Goal: Task Accomplishment & Management: Manage account settings

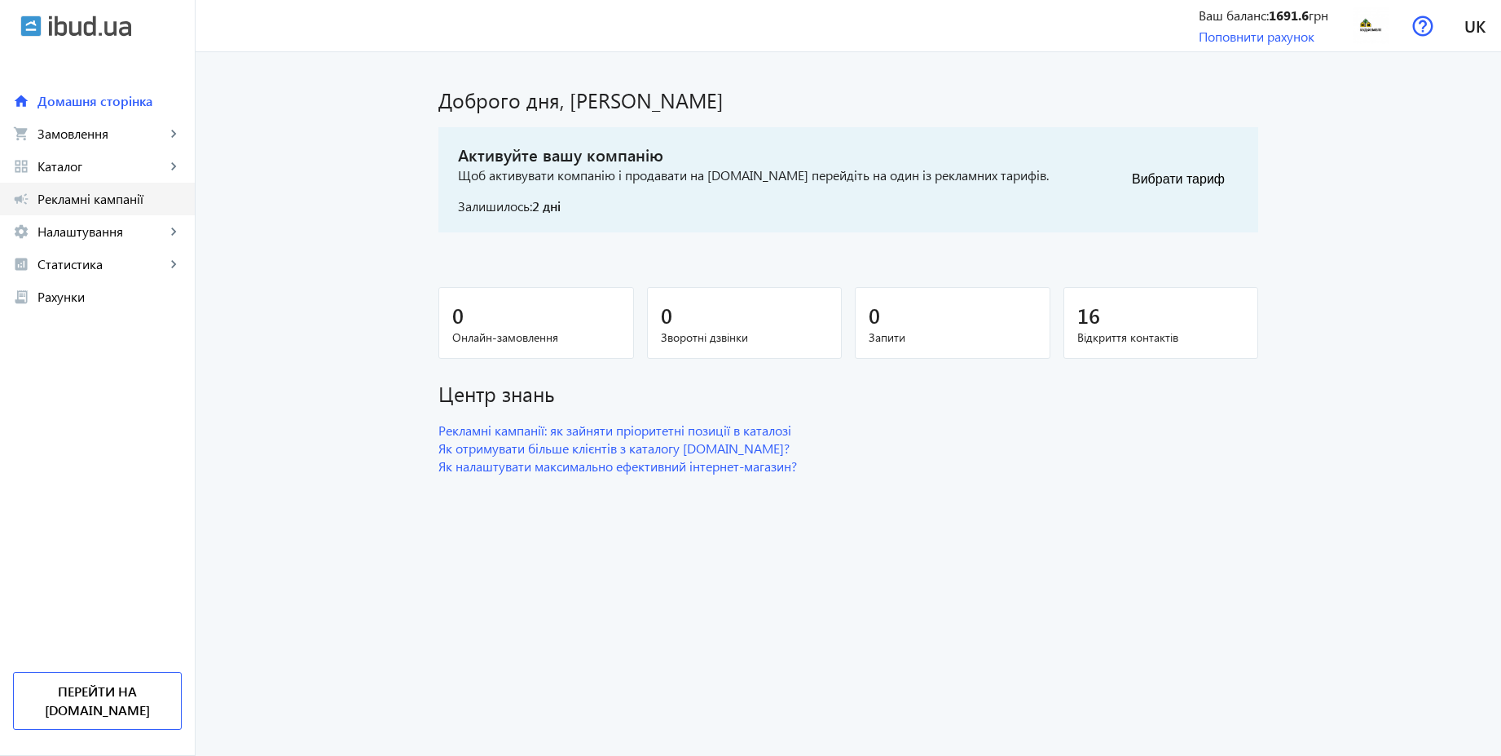
click at [76, 196] on span "Рекламні кампанії" at bounding box center [109, 199] width 144 height 16
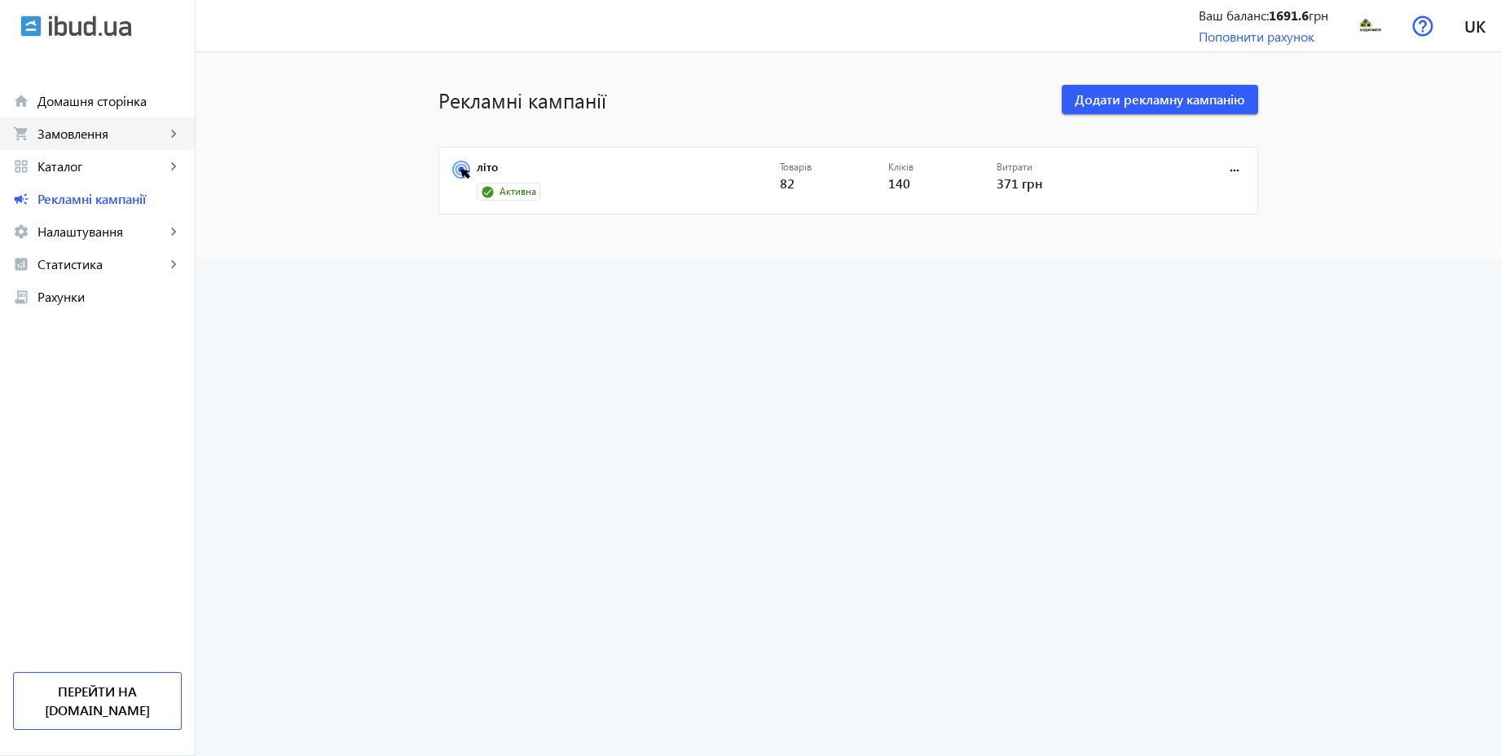
click at [87, 136] on span "Замовлення" at bounding box center [101, 134] width 128 height 16
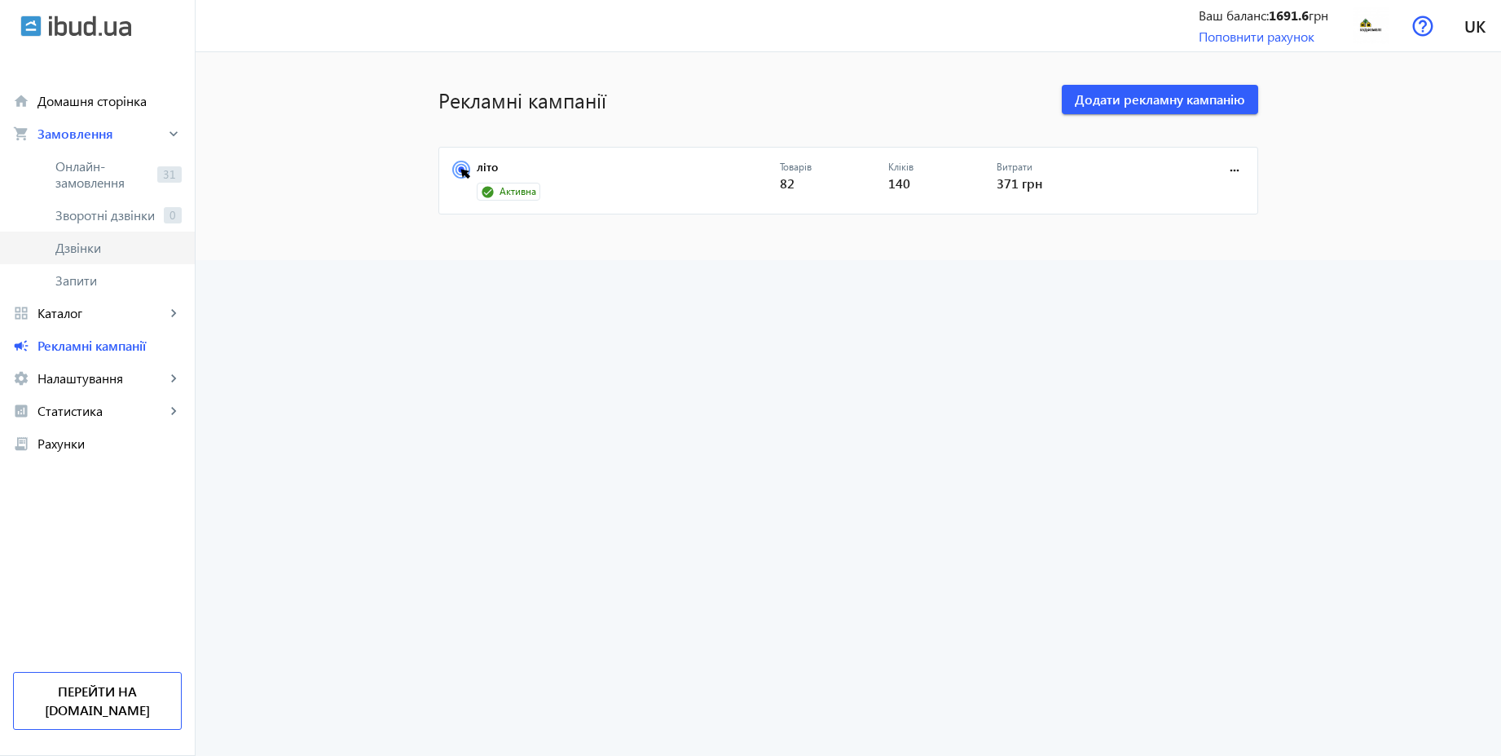
click at [72, 242] on span "Дзвінки" at bounding box center [118, 248] width 126 height 16
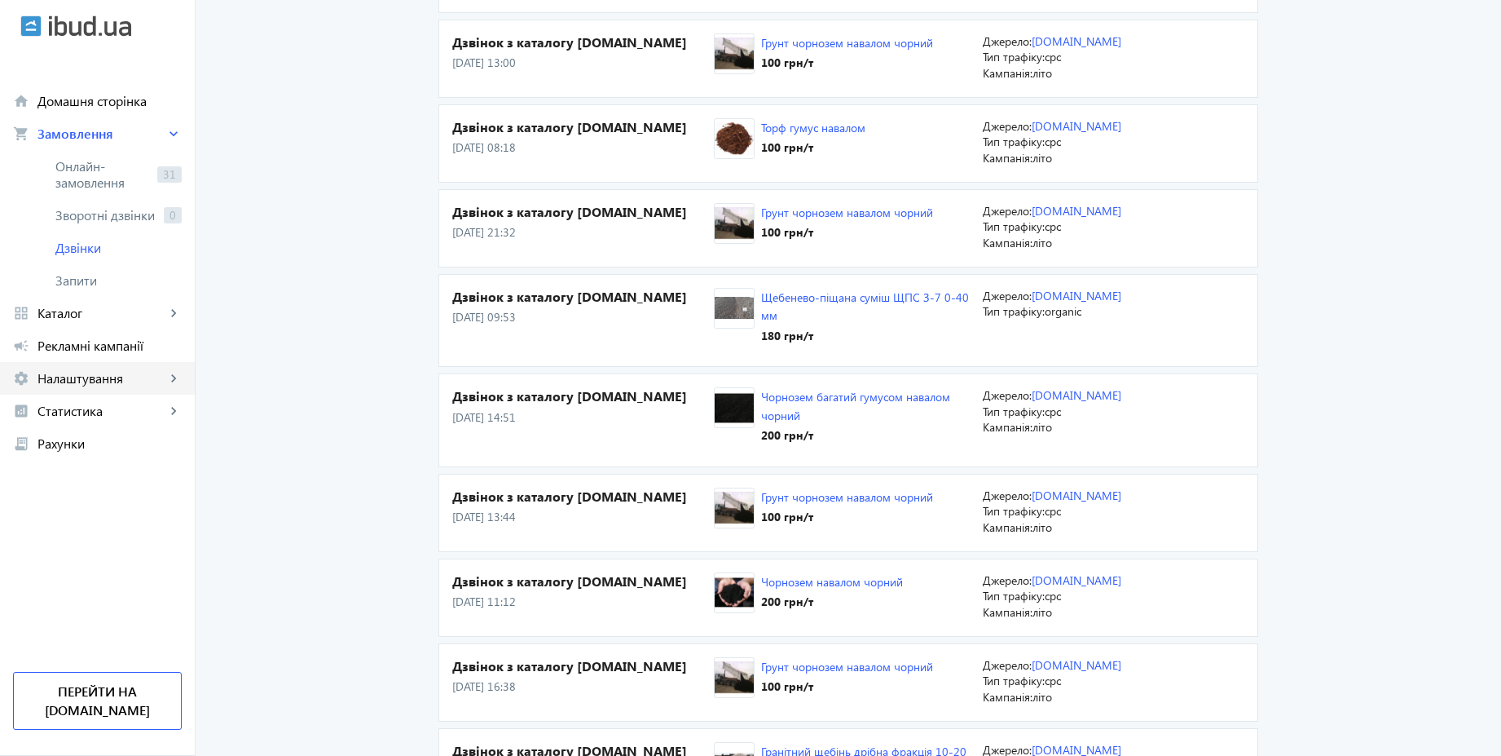
scroll to position [1271, 0]
click at [90, 354] on link "campaign Рекламні кампанії" at bounding box center [97, 345] width 195 height 33
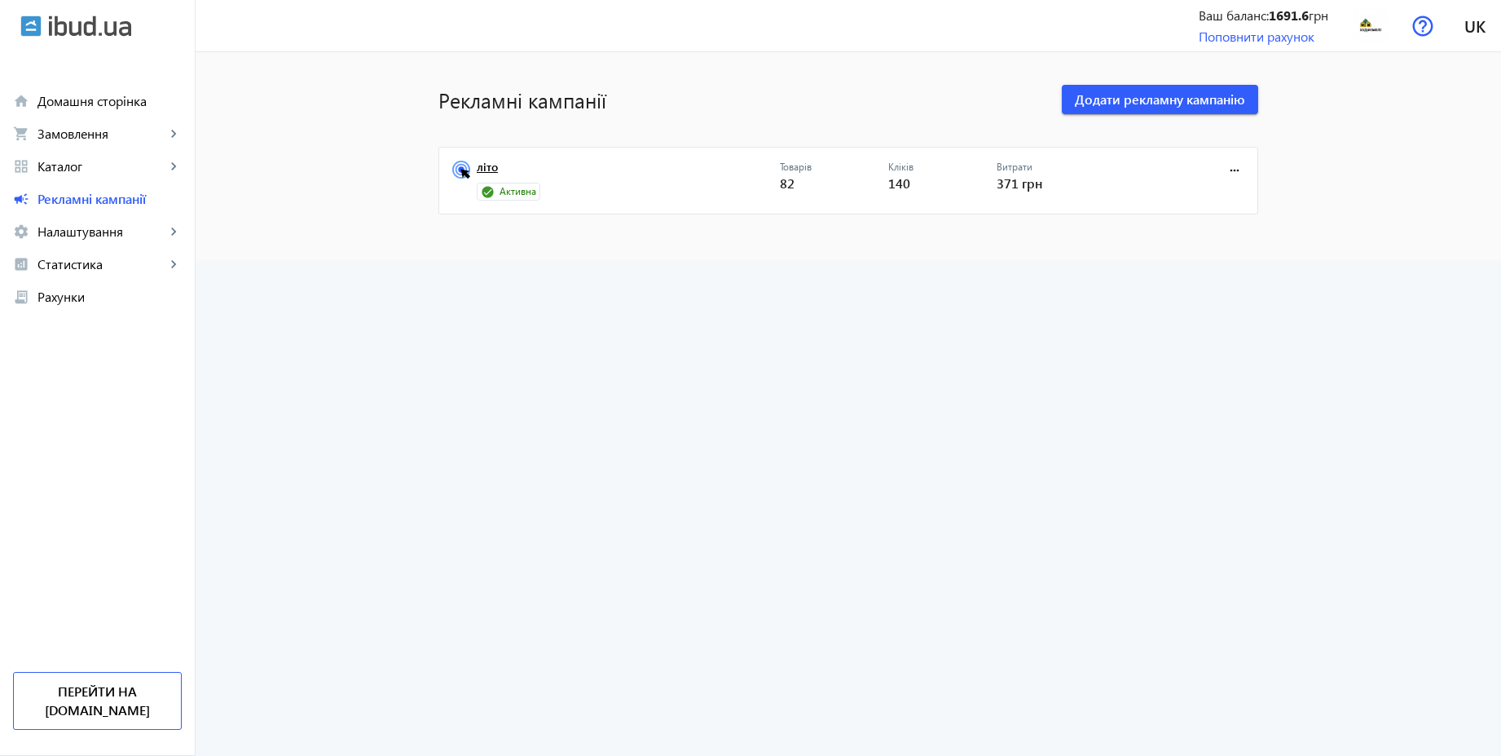
click at [489, 171] on link "літо" at bounding box center [628, 172] width 303 height 23
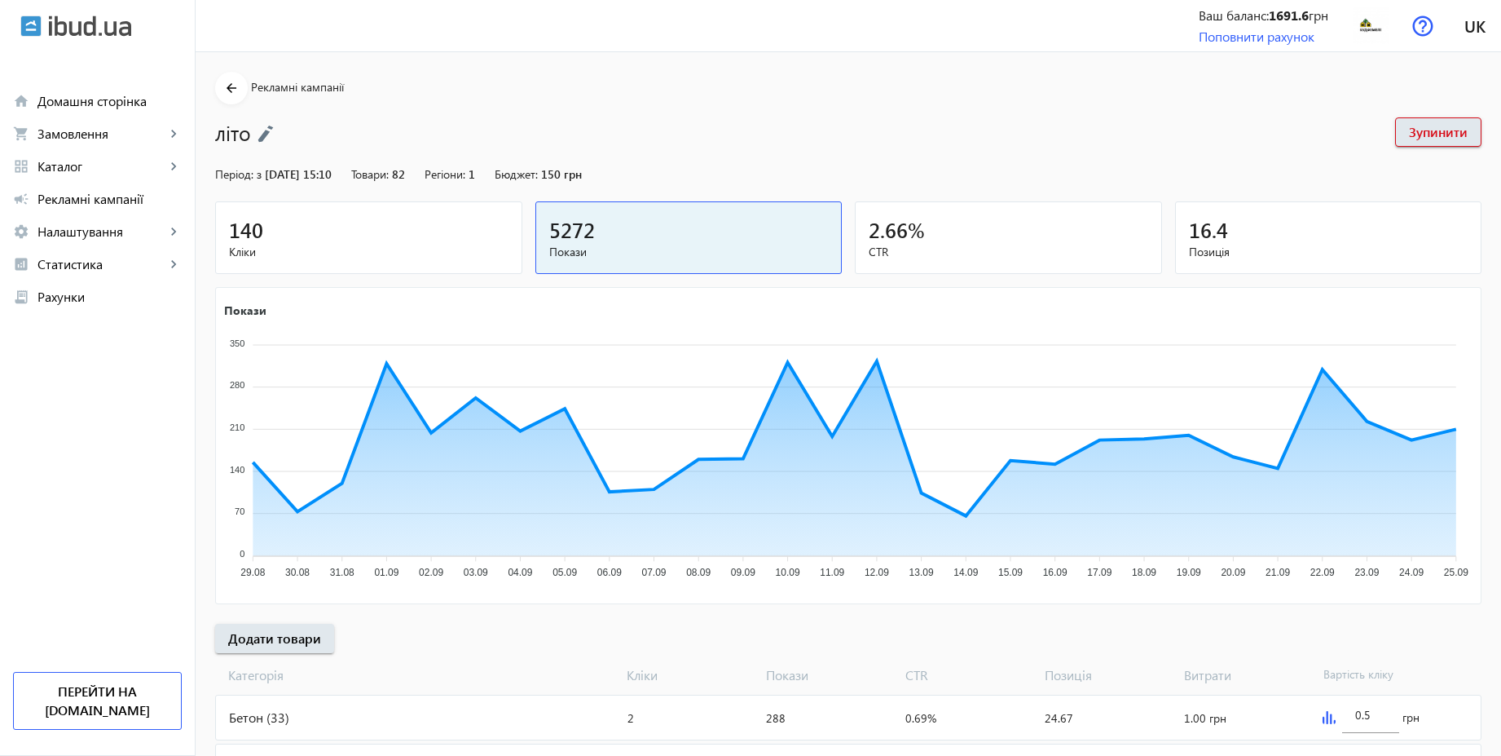
click at [258, 130] on img at bounding box center [266, 134] width 16 height 18
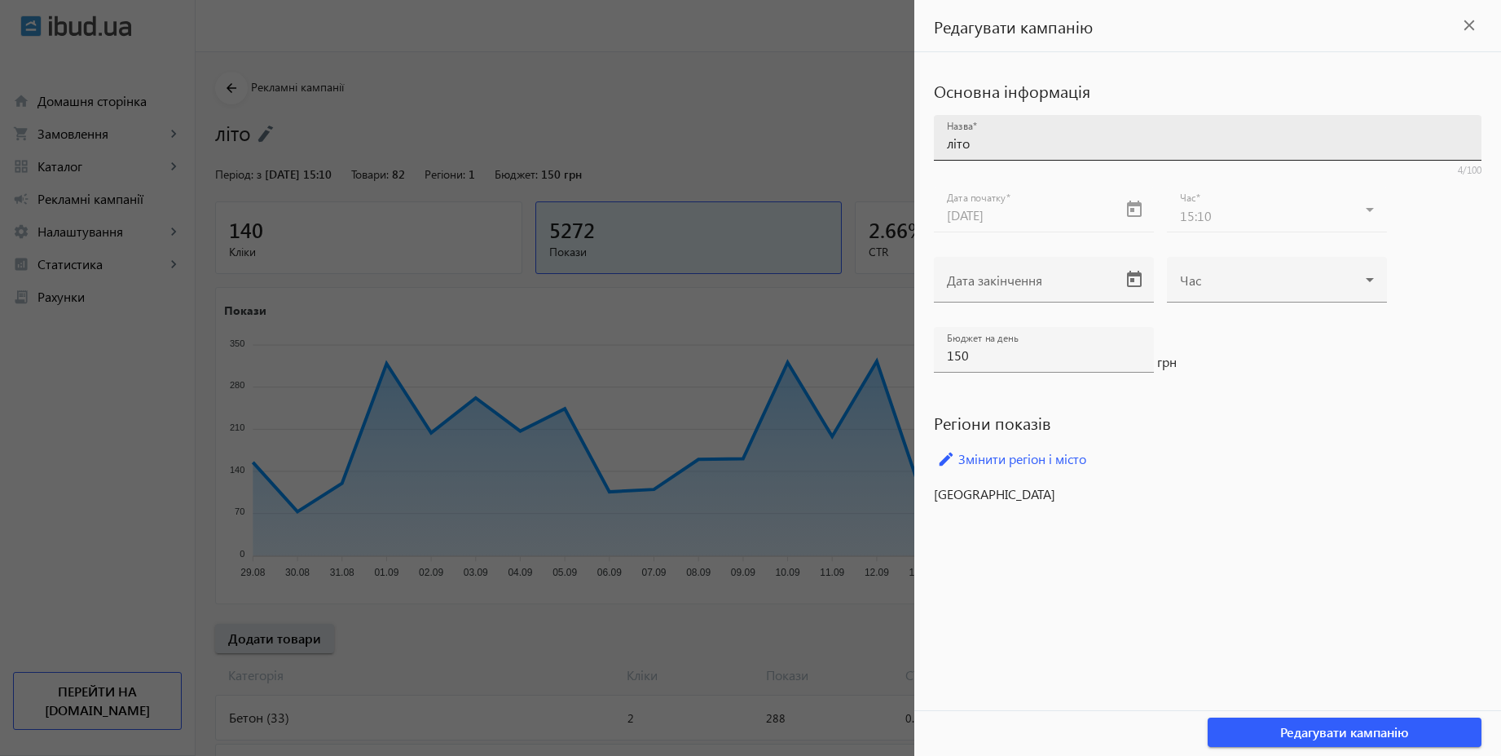
click at [994, 147] on input "літо" at bounding box center [1208, 142] width 522 height 17
type input "CPC 2025 | Базовий вивід"
click at [1399, 732] on span "Редагувати кампанію" at bounding box center [1344, 732] width 129 height 18
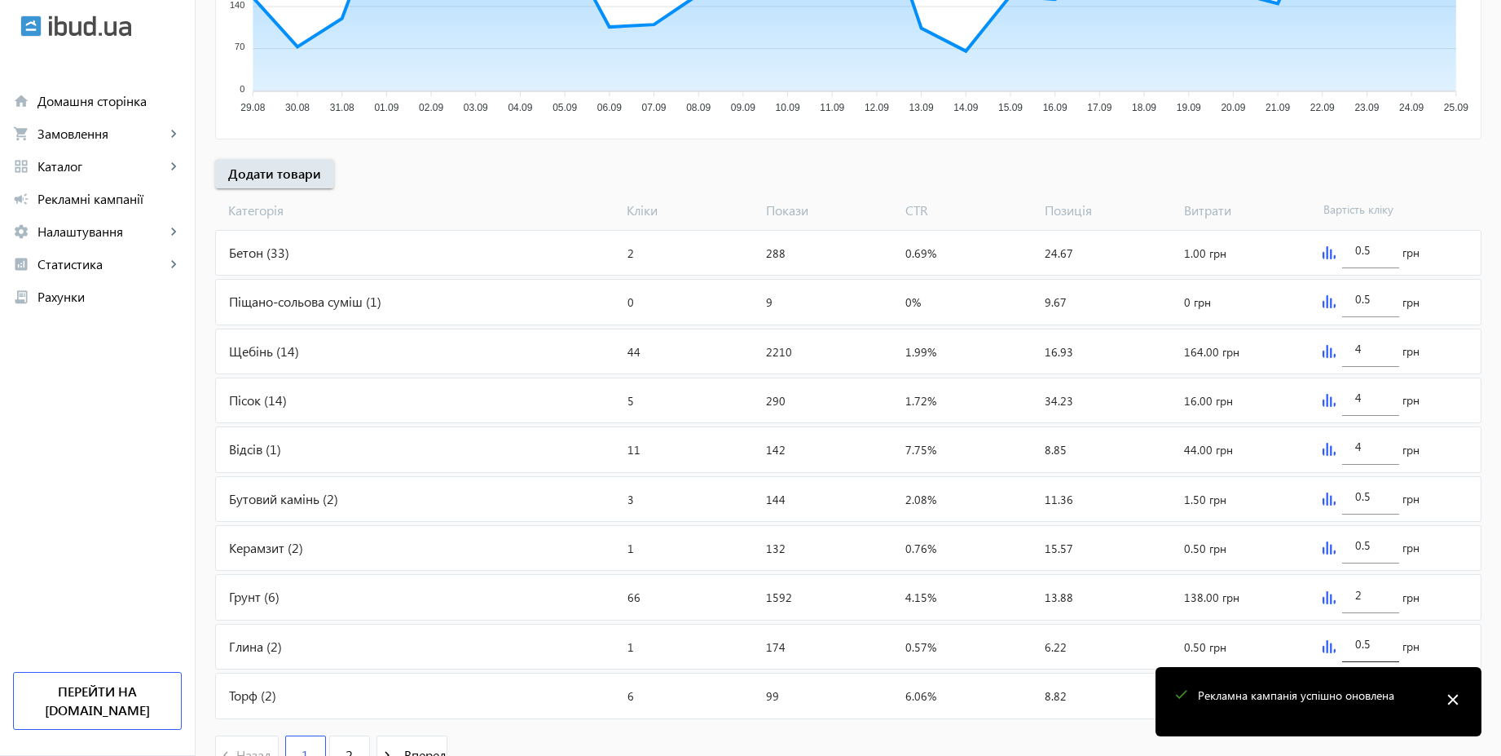
scroll to position [547, 0]
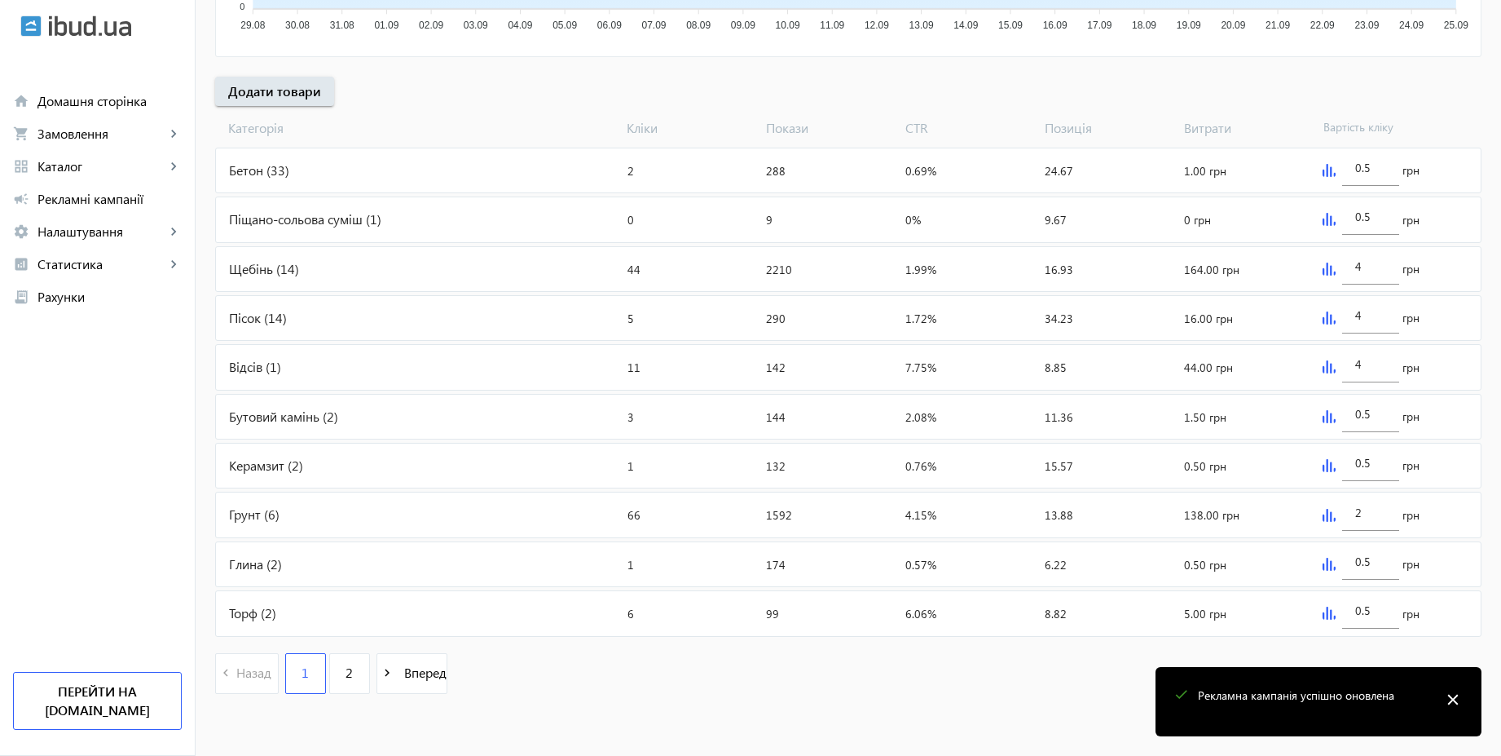
click at [1453, 695] on mat-icon "close" at bounding box center [1453, 699] width 24 height 24
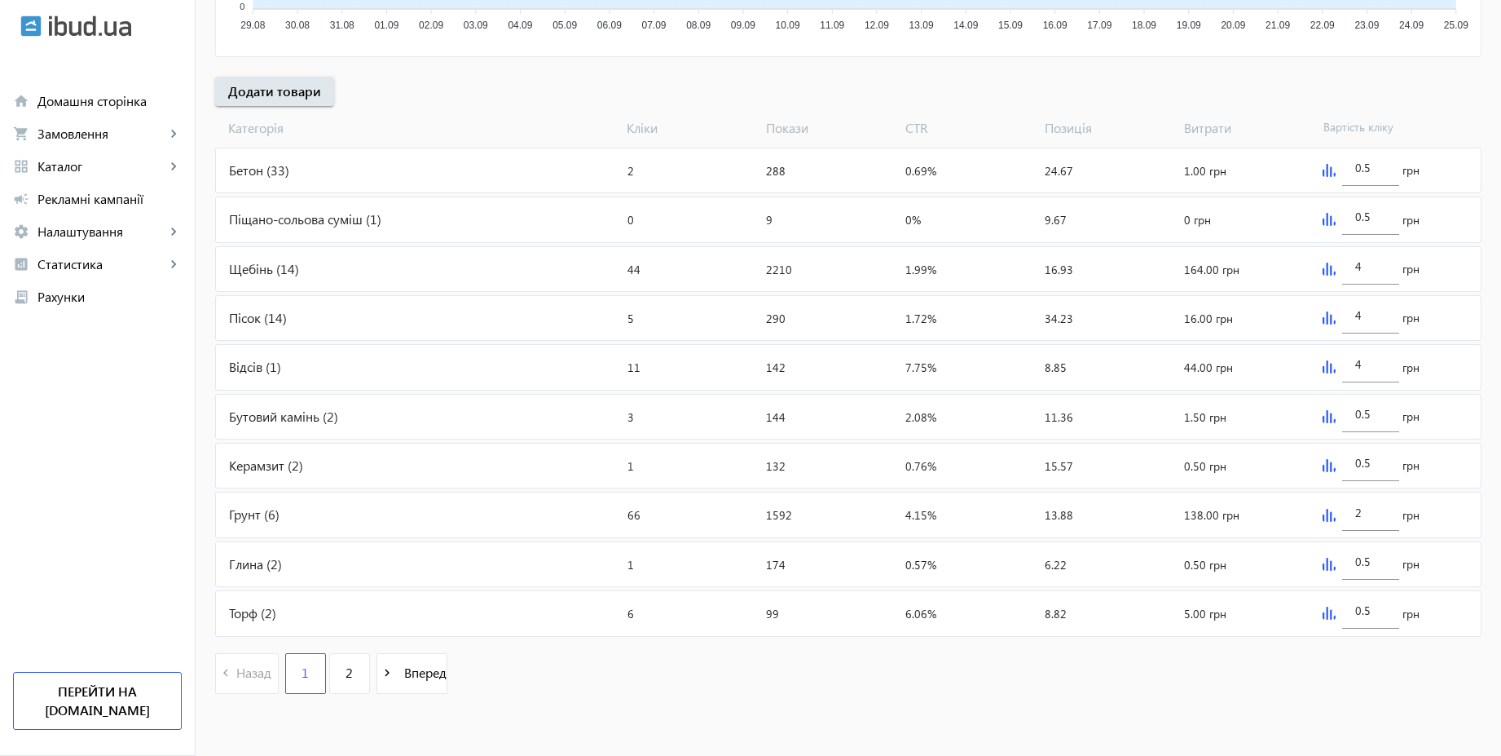
click at [1333, 271] on img at bounding box center [1329, 268] width 13 height 13
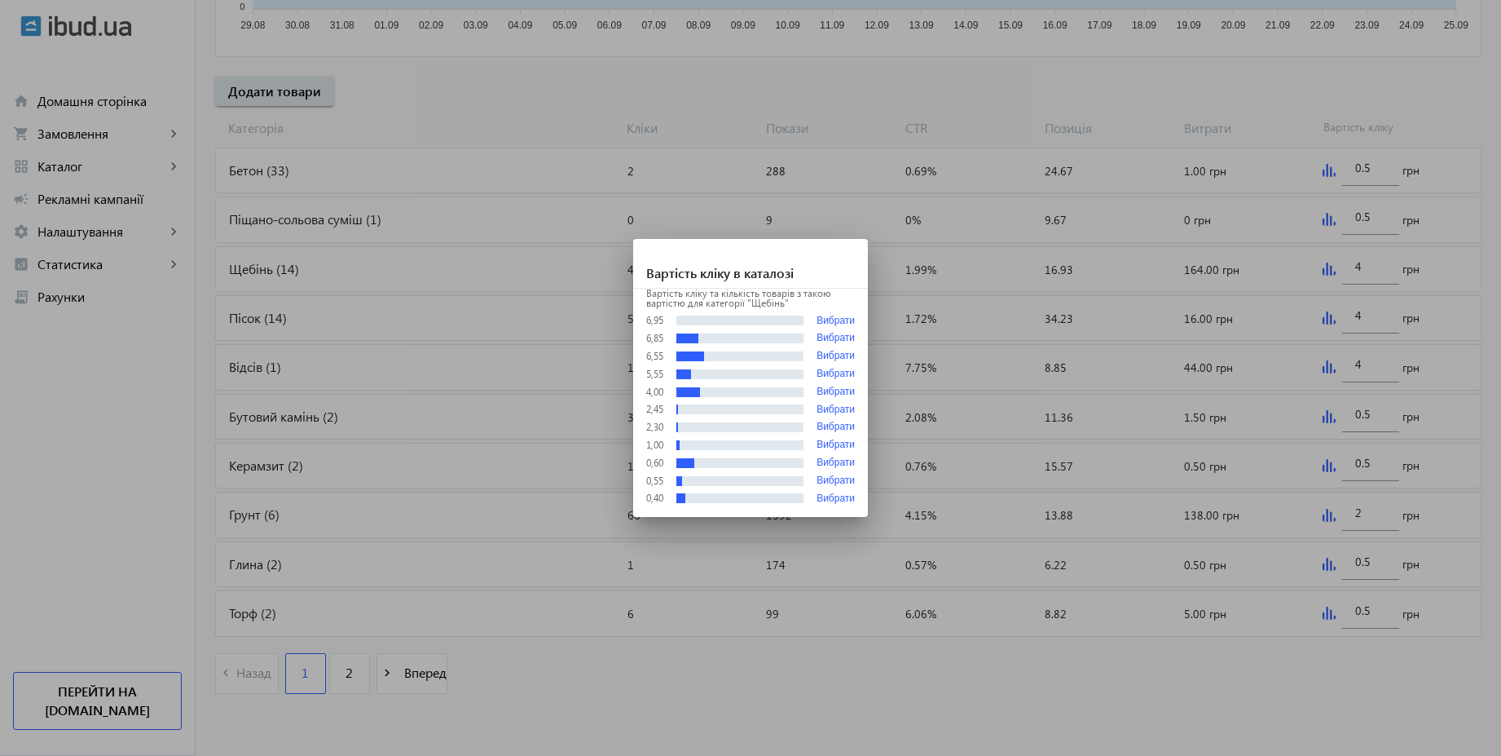
click at [1362, 268] on div at bounding box center [750, 378] width 1501 height 756
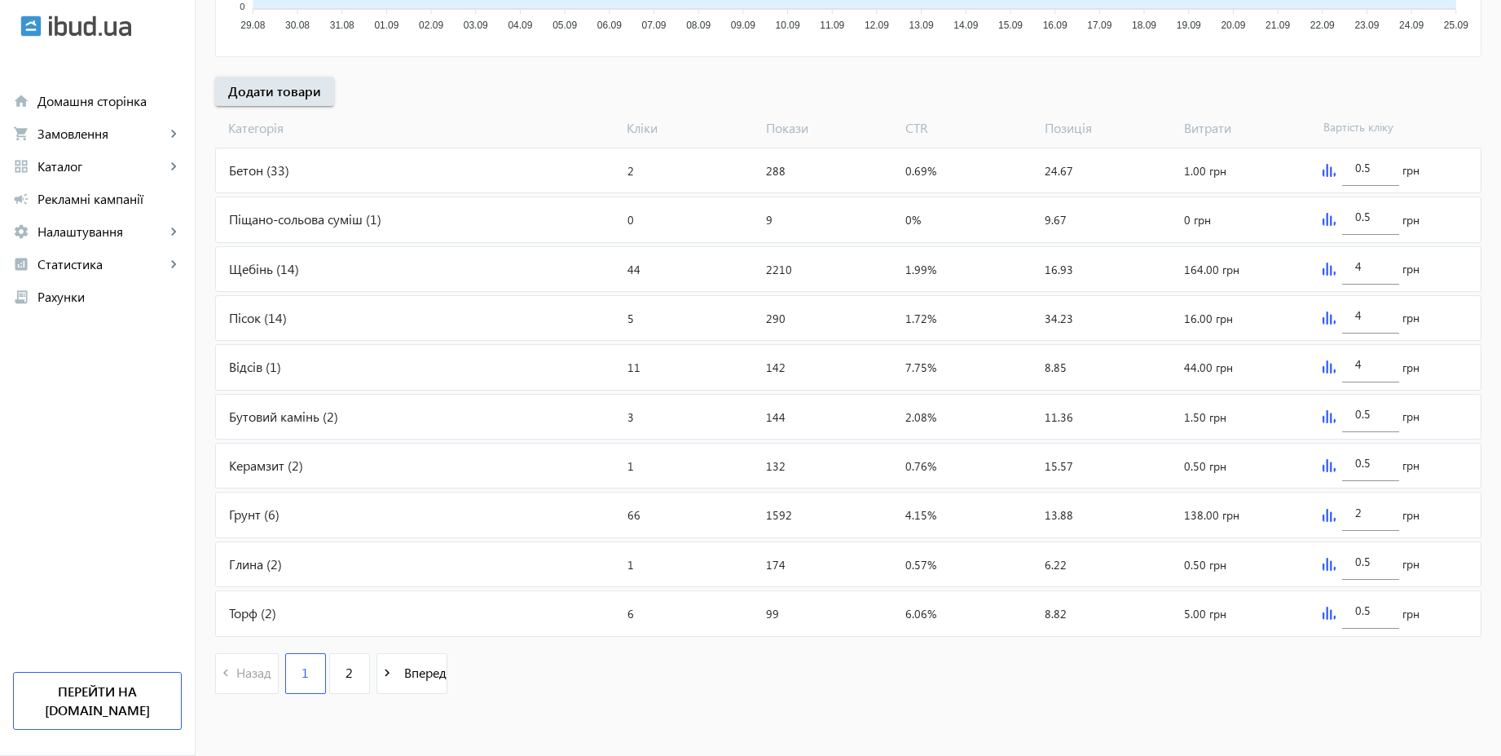
scroll to position [547, 0]
click at [1382, 274] on div "4" at bounding box center [1370, 262] width 31 height 46
click at [1327, 321] on img at bounding box center [1329, 317] width 13 height 13
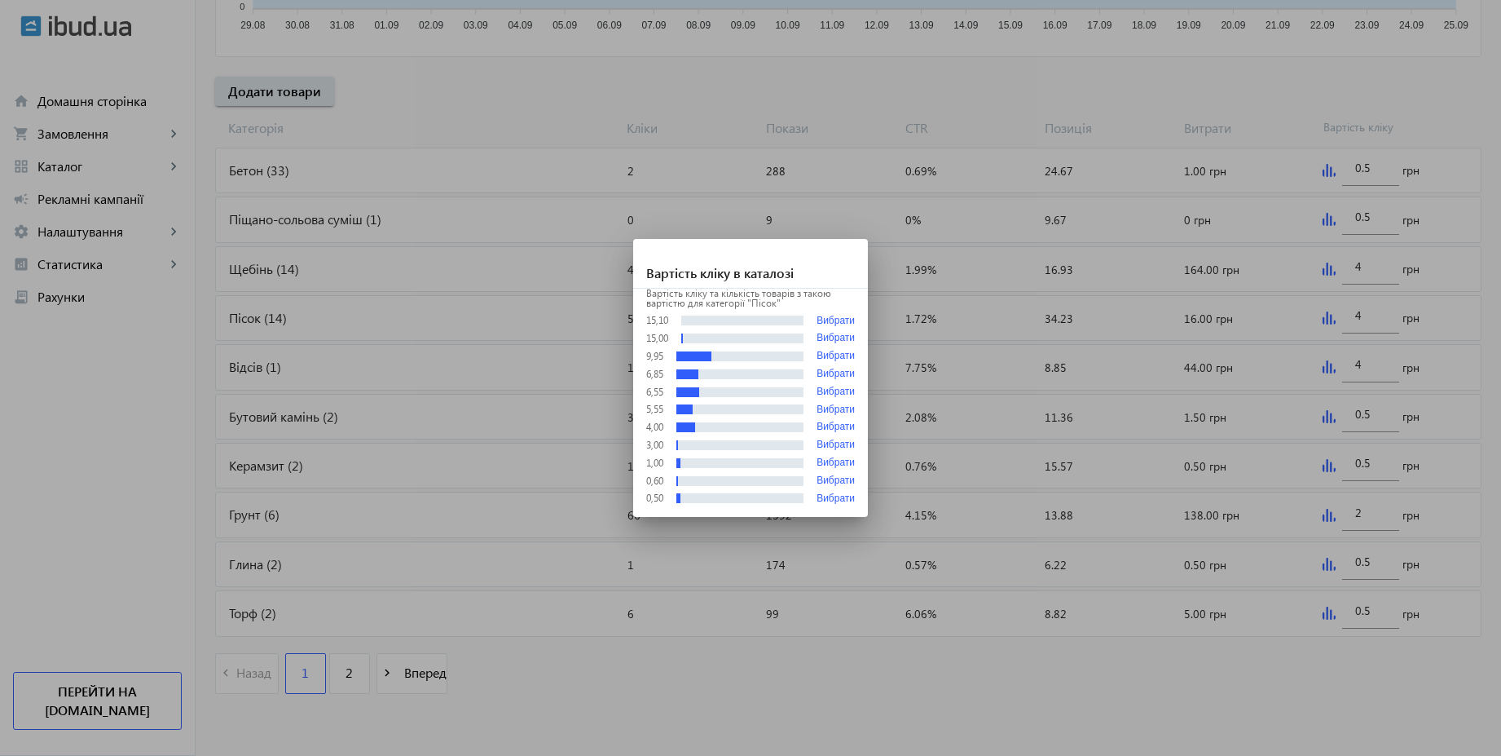
scroll to position [0, 0]
click at [1227, 97] on div at bounding box center [750, 378] width 1501 height 756
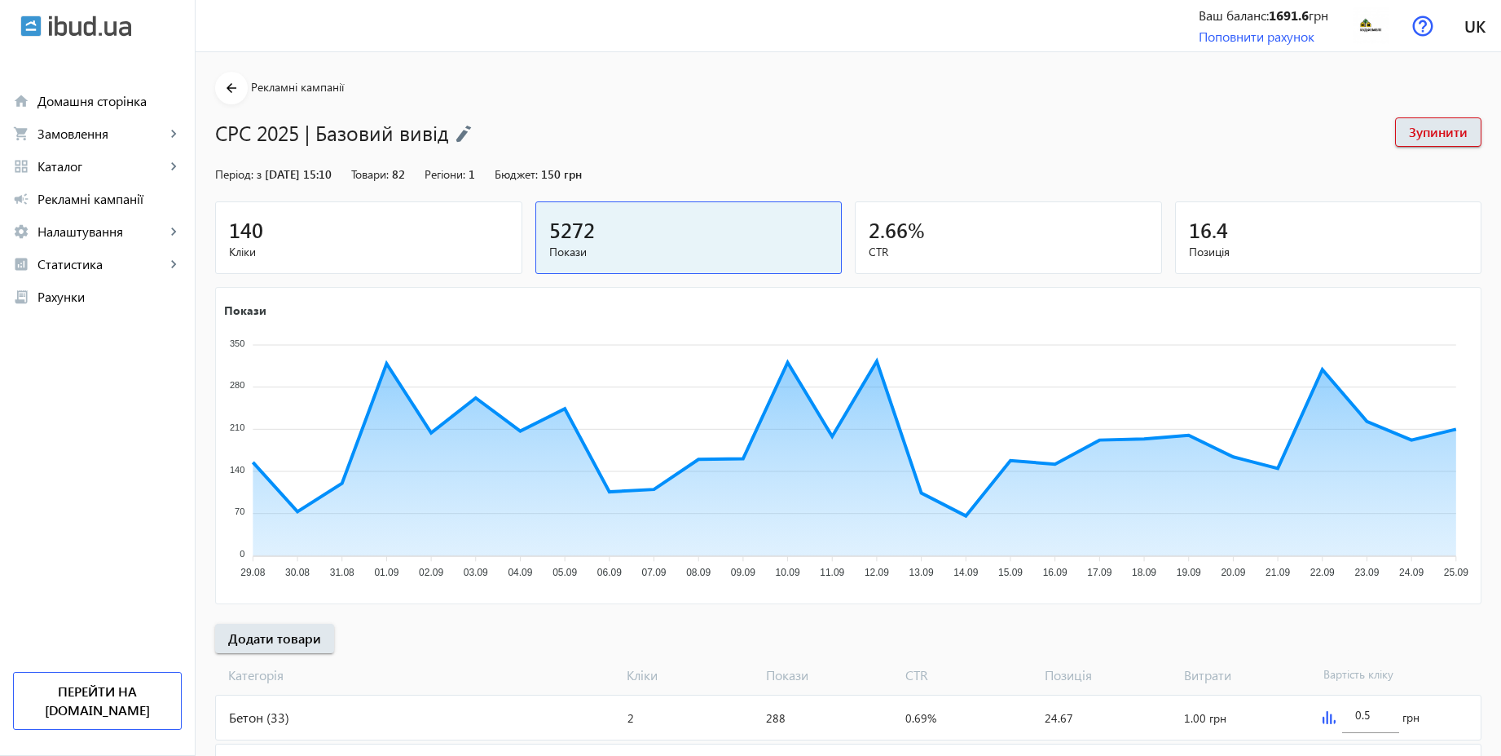
scroll to position [547, 0]
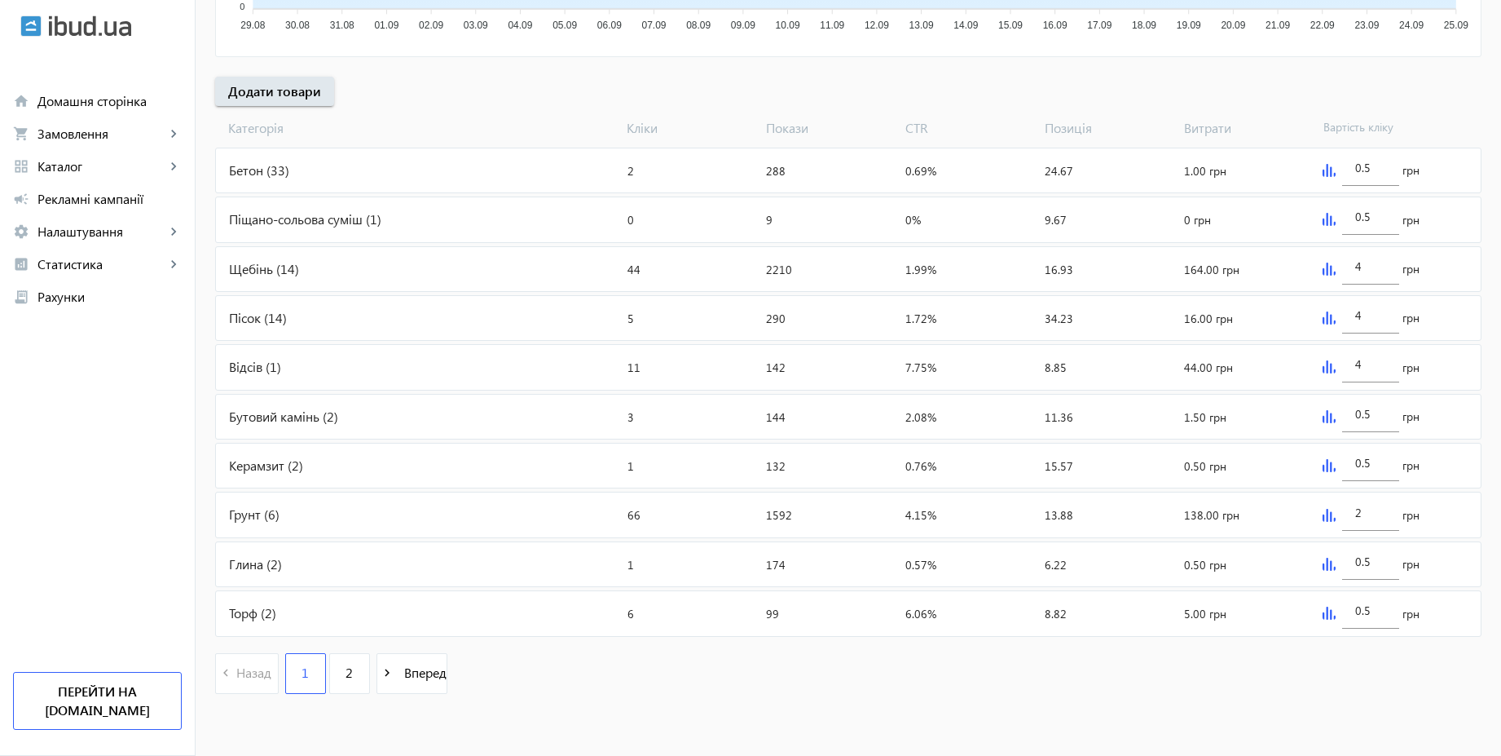
click at [1329, 368] on img at bounding box center [1329, 366] width 13 height 13
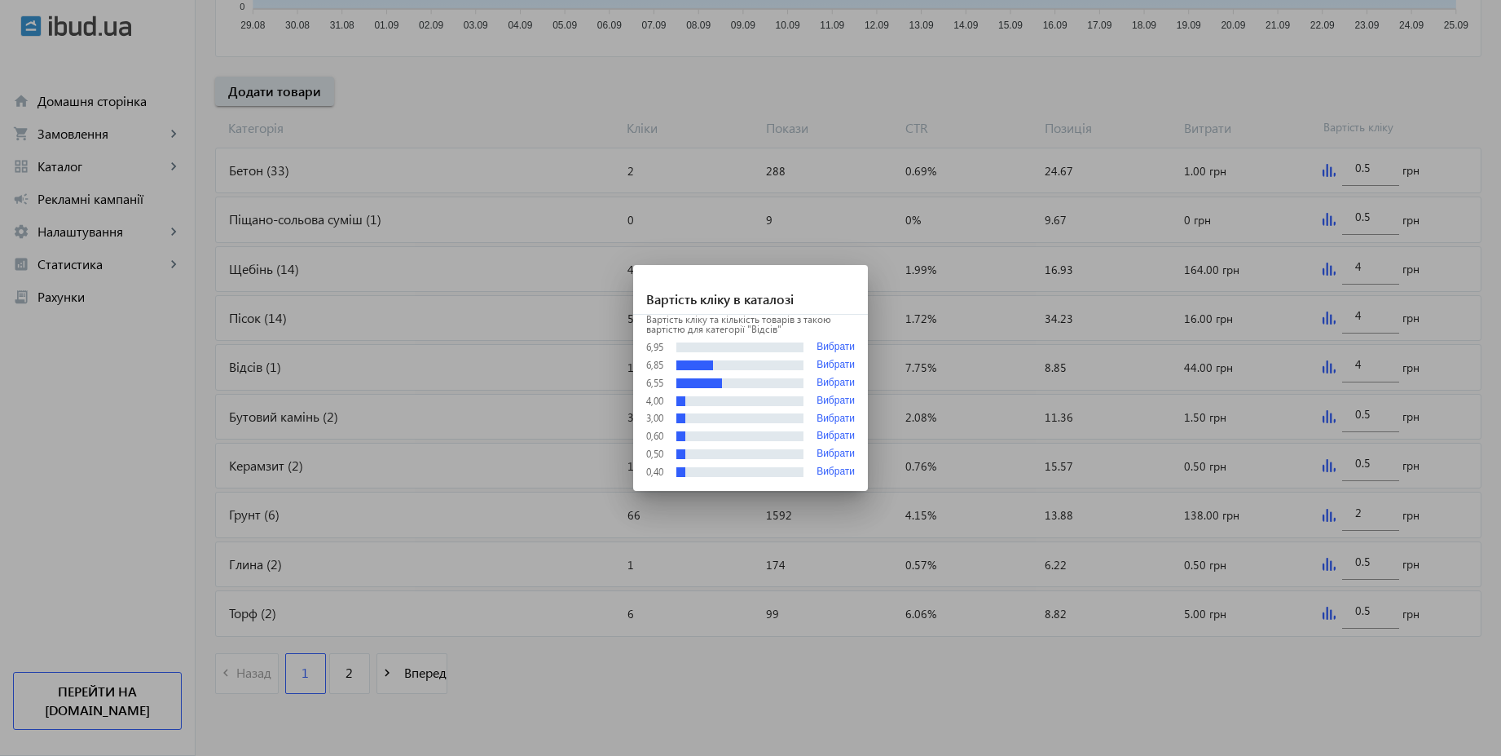
scroll to position [0, 0]
click at [1230, 99] on div at bounding box center [750, 378] width 1501 height 756
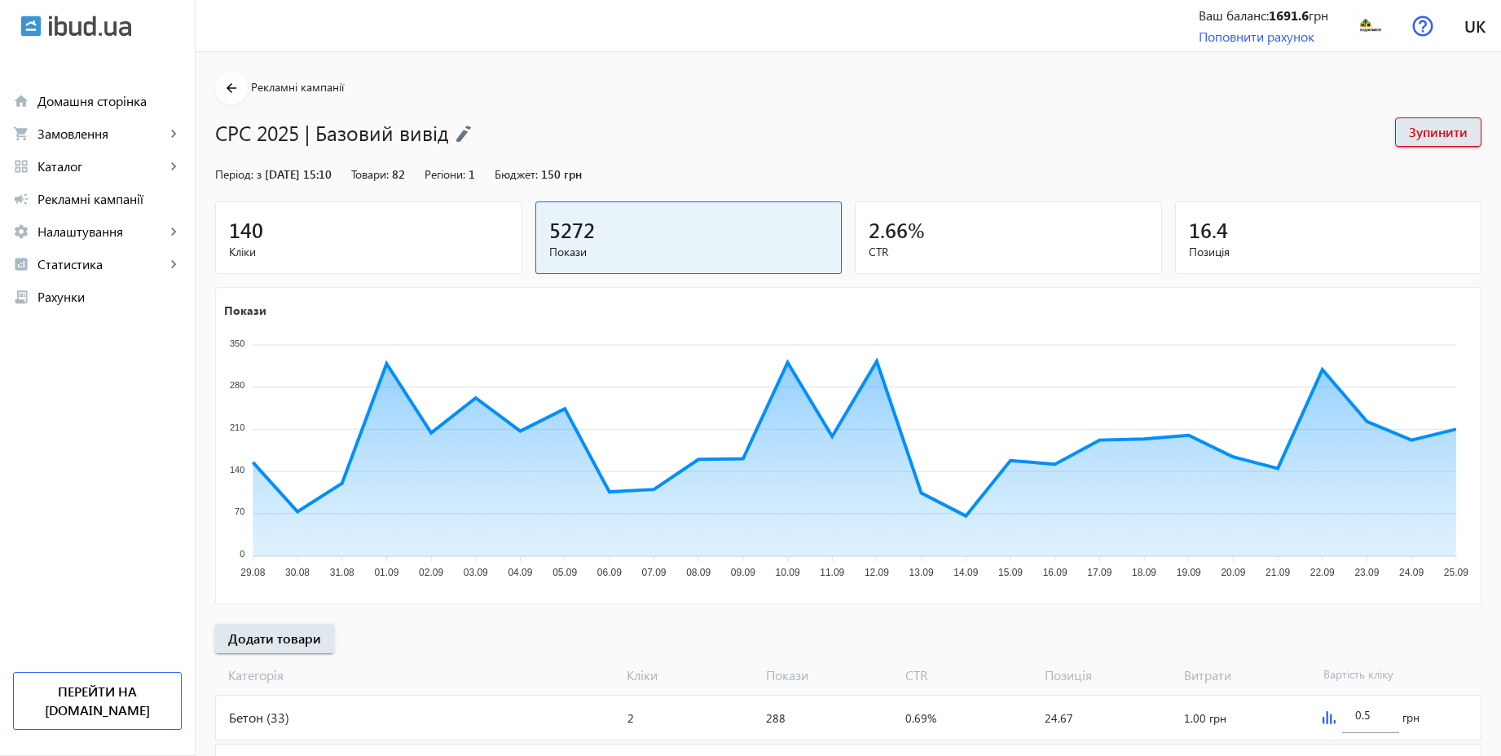
scroll to position [547, 0]
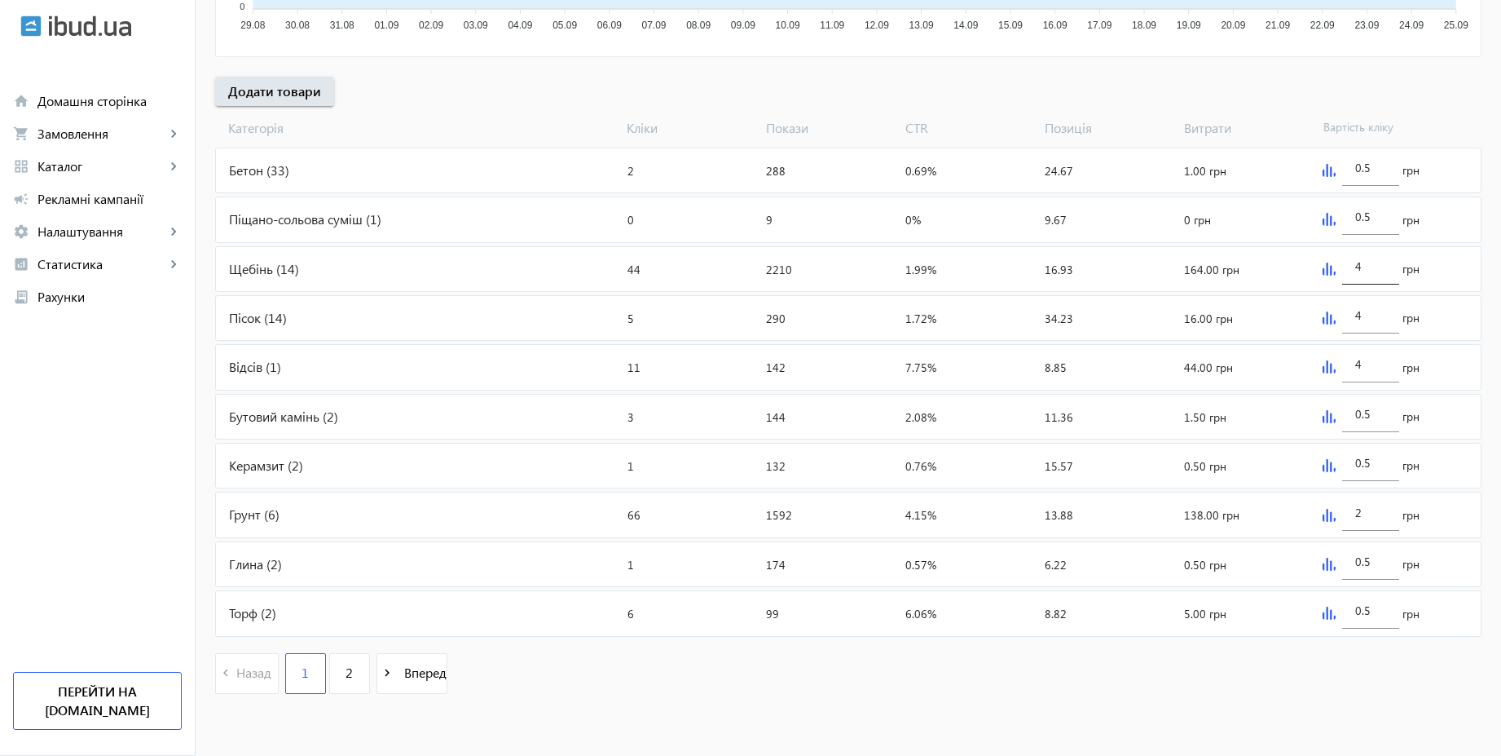
click at [1376, 273] on div "4" at bounding box center [1370, 262] width 31 height 46
type input "3.95"
click at [1450, 104] on div "arrow_back Рекламні кампанії CPC 2025 | Базовий вивід Зупинити Період: з [DATE]…" at bounding box center [849, 117] width 1306 height 1185
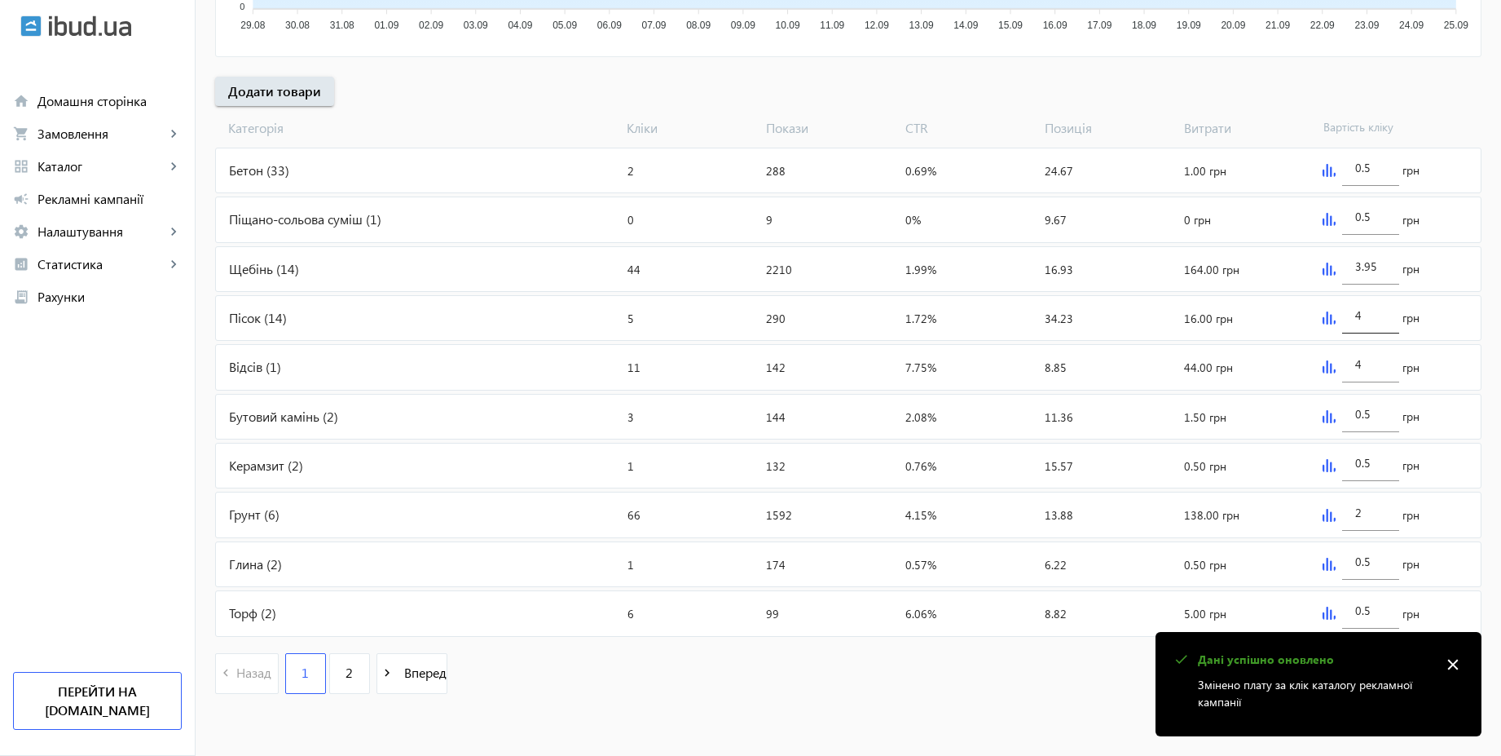
click at [1372, 322] on input "4" at bounding box center [1370, 314] width 31 height 15
paste input "3.95"
type input "3.95"
click at [1452, 112] on div "[PERSON_NAME] Покази CTR Позиція Витрати Вартість кліку" at bounding box center [848, 124] width 1267 height 37
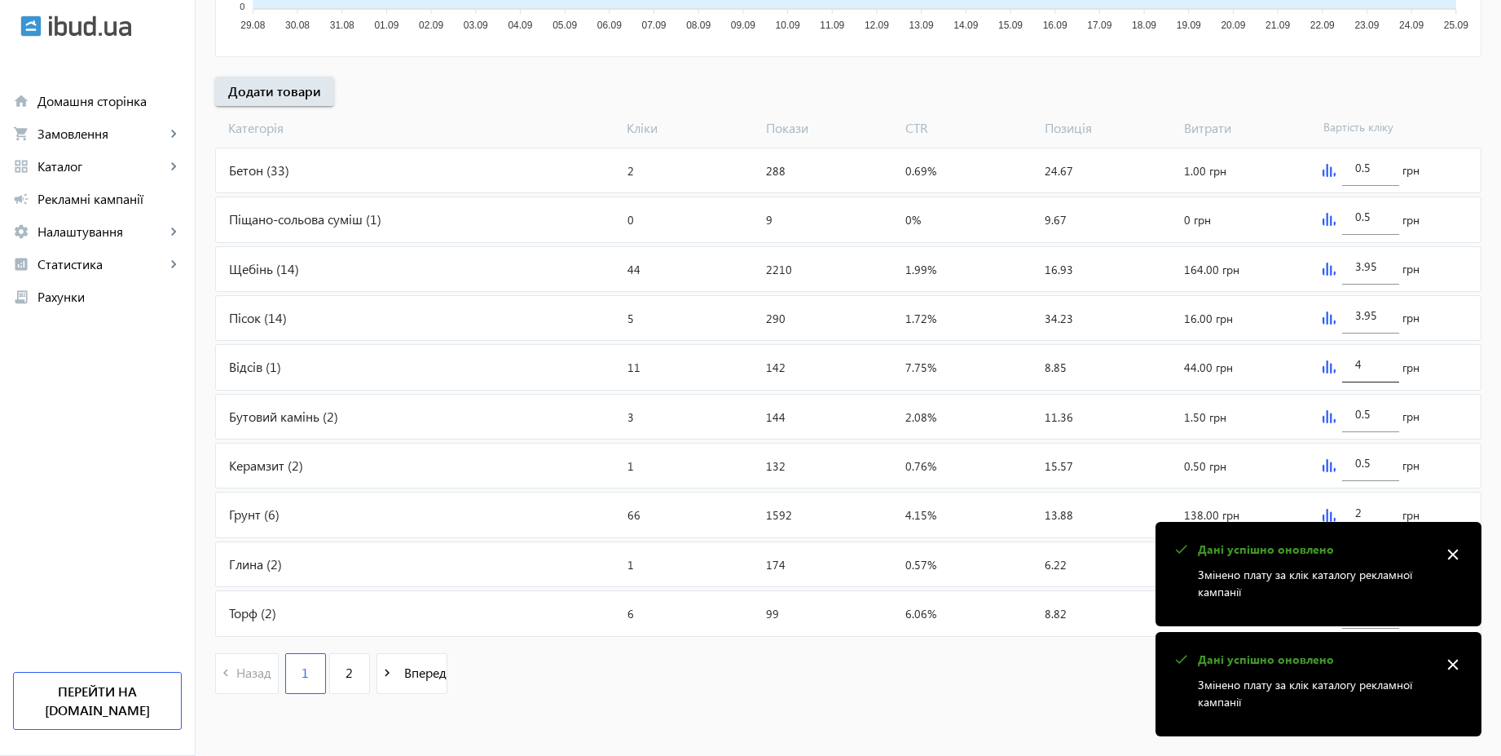
click at [1380, 368] on input "4" at bounding box center [1370, 363] width 31 height 15
paste input "3.95"
type input "3.95"
click at [1452, 86] on div "arrow_back Рекламні кампанії CPC 2025 | Базовий вивід Зупинити Період: з [DATE]…" at bounding box center [849, 117] width 1306 height 1185
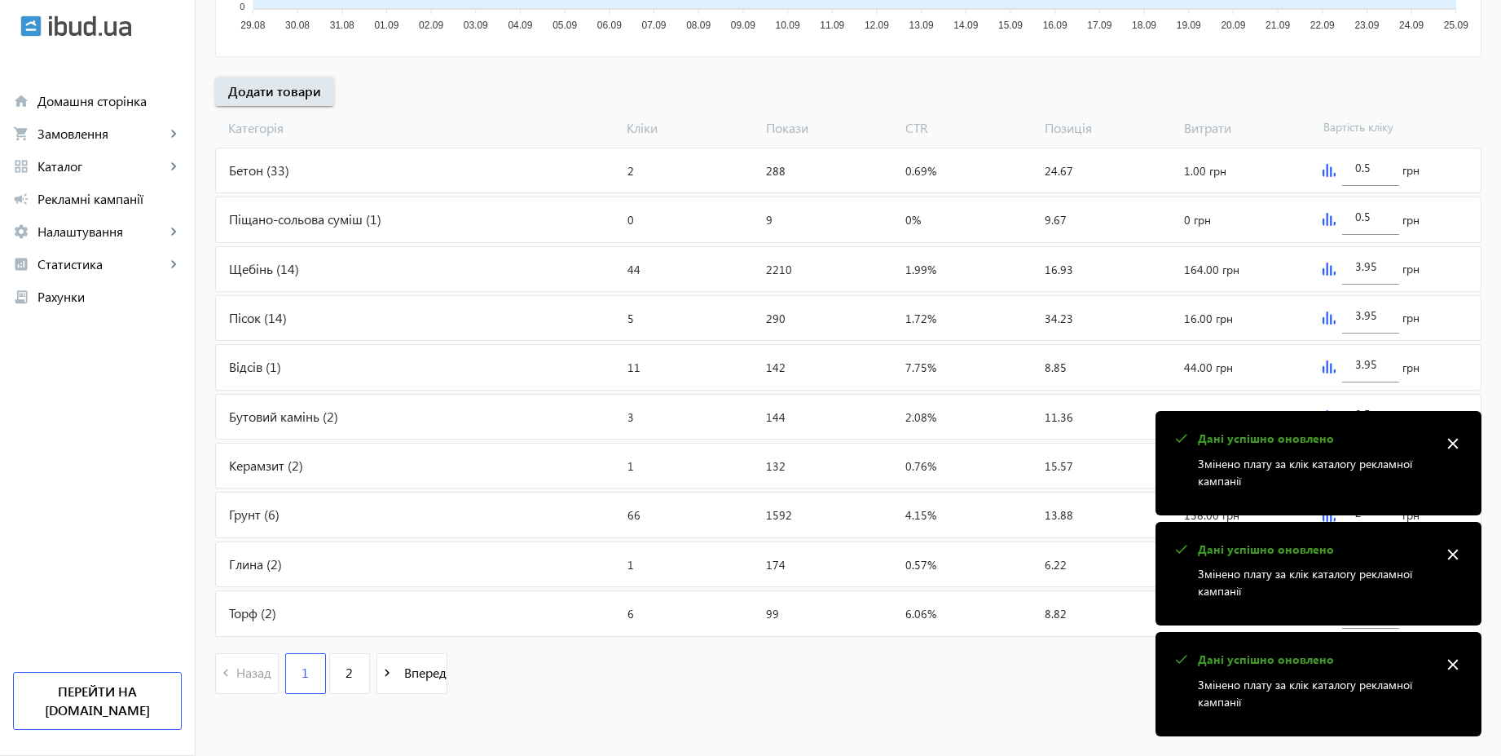
click at [1453, 443] on mat-icon "close" at bounding box center [1453, 443] width 24 height 24
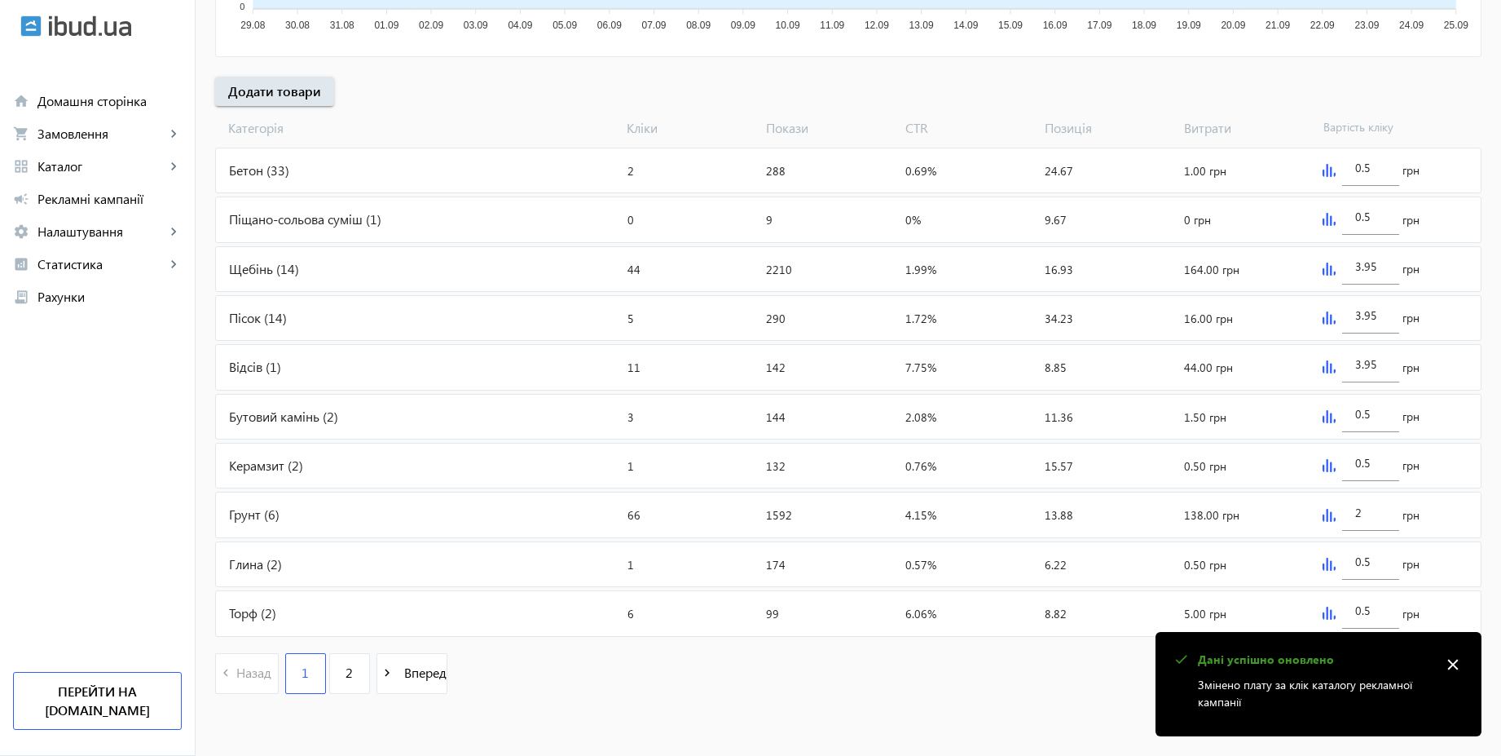
click at [1453, 549] on div "0.5 грн" at bounding box center [1398, 564] width 165 height 44
click at [1452, 670] on mat-icon "close" at bounding box center [1453, 664] width 24 height 24
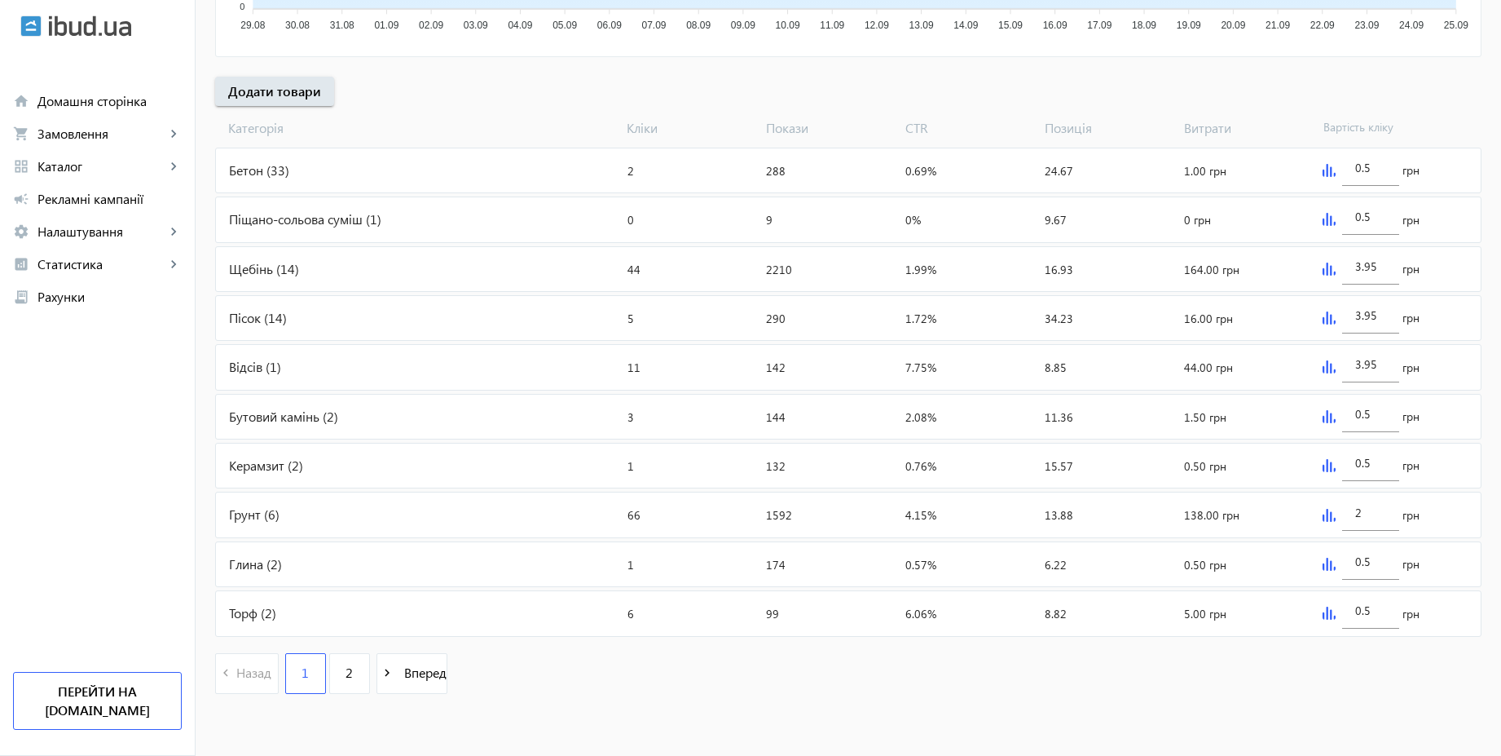
click at [1324, 170] on img at bounding box center [1329, 170] width 13 height 13
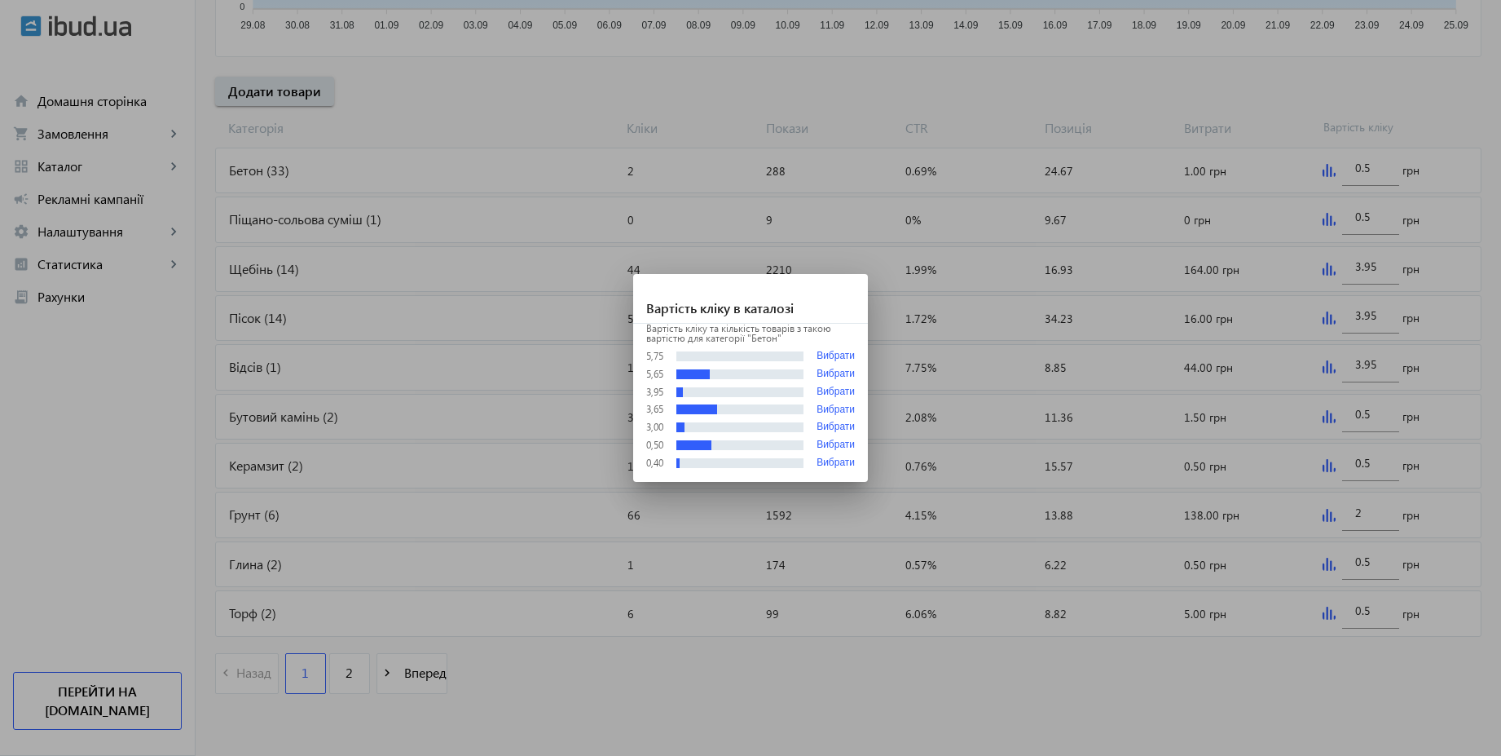
click at [1239, 108] on div at bounding box center [750, 378] width 1501 height 756
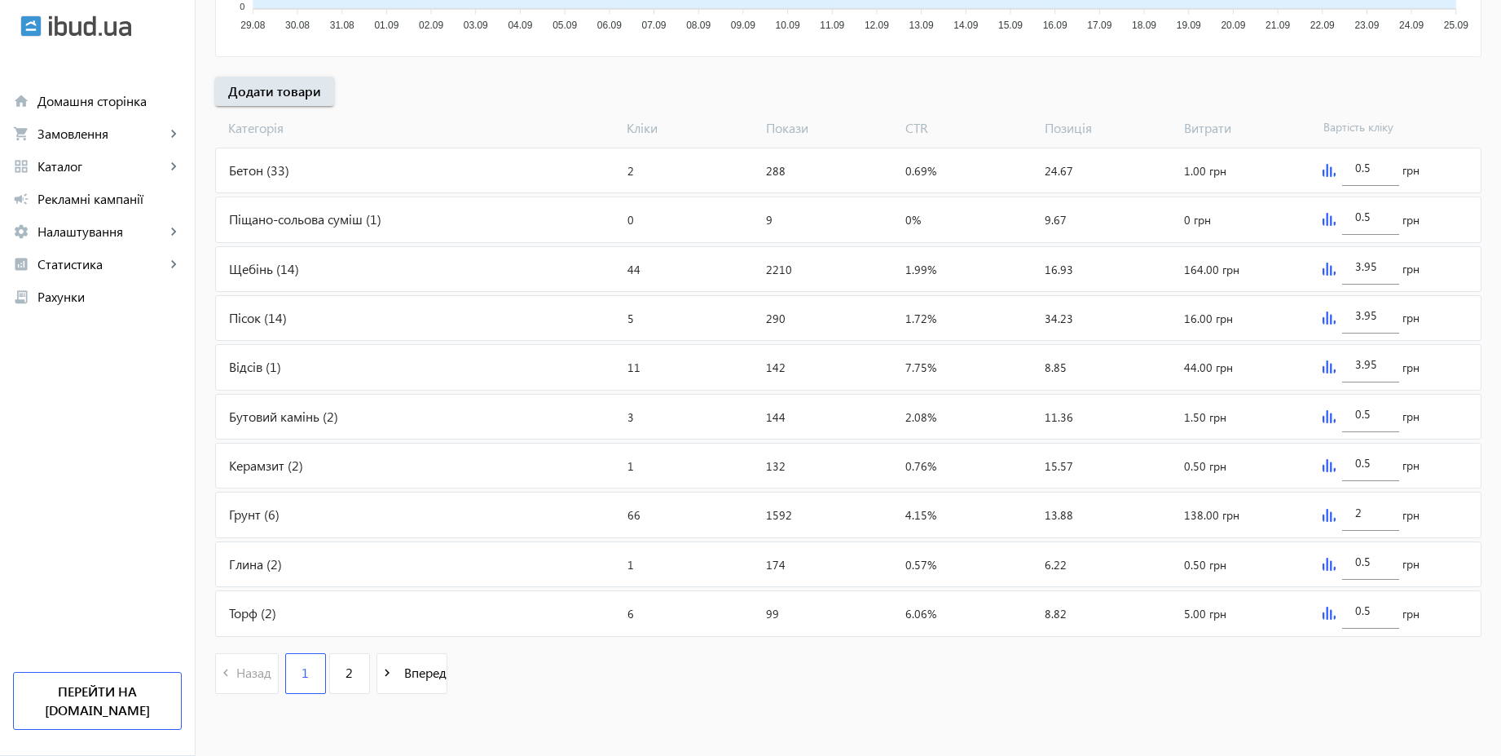
scroll to position [547, 0]
click at [1385, 174] on input "0.5" at bounding box center [1370, 167] width 31 height 15
type input "4.55"
click at [1300, 108] on div "[PERSON_NAME] Покази CTR Позиція Витрати Вартість кліку" at bounding box center [848, 124] width 1267 height 37
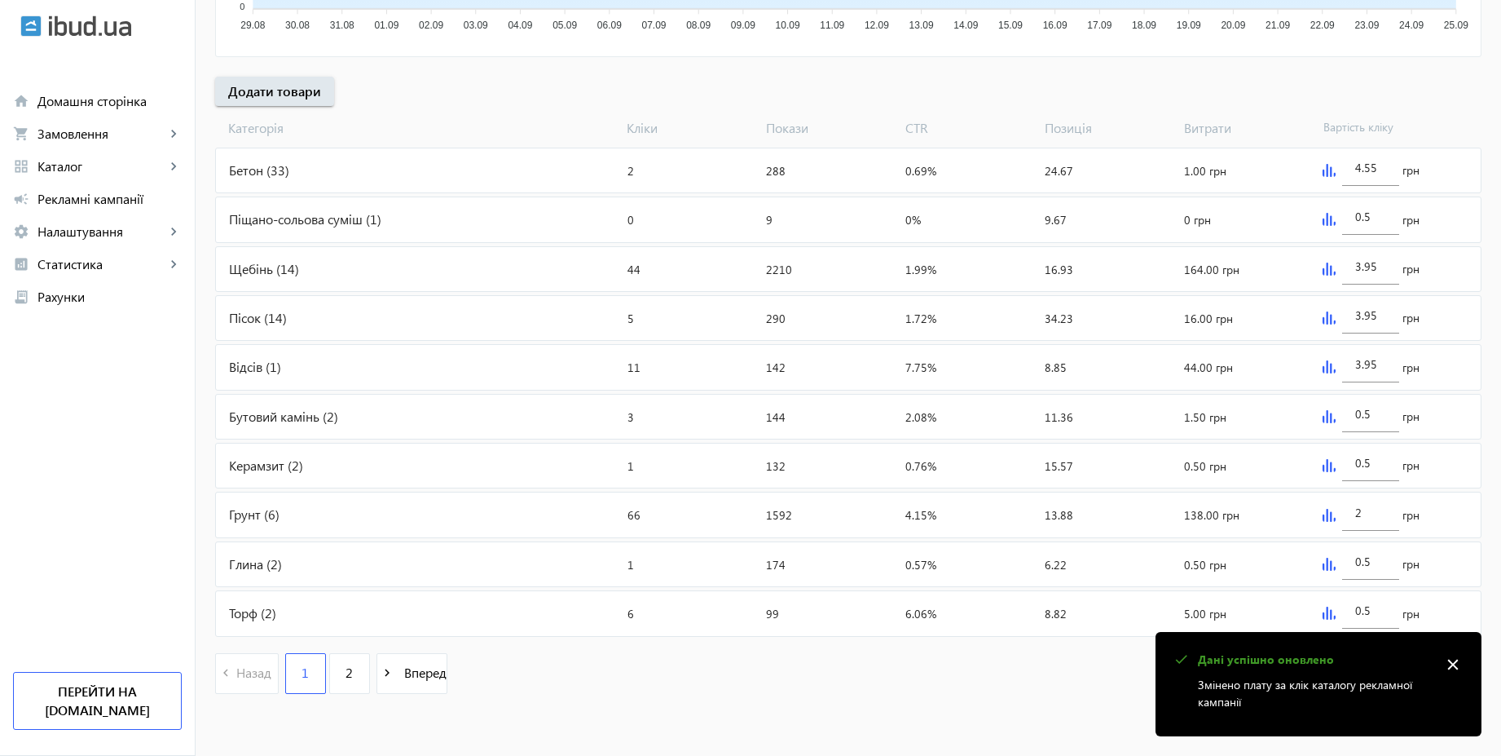
click at [1326, 217] on img at bounding box center [1329, 219] width 13 height 13
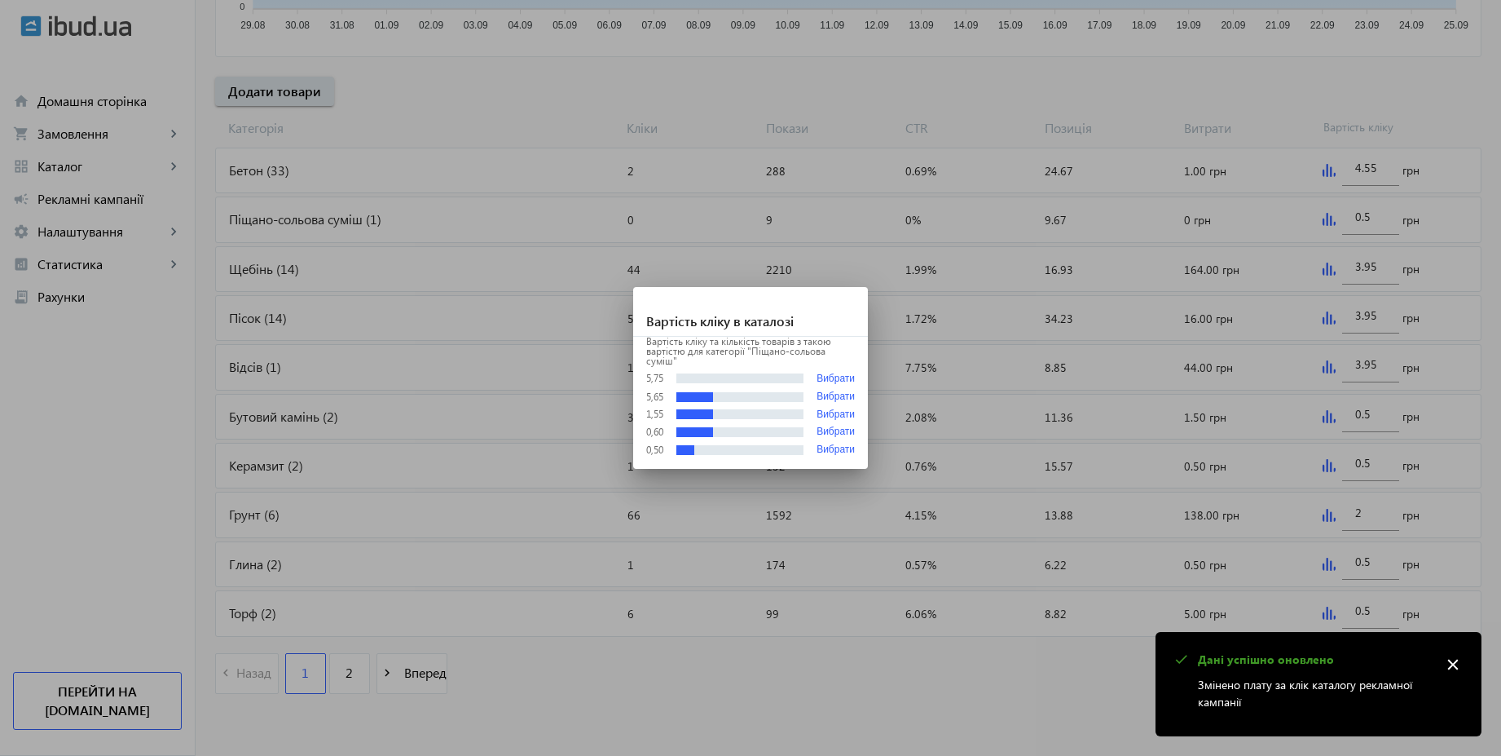
scroll to position [0, 0]
click at [1368, 215] on div at bounding box center [750, 378] width 1501 height 756
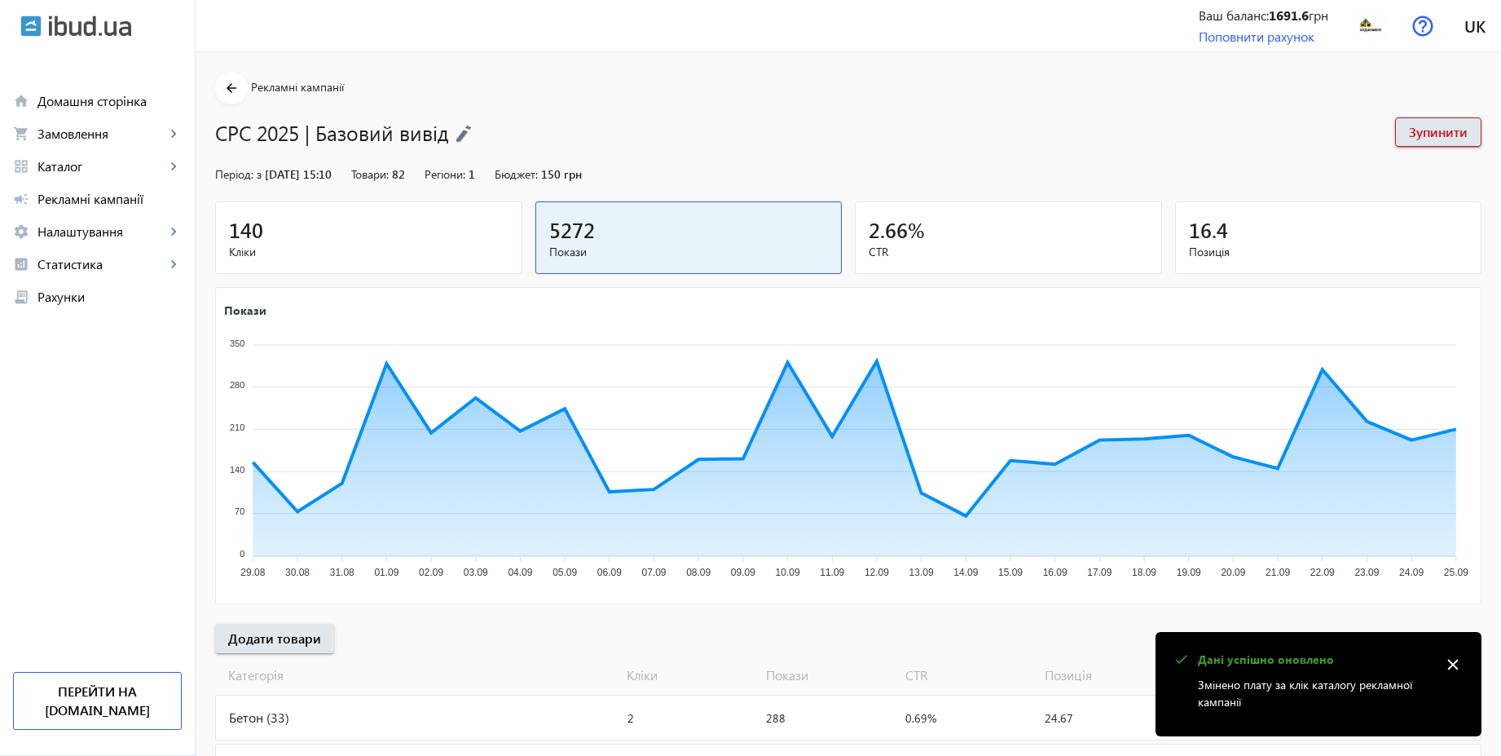
scroll to position [547, 0]
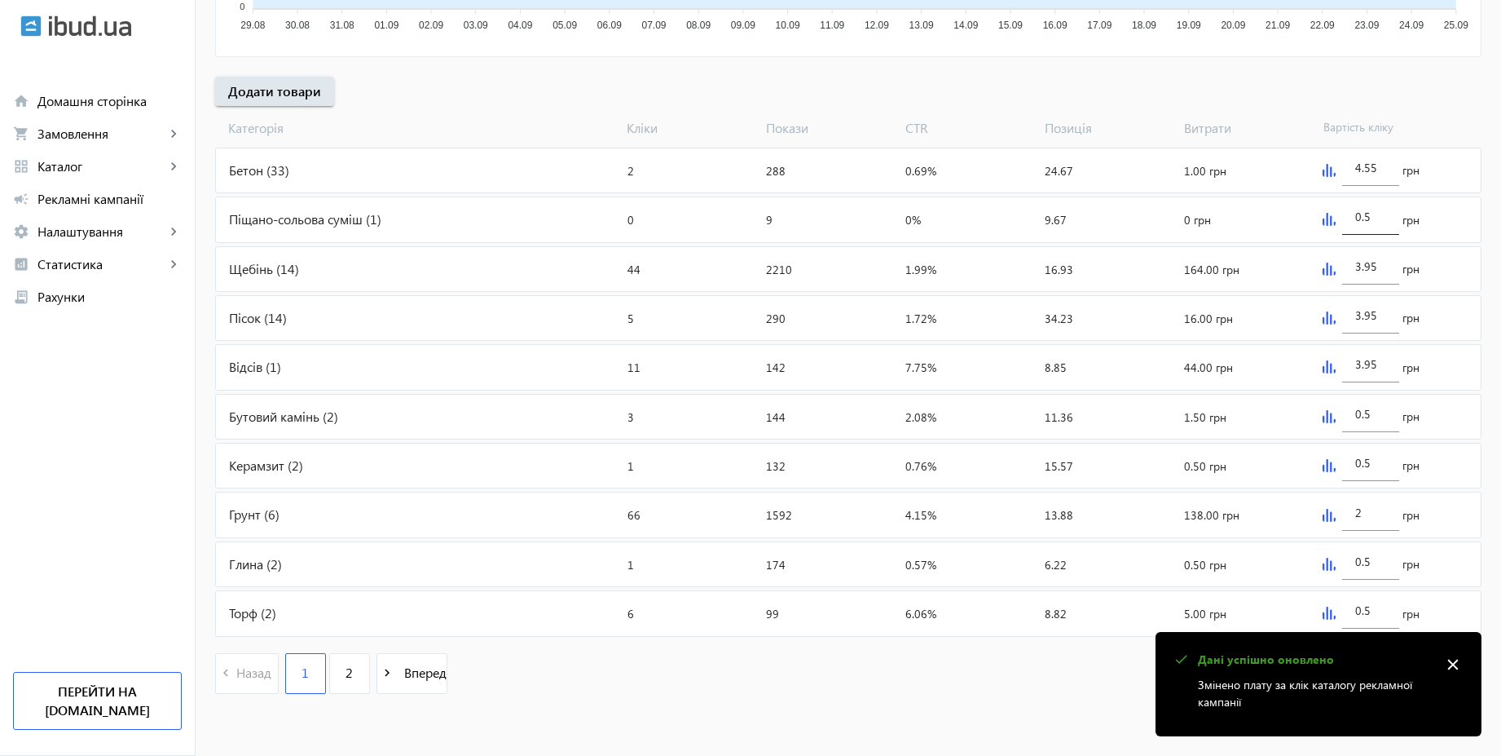
click at [1374, 218] on input "0.5" at bounding box center [1370, 216] width 31 height 15
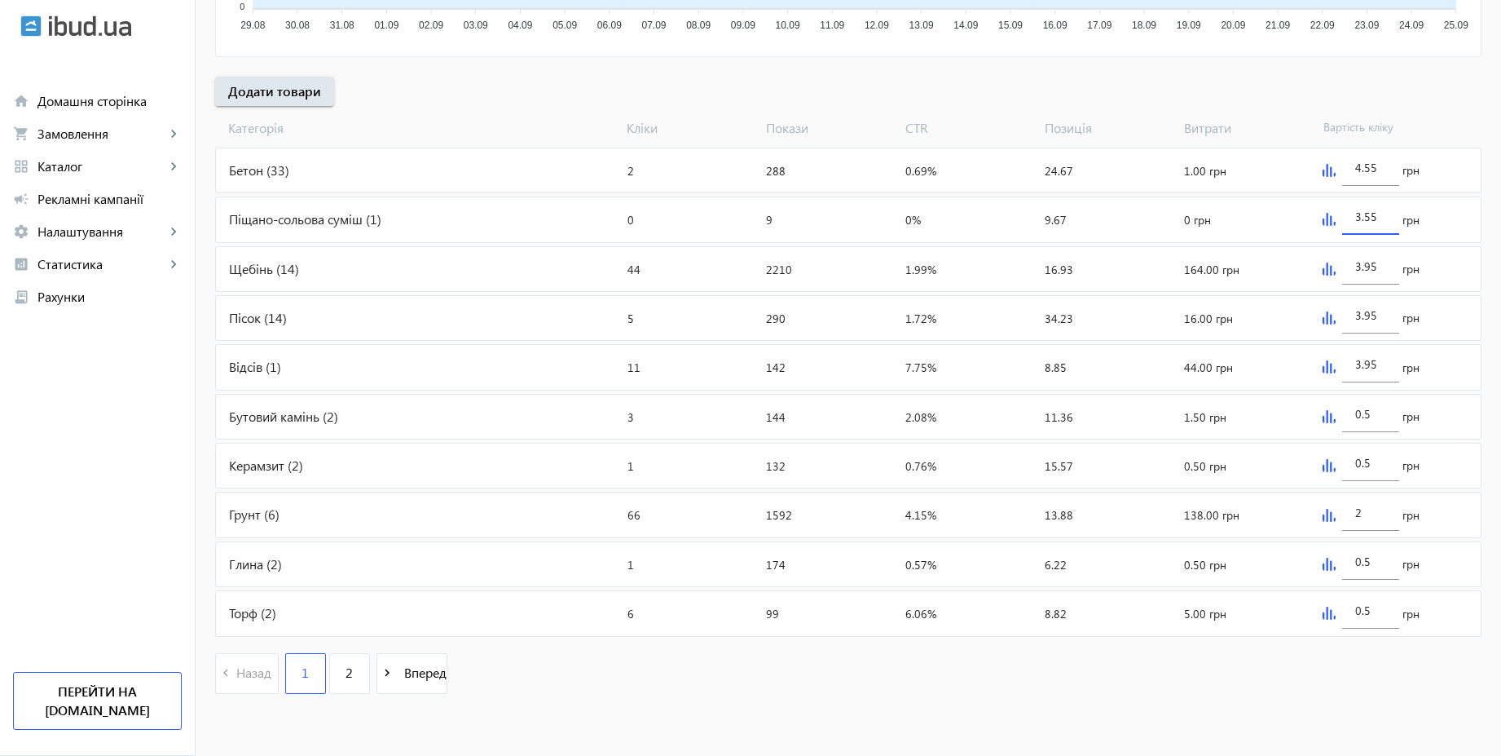
type input "3.55"
click at [1417, 123] on span "Вартість кліку" at bounding box center [1386, 128] width 139 height 18
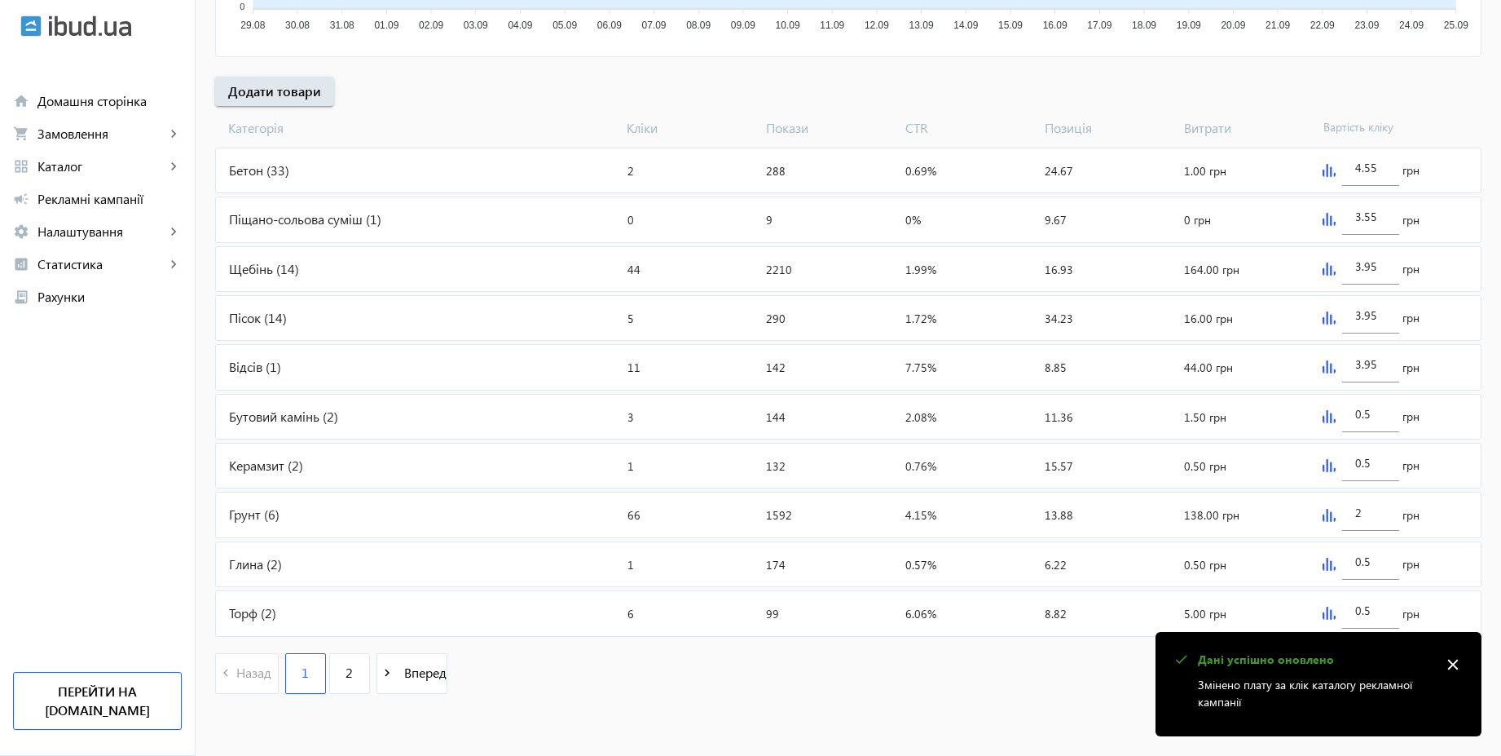
click at [1323, 418] on img at bounding box center [1329, 416] width 13 height 13
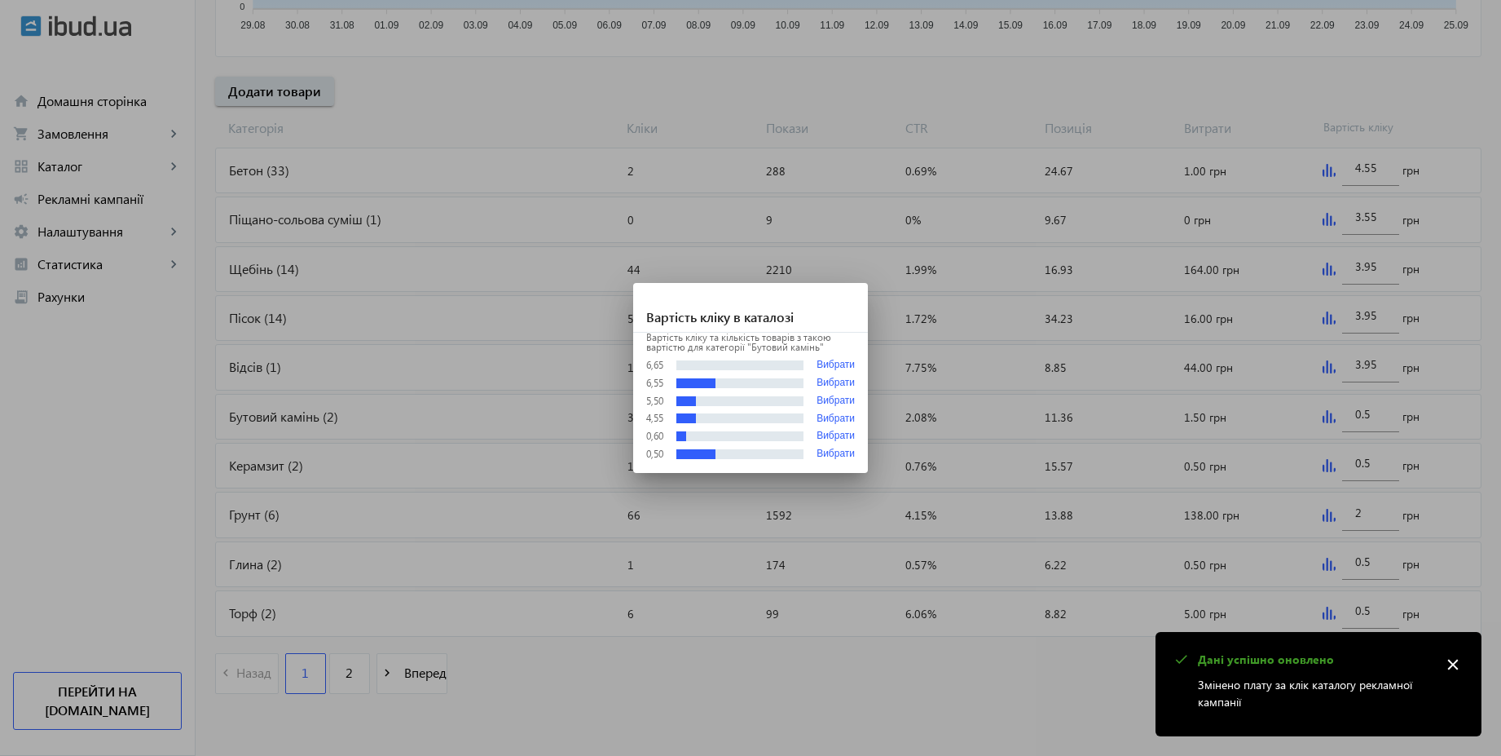
scroll to position [0, 0]
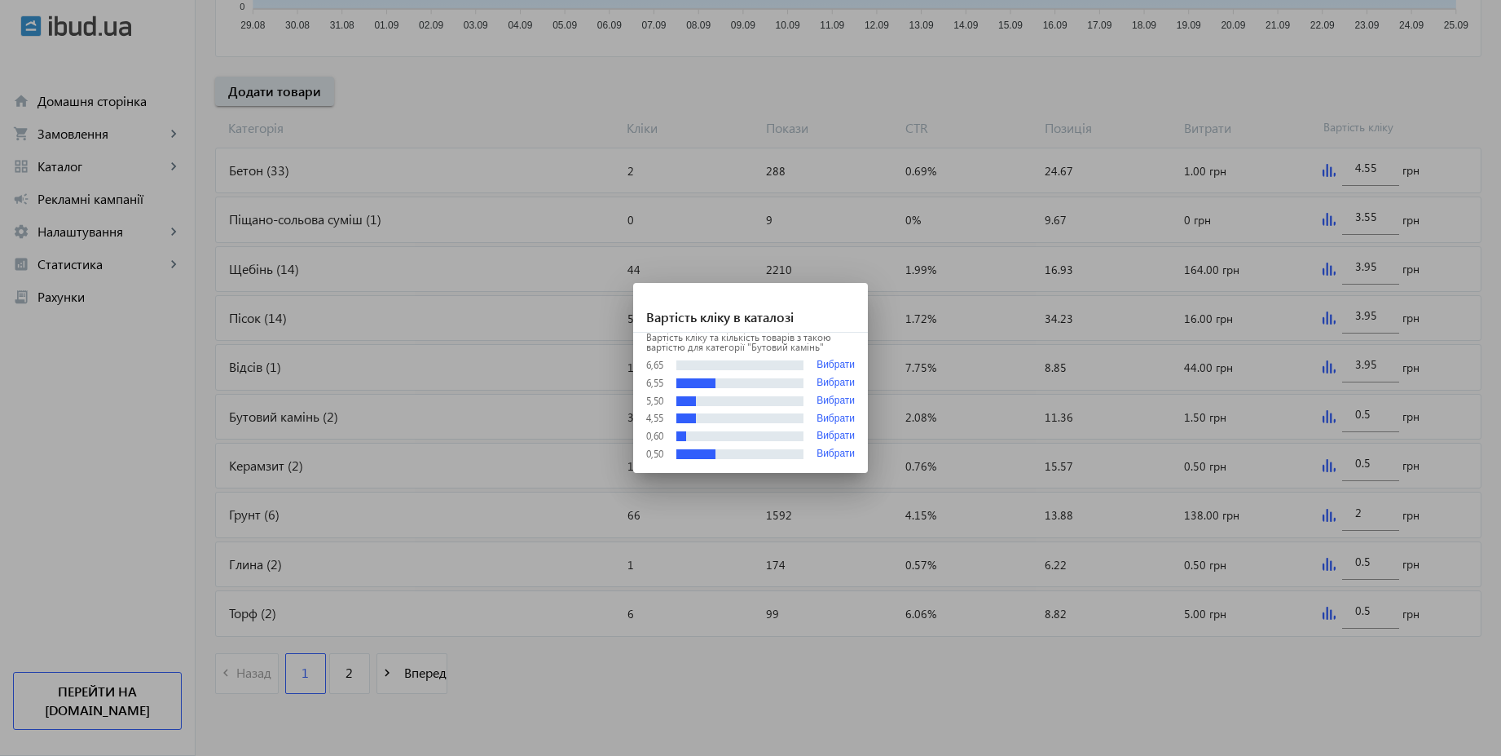
click at [1367, 422] on div at bounding box center [750, 378] width 1501 height 756
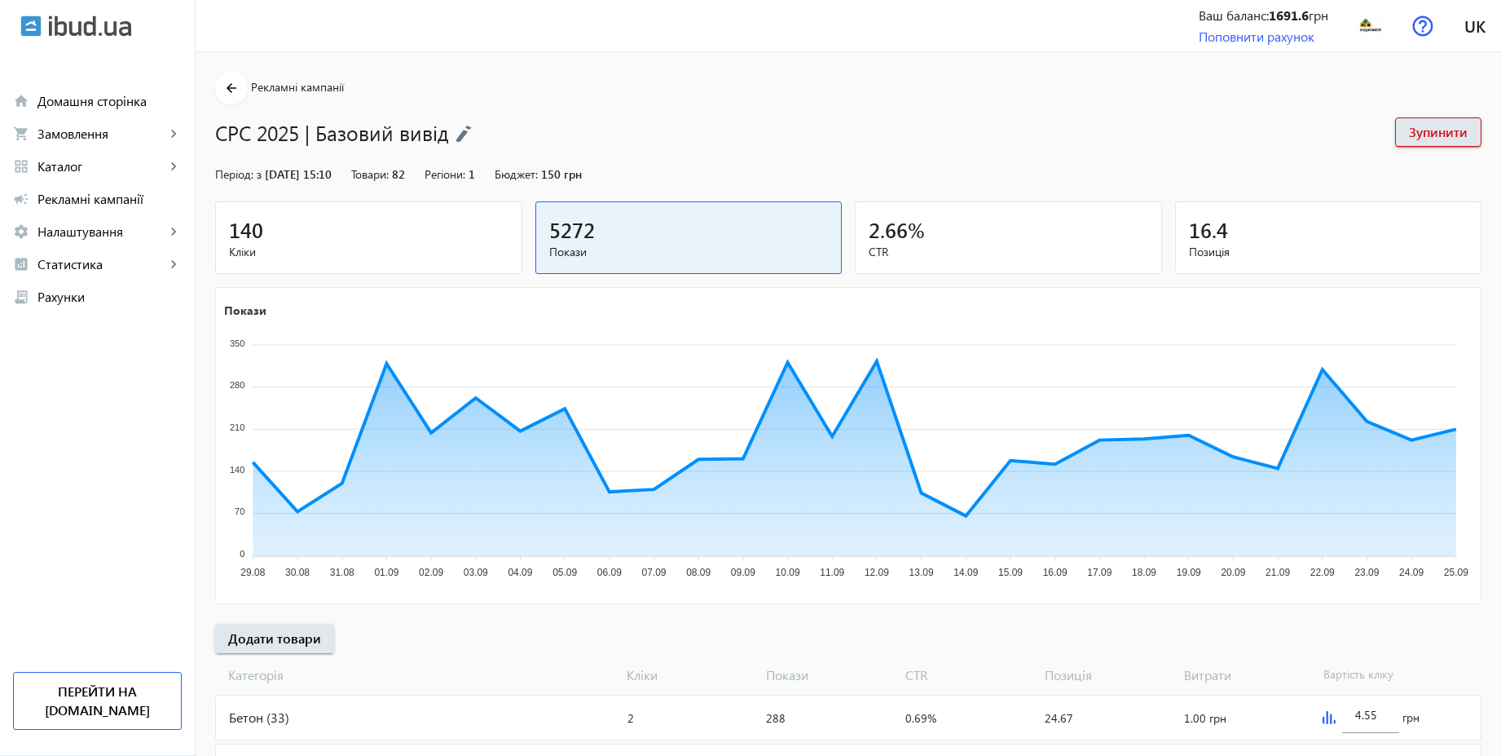
scroll to position [547, 0]
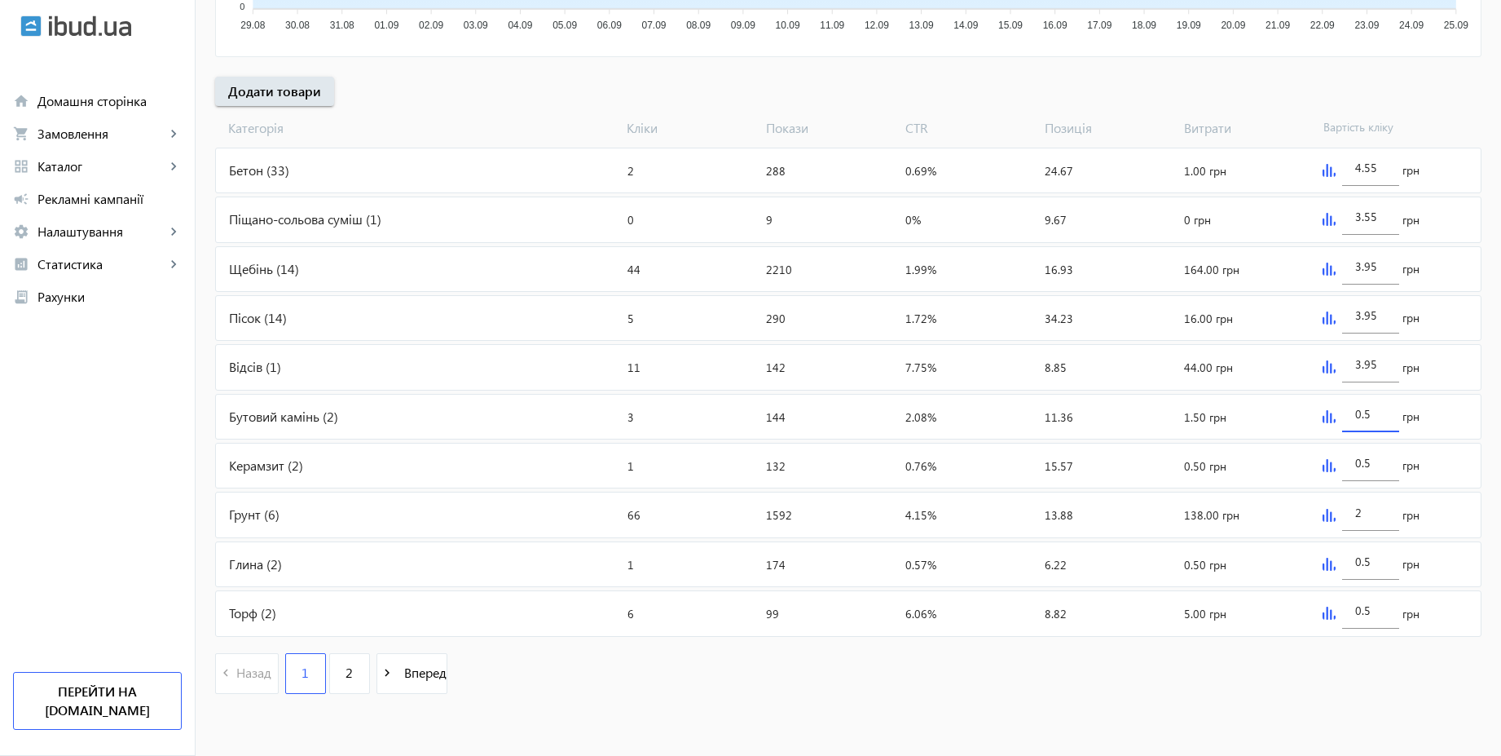
click at [1379, 421] on input "0.5" at bounding box center [1370, 413] width 31 height 15
paste input "3.9"
type input "3.95"
click at [1452, 101] on div "arrow_back Рекламні кампанії CPC 2025 | Базовий вивід Зупинити Період: з [DATE]…" at bounding box center [849, 117] width 1306 height 1185
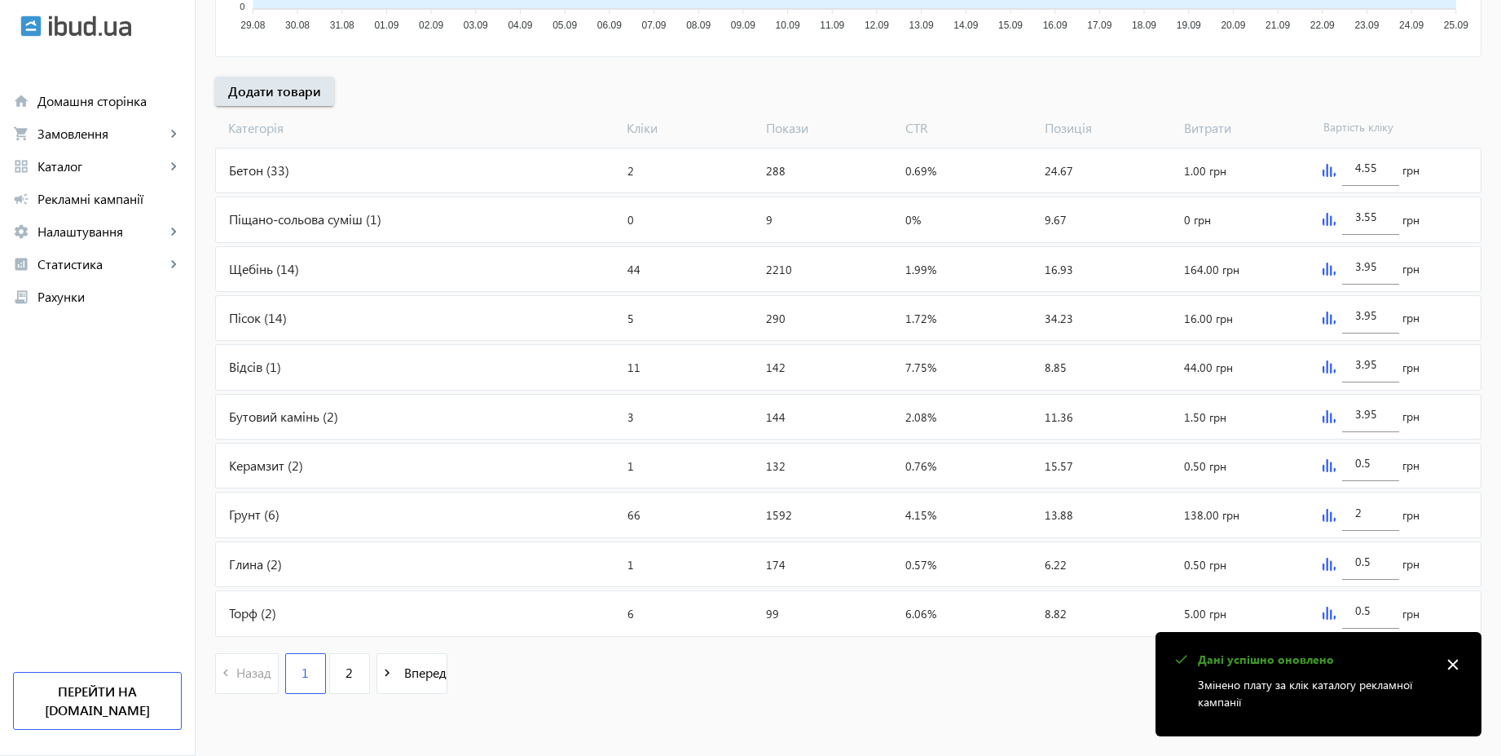
click at [1326, 467] on img at bounding box center [1329, 465] width 13 height 13
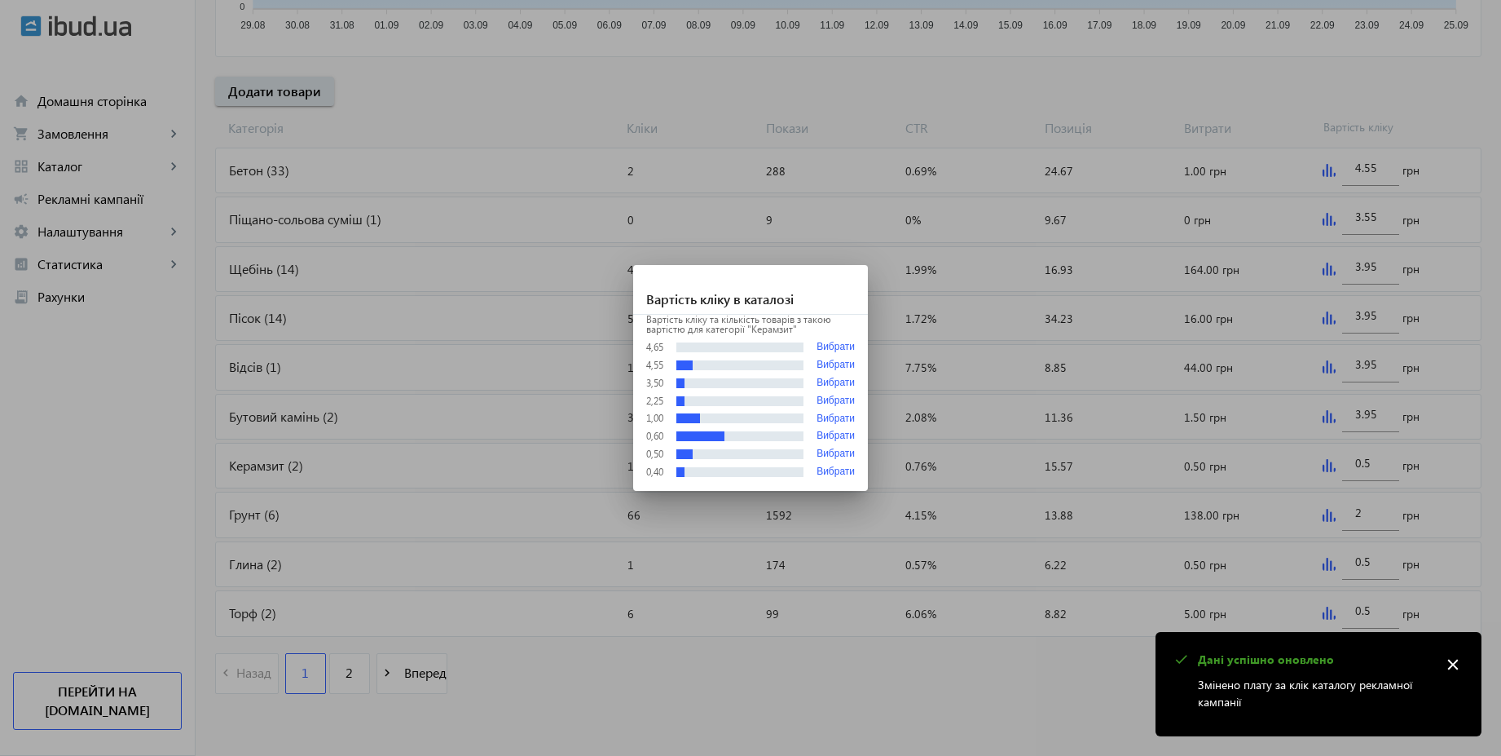
scroll to position [0, 0]
click at [1359, 467] on div at bounding box center [750, 378] width 1501 height 756
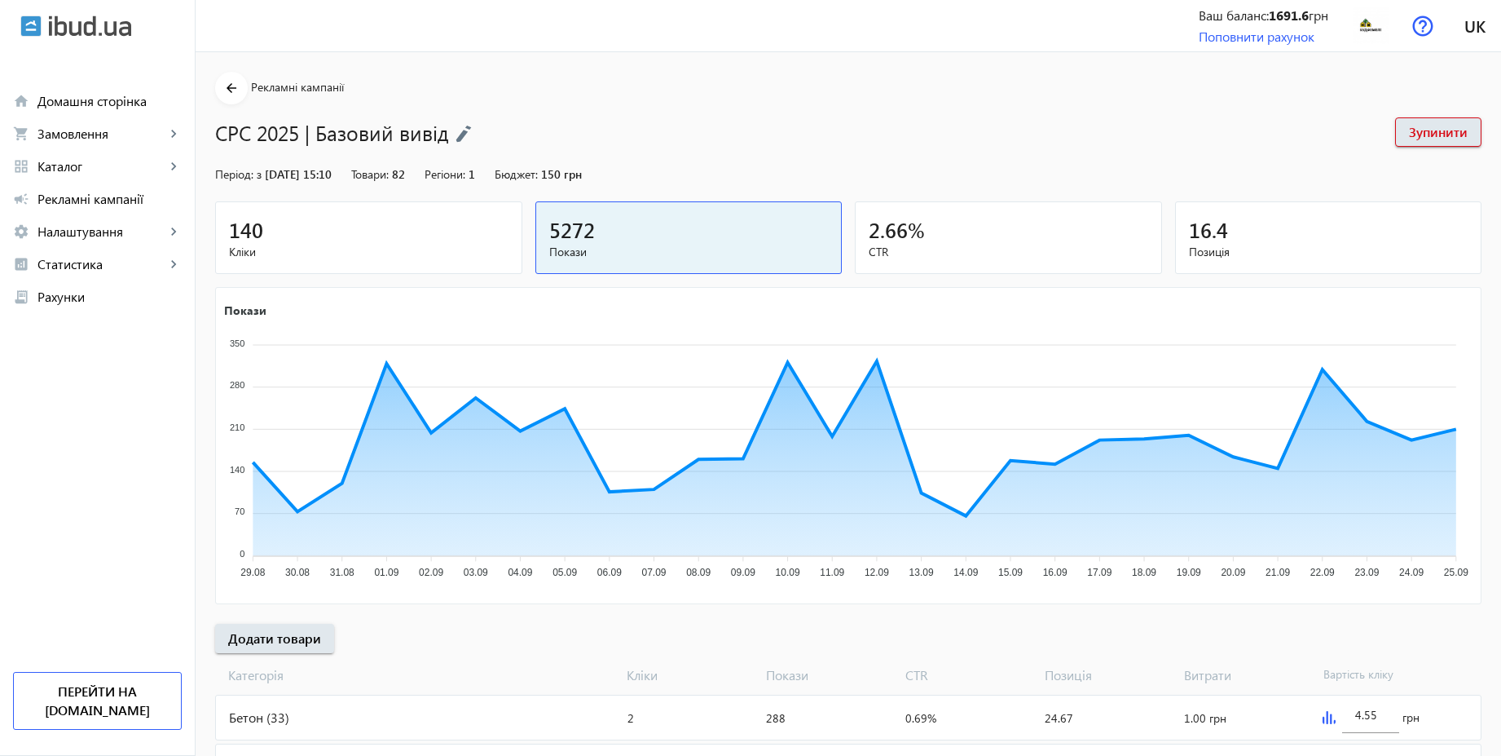
scroll to position [547, 0]
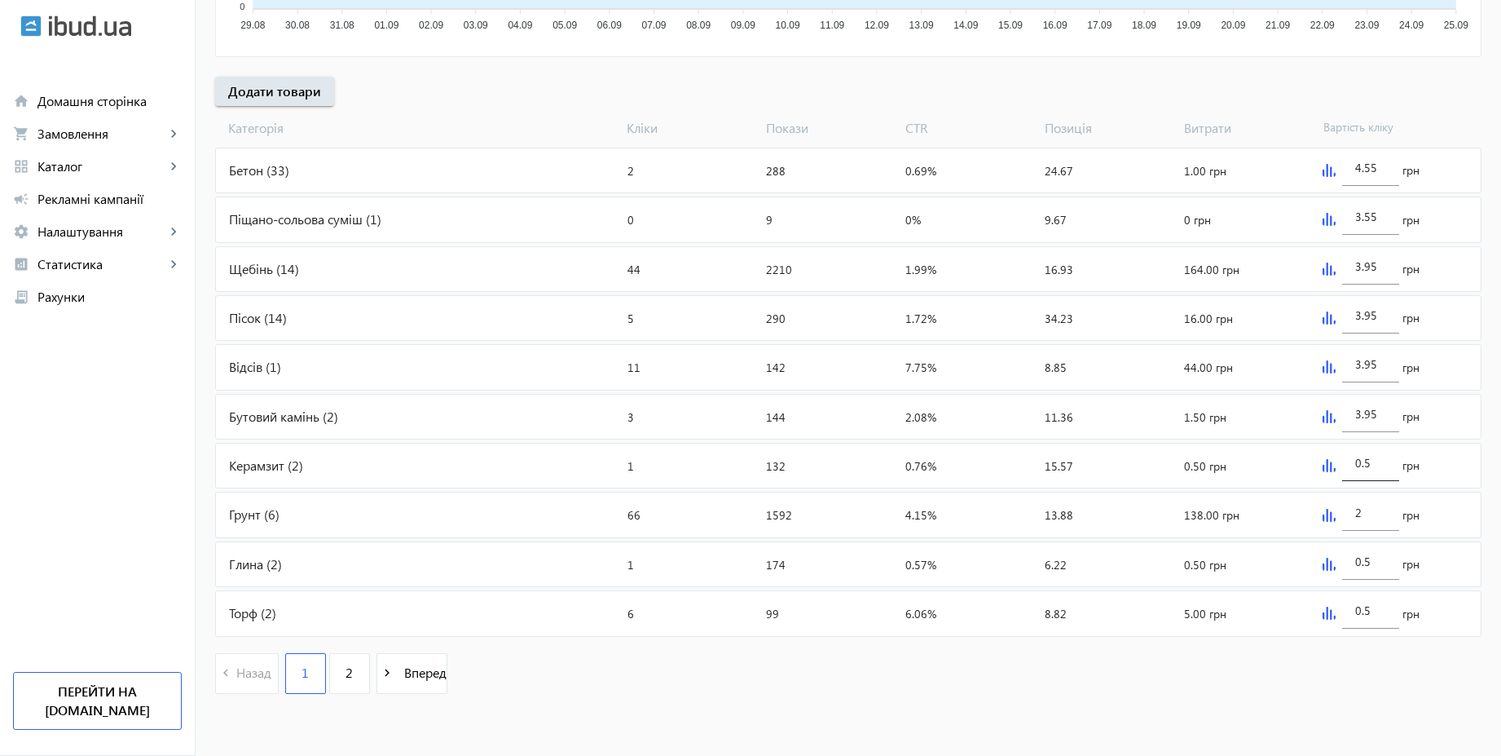
click at [1379, 465] on input "0.5" at bounding box center [1370, 462] width 31 height 15
type input "3.05"
click at [1385, 92] on div "arrow_back Рекламні кампанії CPC 2025 | Базовий вивід Зупинити Період: з [DATE]…" at bounding box center [849, 117] width 1306 height 1185
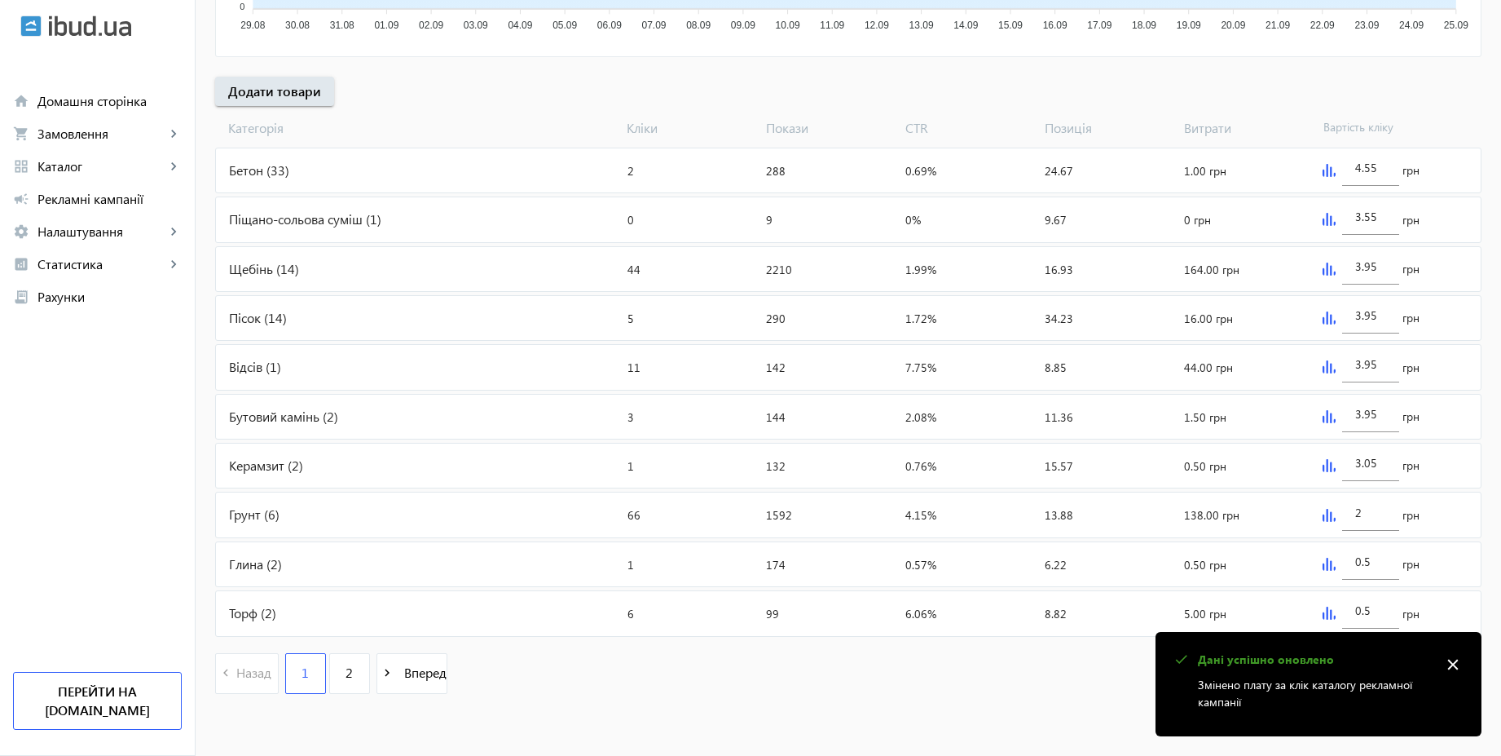
click at [1325, 513] on img at bounding box center [1329, 515] width 13 height 13
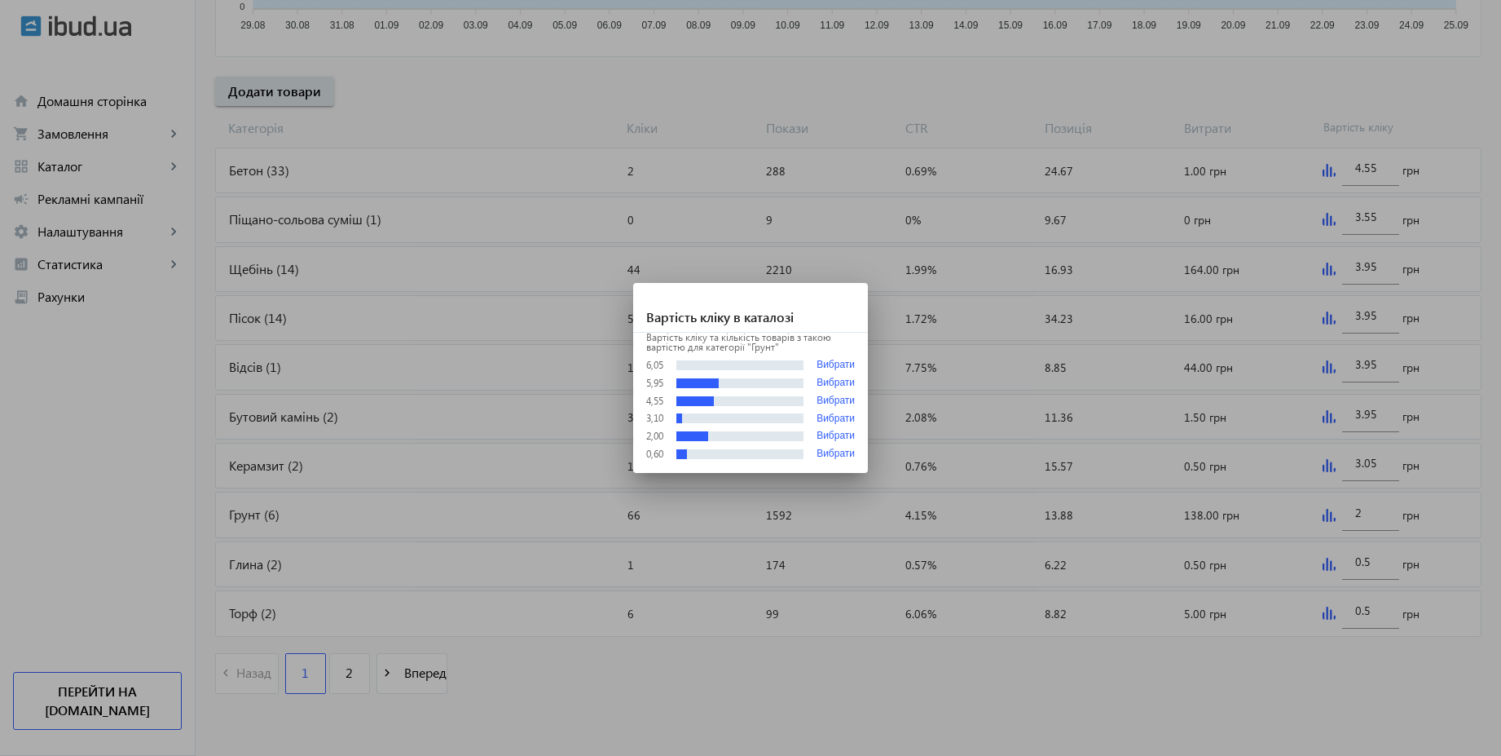
scroll to position [0, 0]
click at [1371, 517] on div at bounding box center [750, 378] width 1501 height 756
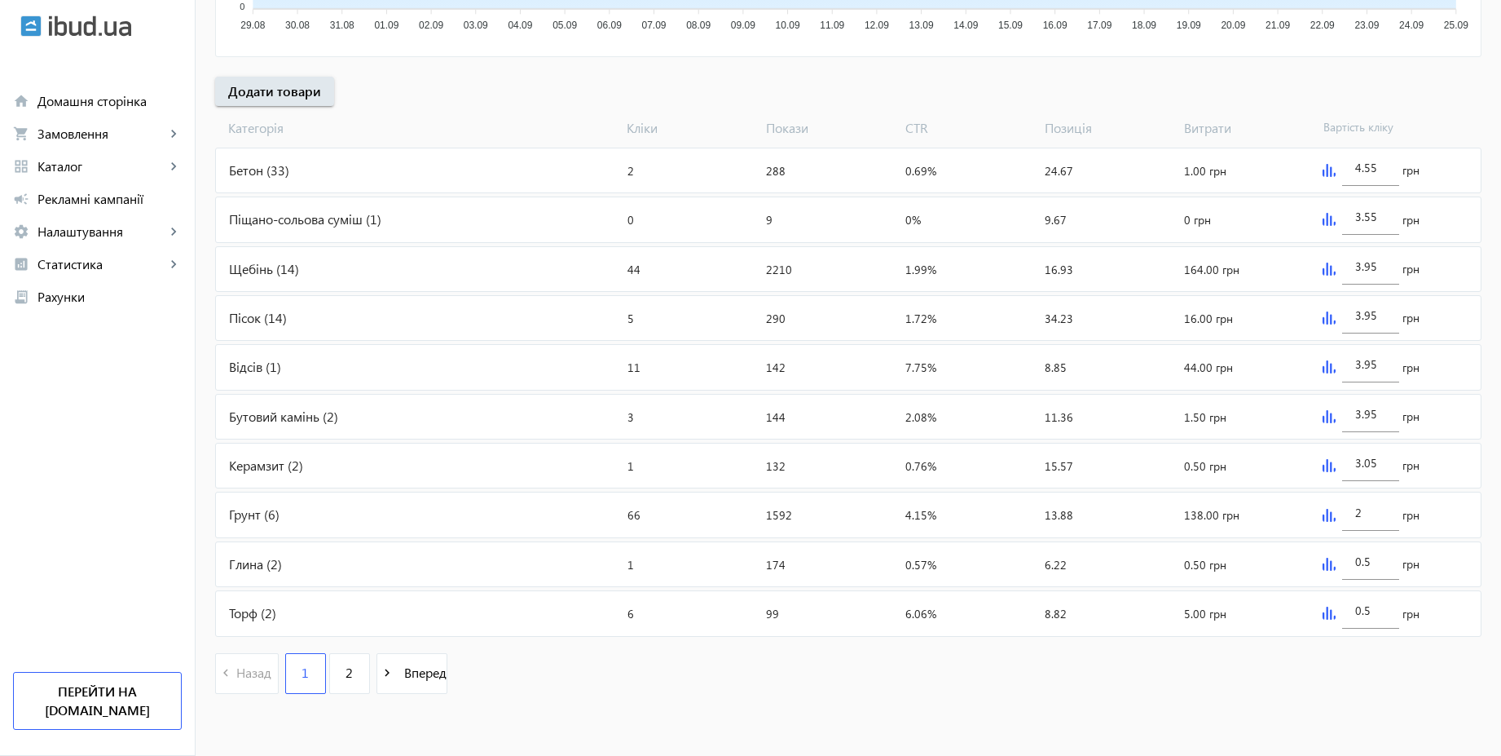
scroll to position [547, 0]
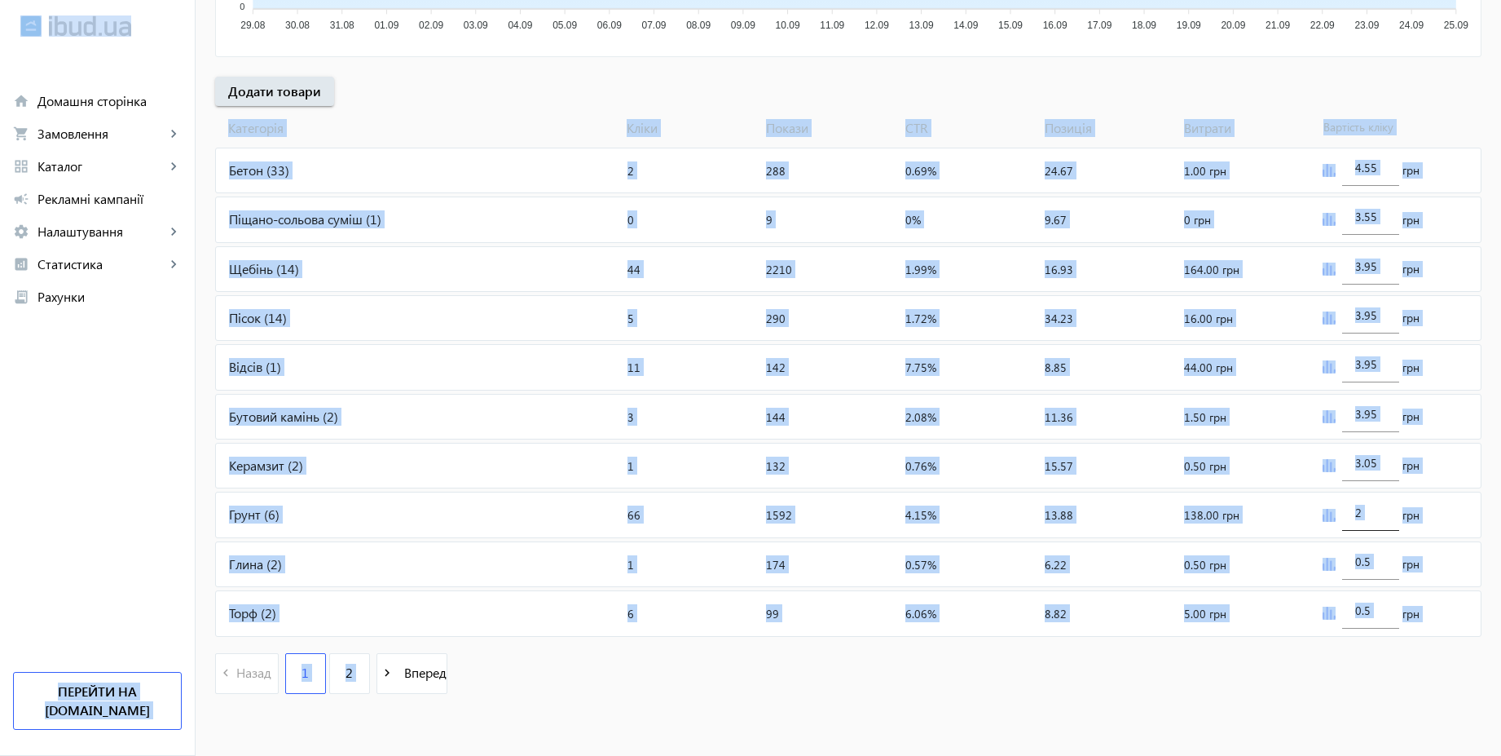
click at [1371, 512] on input "2" at bounding box center [1370, 512] width 31 height 15
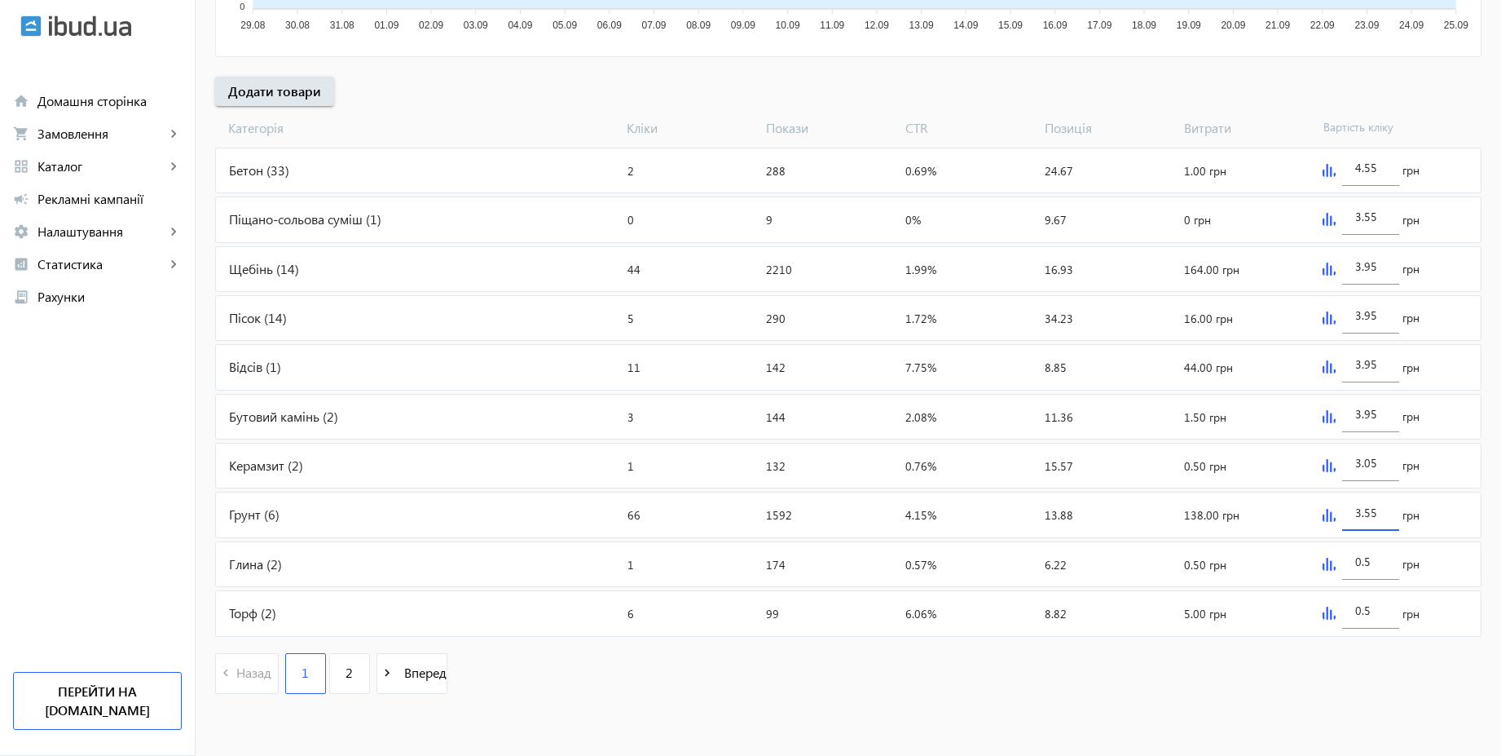
type input "3.55"
click at [1470, 78] on div "arrow_back Рекламні кампанії CPC 2025 | Базовий вивід Зупинити Період: з [DATE]…" at bounding box center [849, 117] width 1306 height 1185
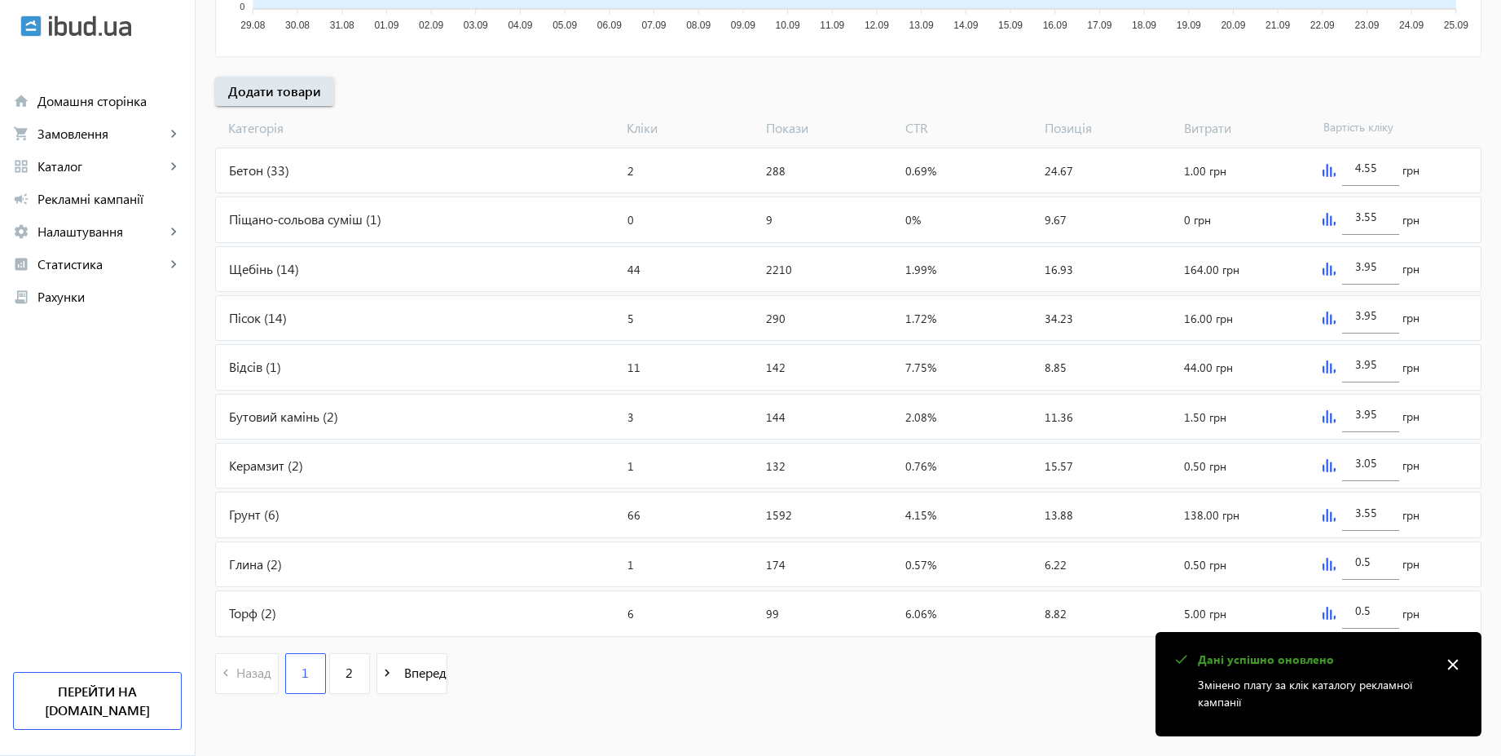
click at [1461, 659] on mat-icon "close" at bounding box center [1453, 664] width 24 height 24
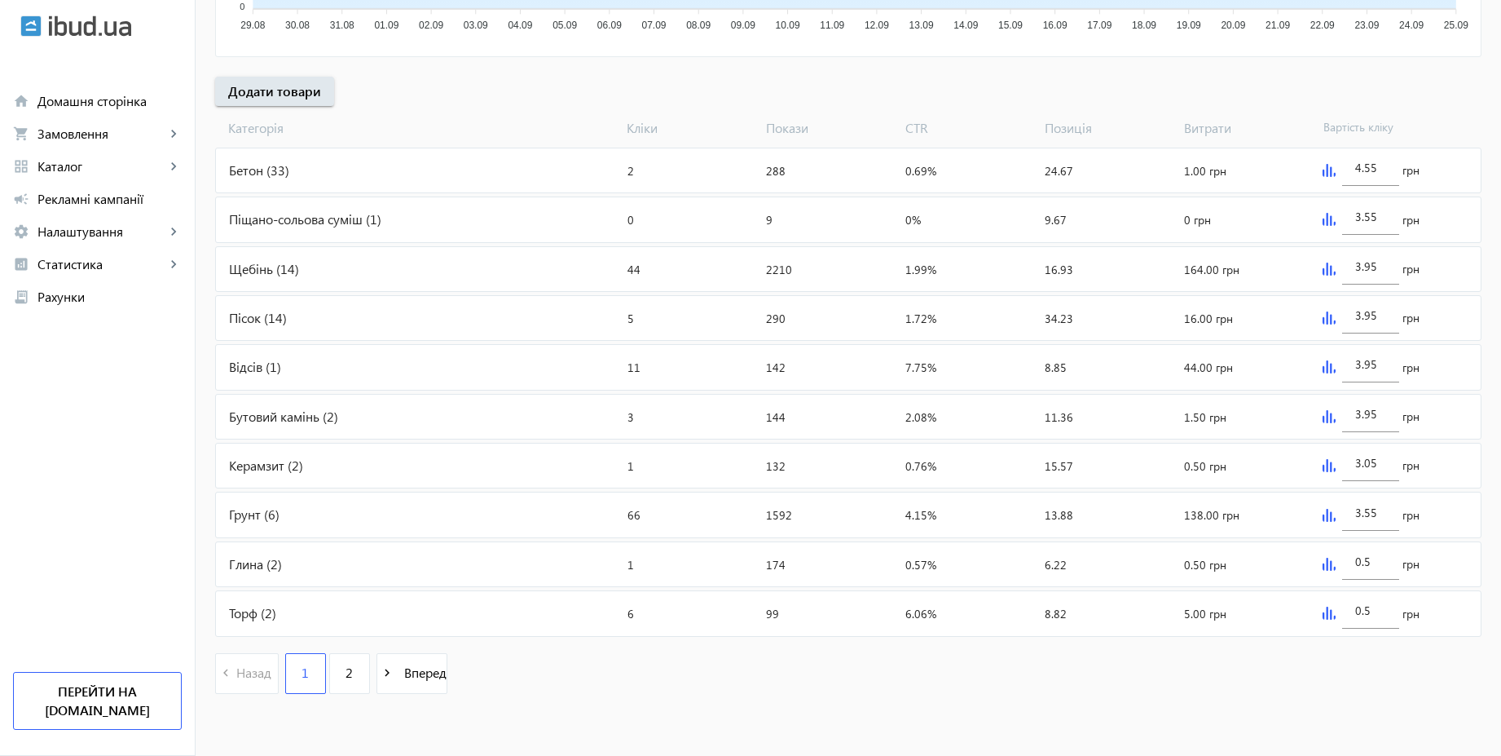
click at [1329, 562] on img at bounding box center [1329, 563] width 13 height 13
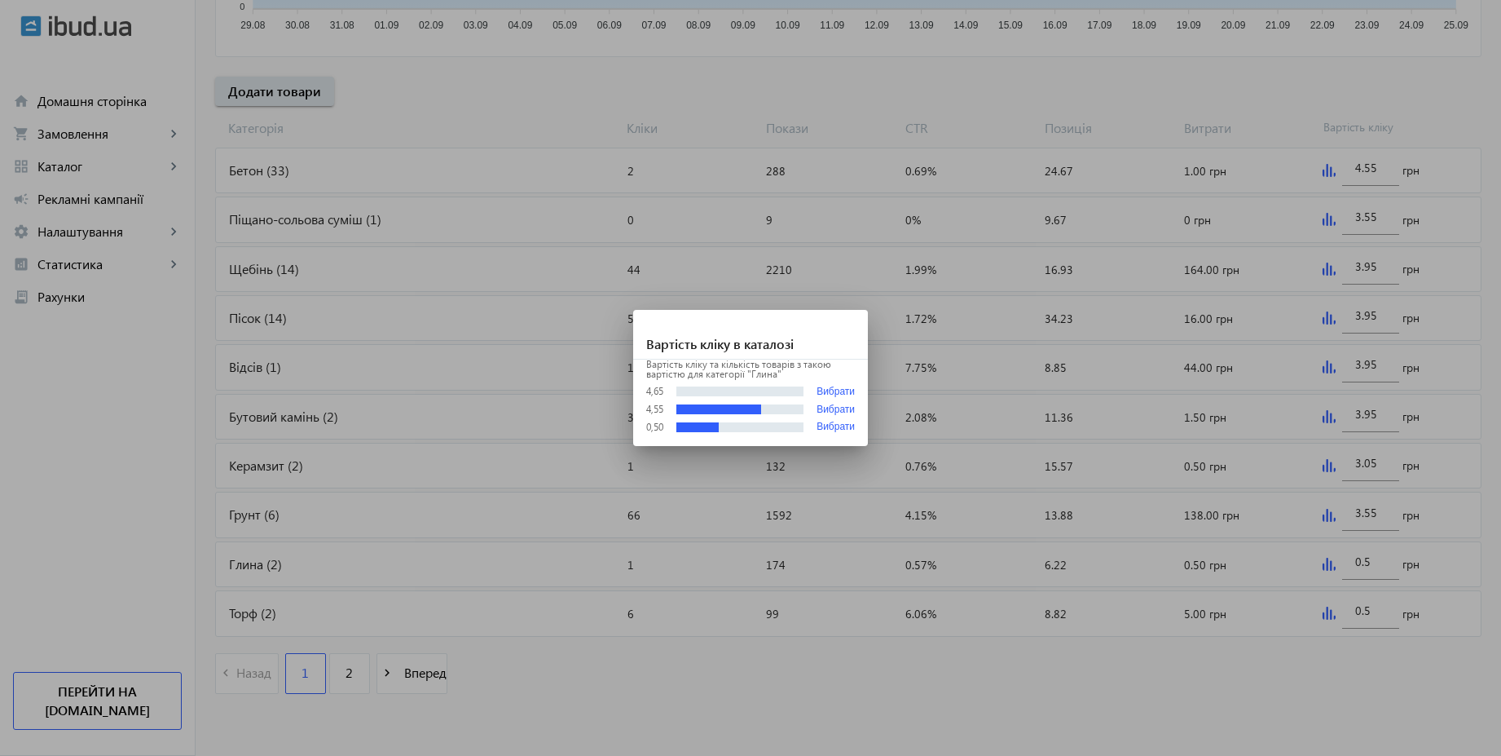
scroll to position [0, 0]
click at [1370, 557] on div at bounding box center [750, 378] width 1501 height 756
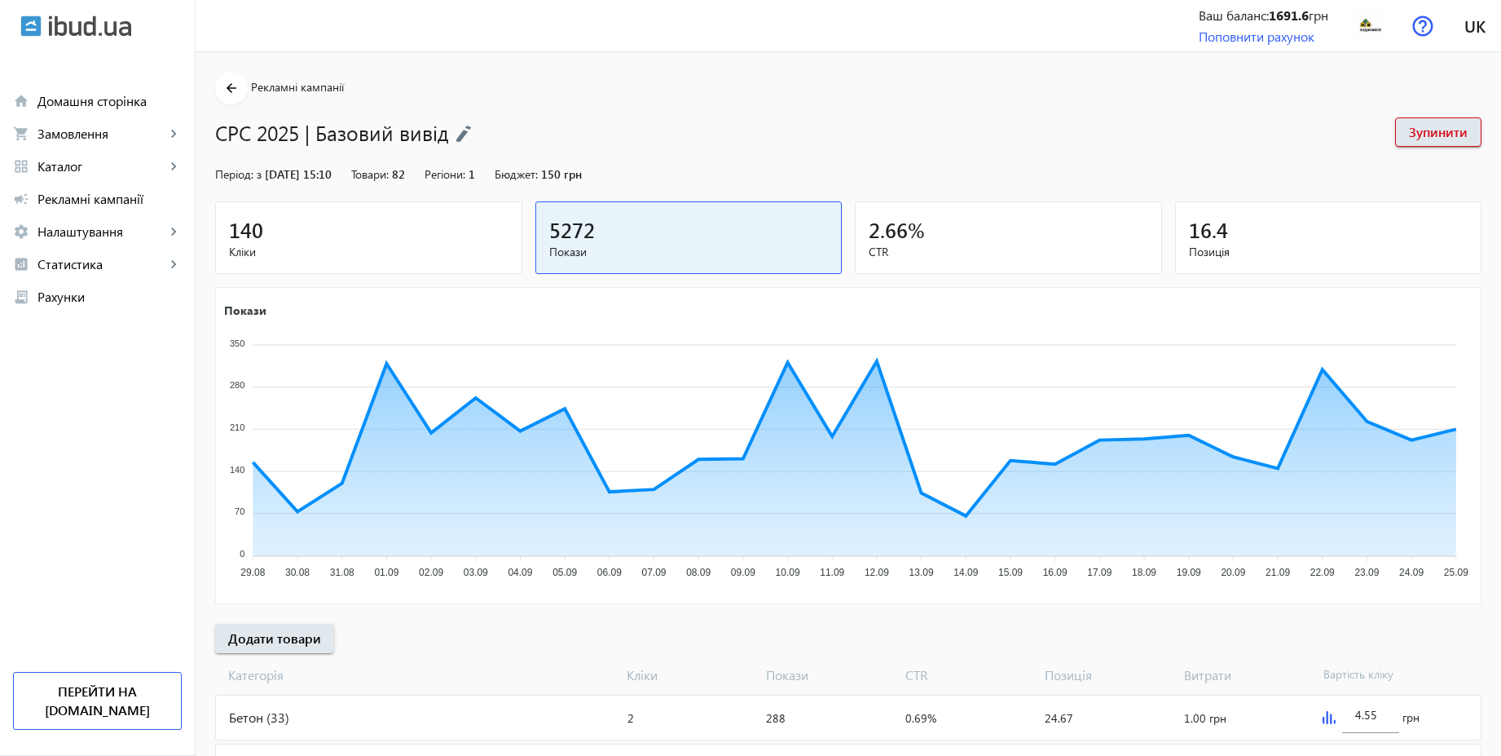
scroll to position [547, 0]
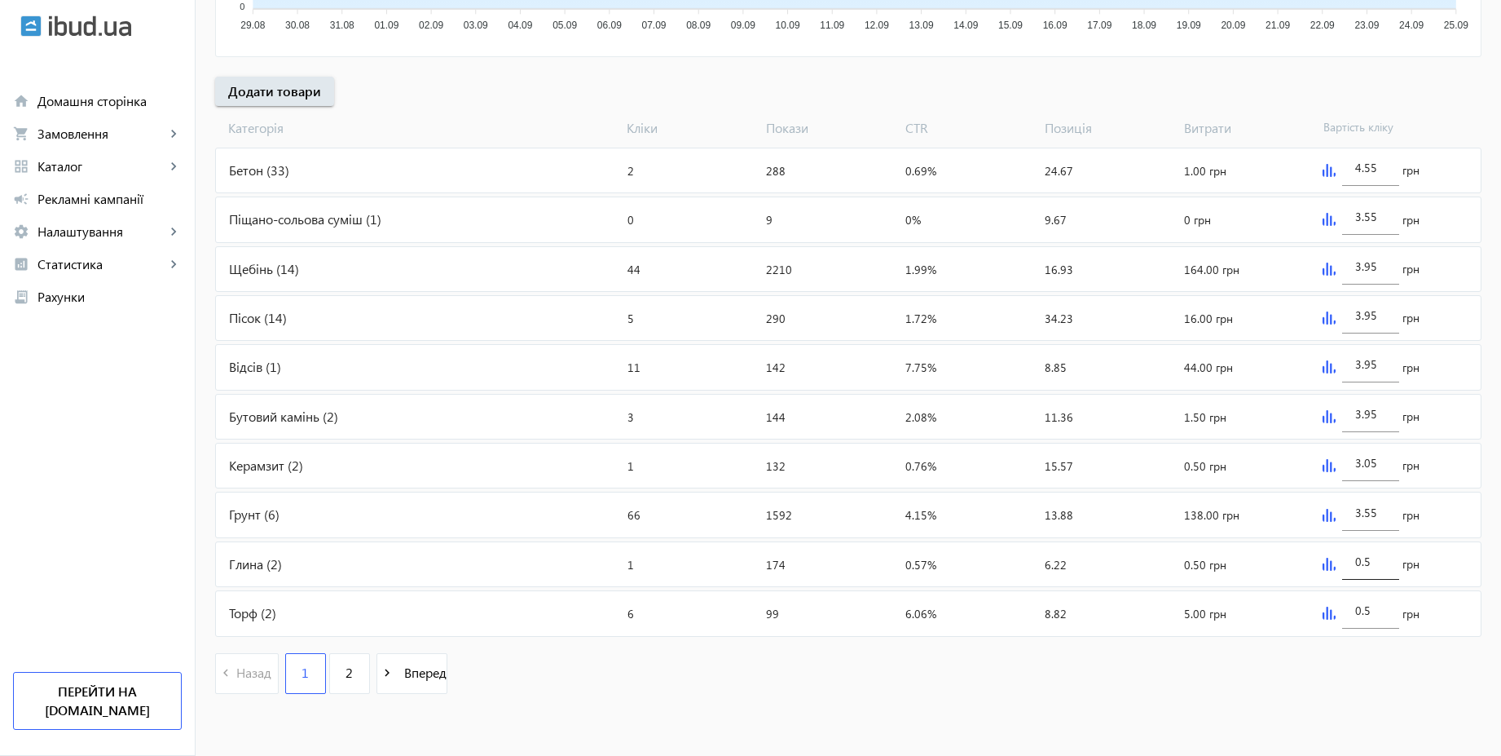
click at [1369, 562] on input "0.5" at bounding box center [1370, 560] width 31 height 15
type input "3.55"
click at [1339, 686] on div "navigate_before Назад 1 2 navigate_next Вперед" at bounding box center [848, 675] width 1267 height 70
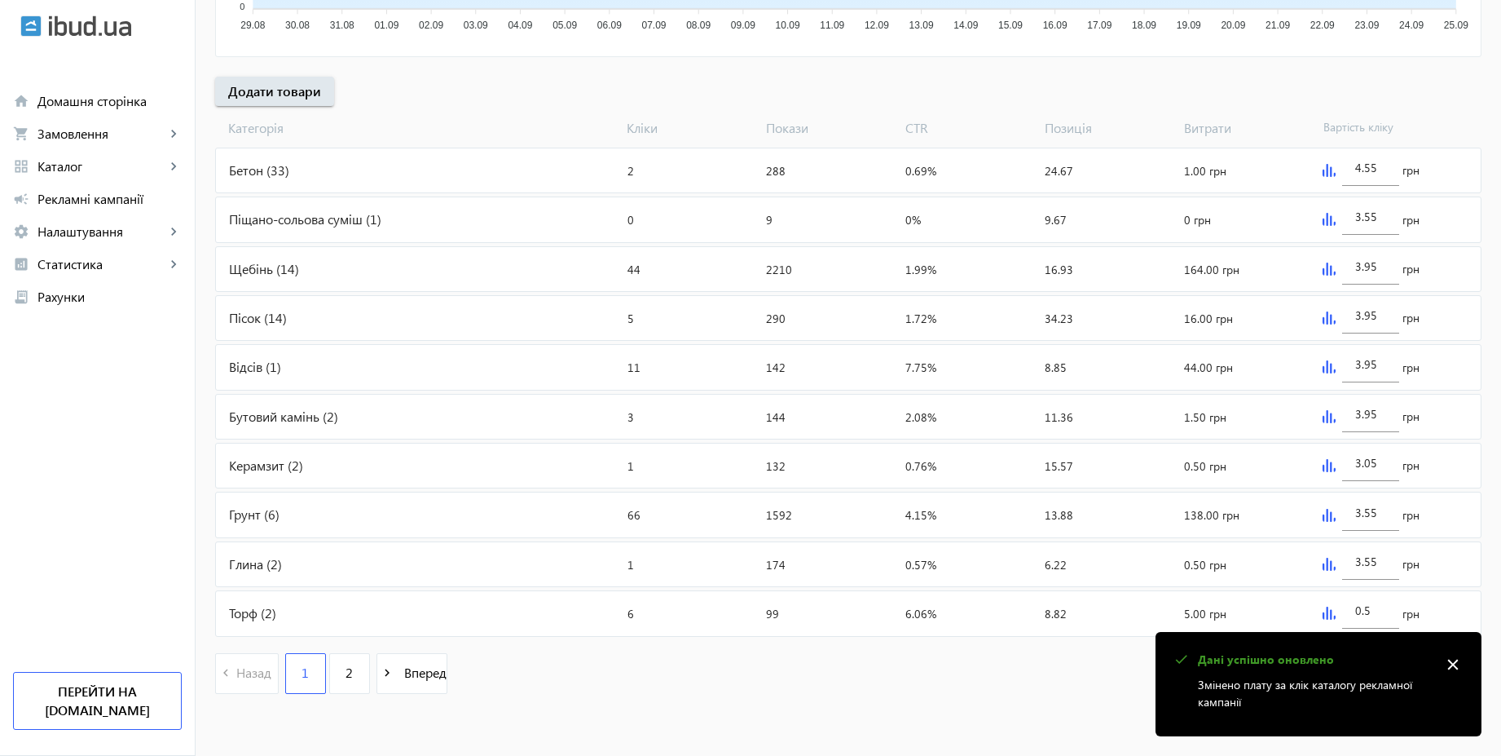
click at [1329, 613] on img at bounding box center [1329, 612] width 13 height 13
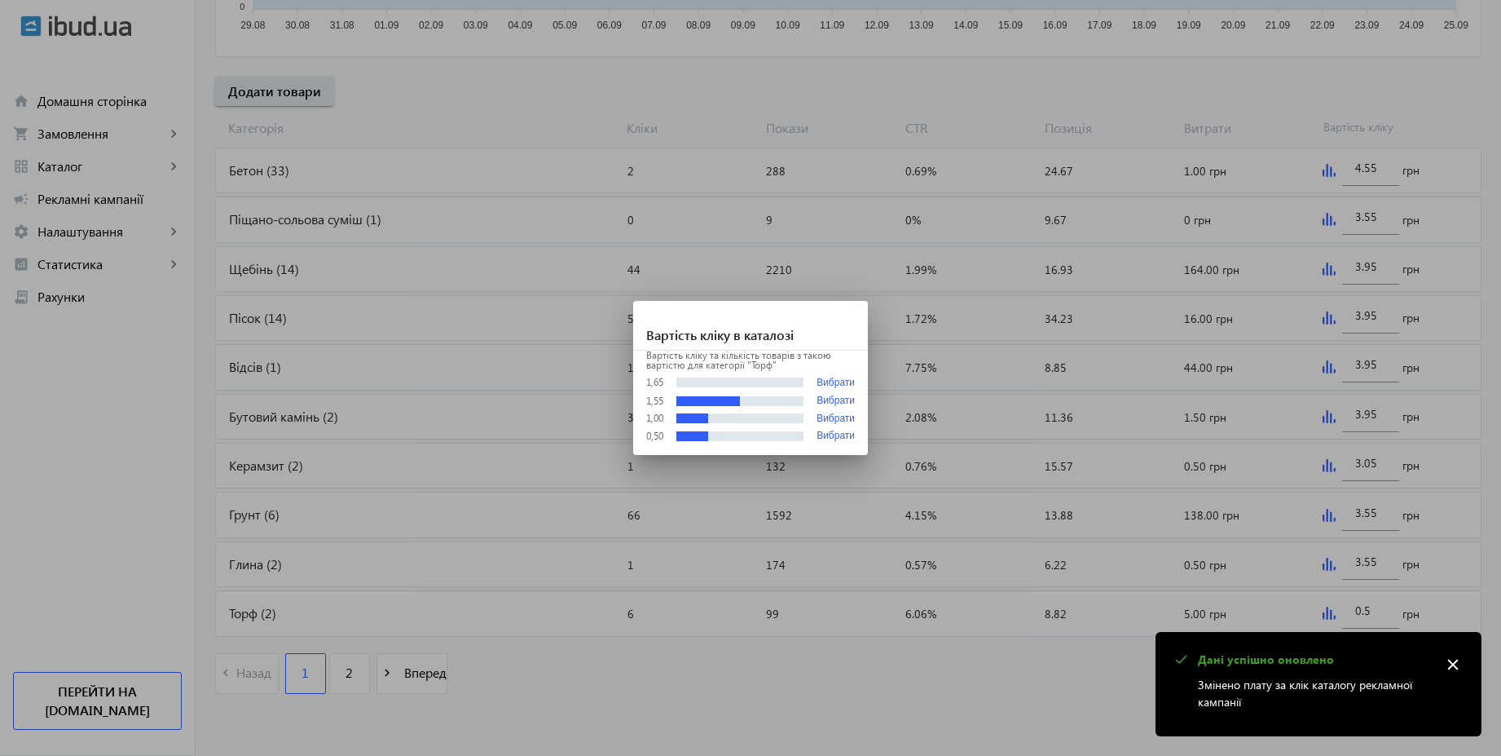
click at [1361, 609] on div at bounding box center [750, 378] width 1501 height 756
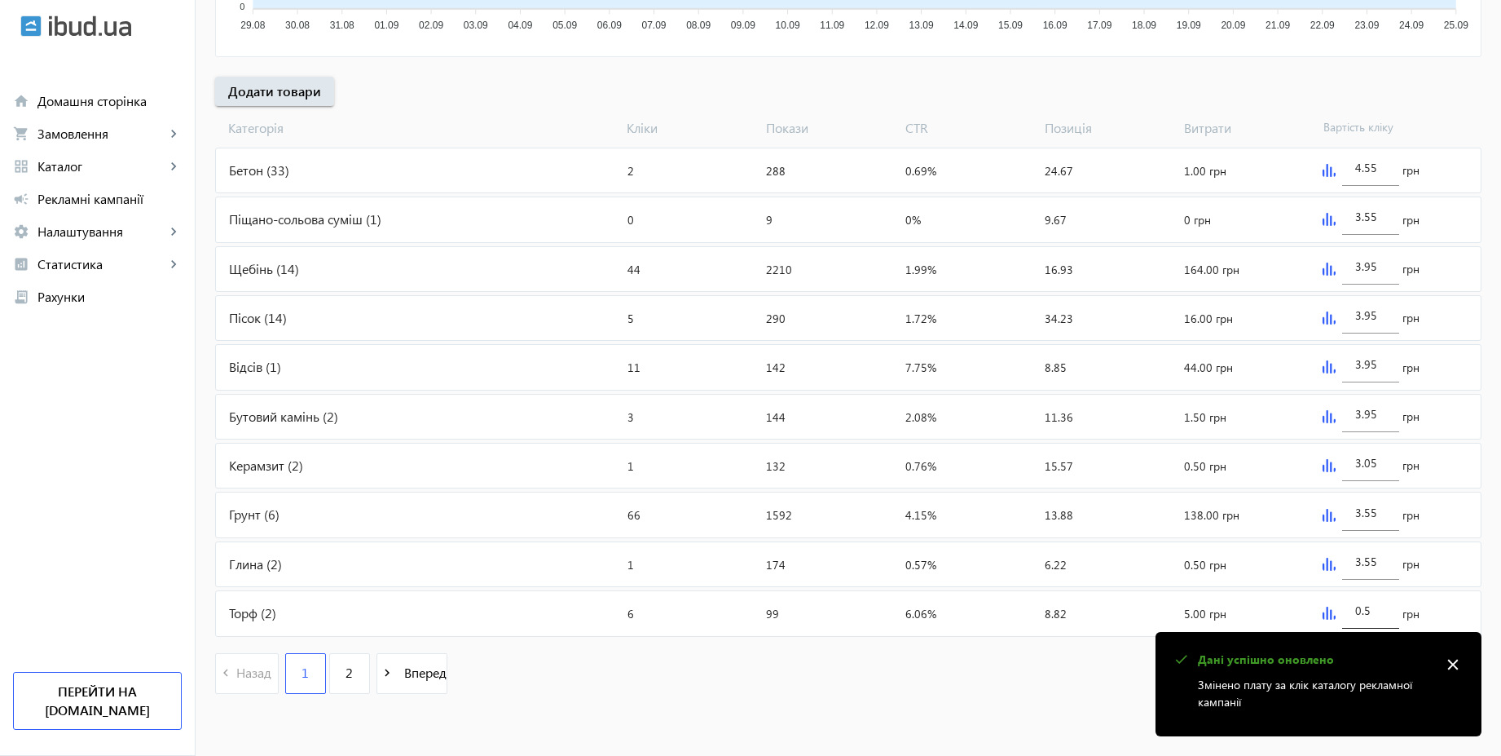
scroll to position [547, 0]
click at [1367, 608] on input "0.5" at bounding box center [1370, 609] width 31 height 15
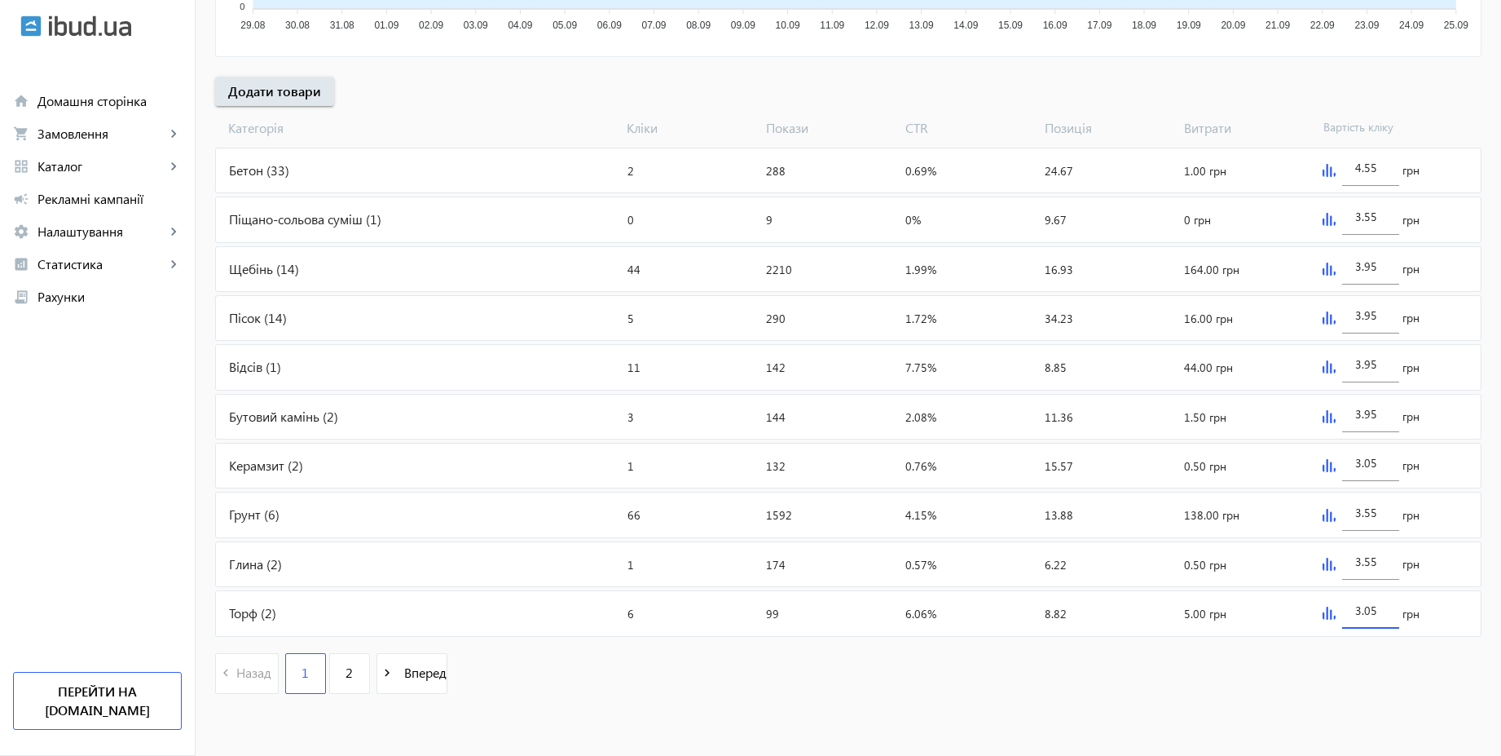
type input "3.05"
click at [822, 714] on mat-sidenav-content "arrow_back Рекламні кампанії CPC 2025 | Базовий вивід Зупинити Період: з [DATE]…" at bounding box center [849, 130] width 1306 height 1250
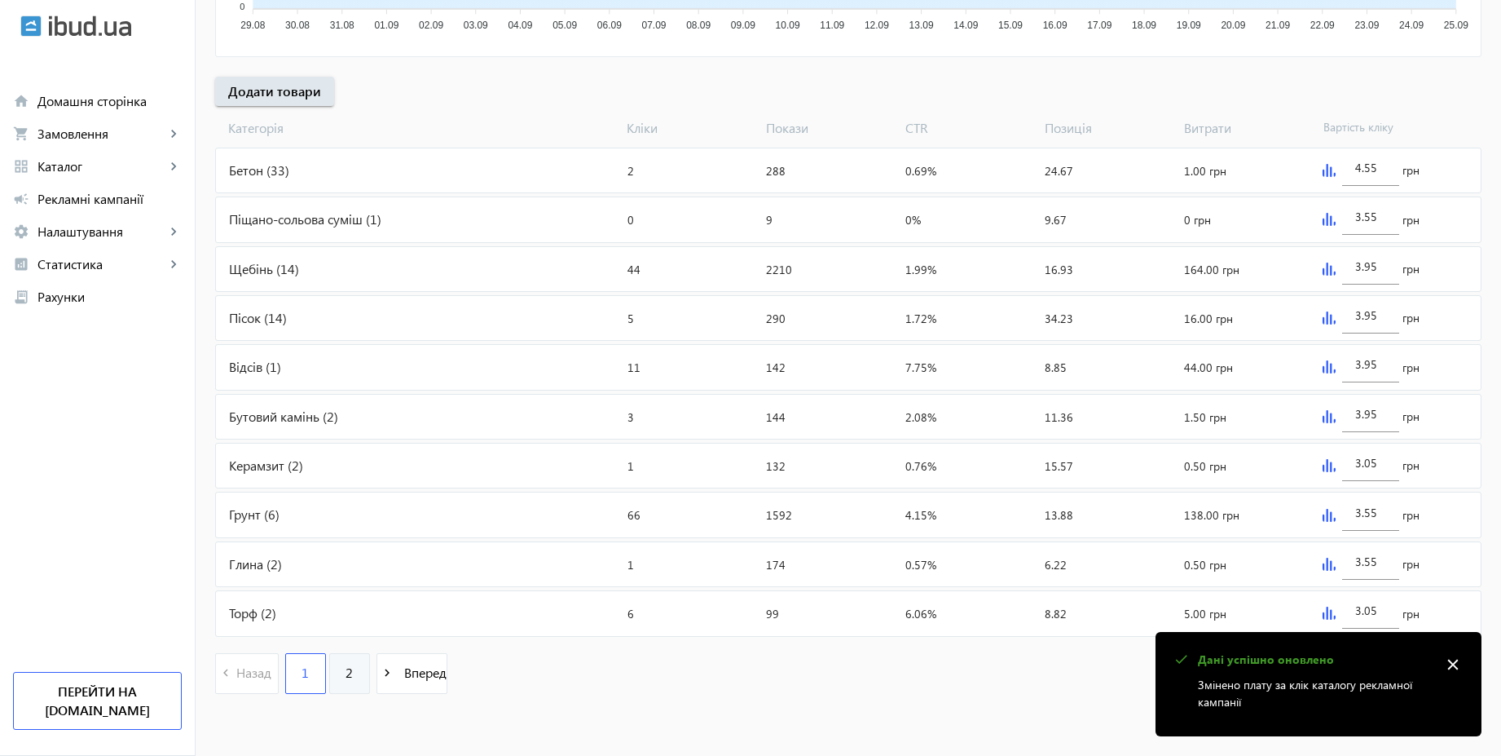
click at [346, 668] on link "2" at bounding box center [349, 673] width 41 height 41
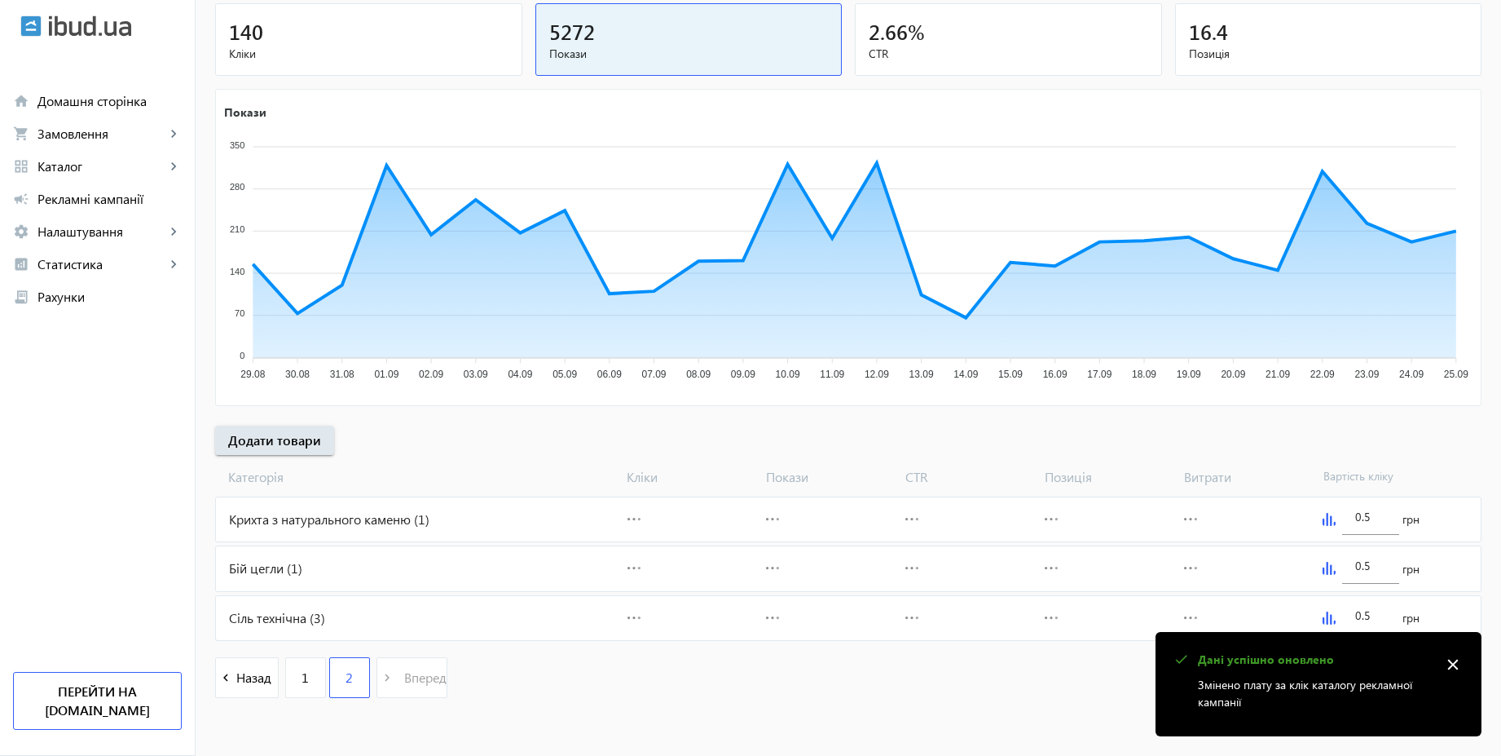
scroll to position [202, 0]
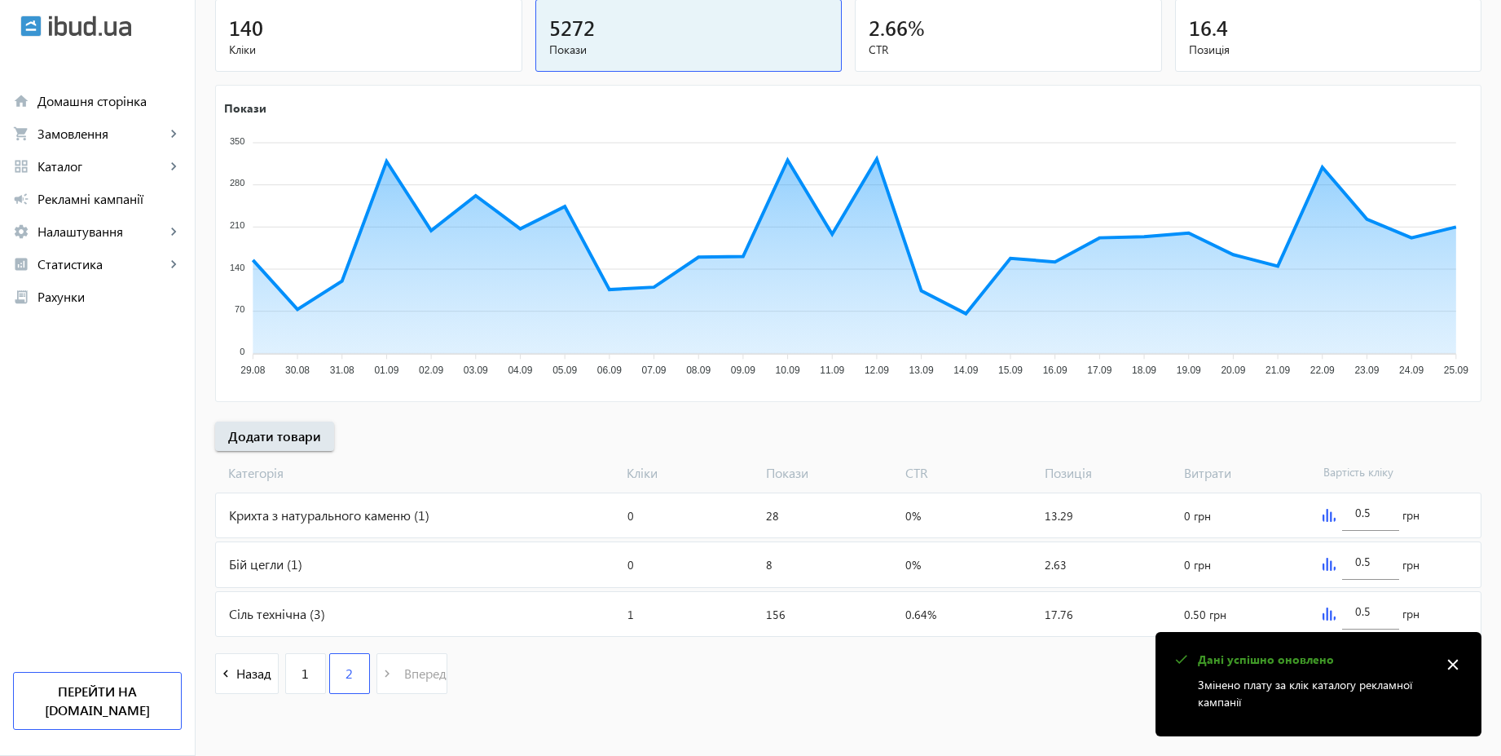
click at [1448, 659] on mat-icon "close" at bounding box center [1453, 664] width 24 height 24
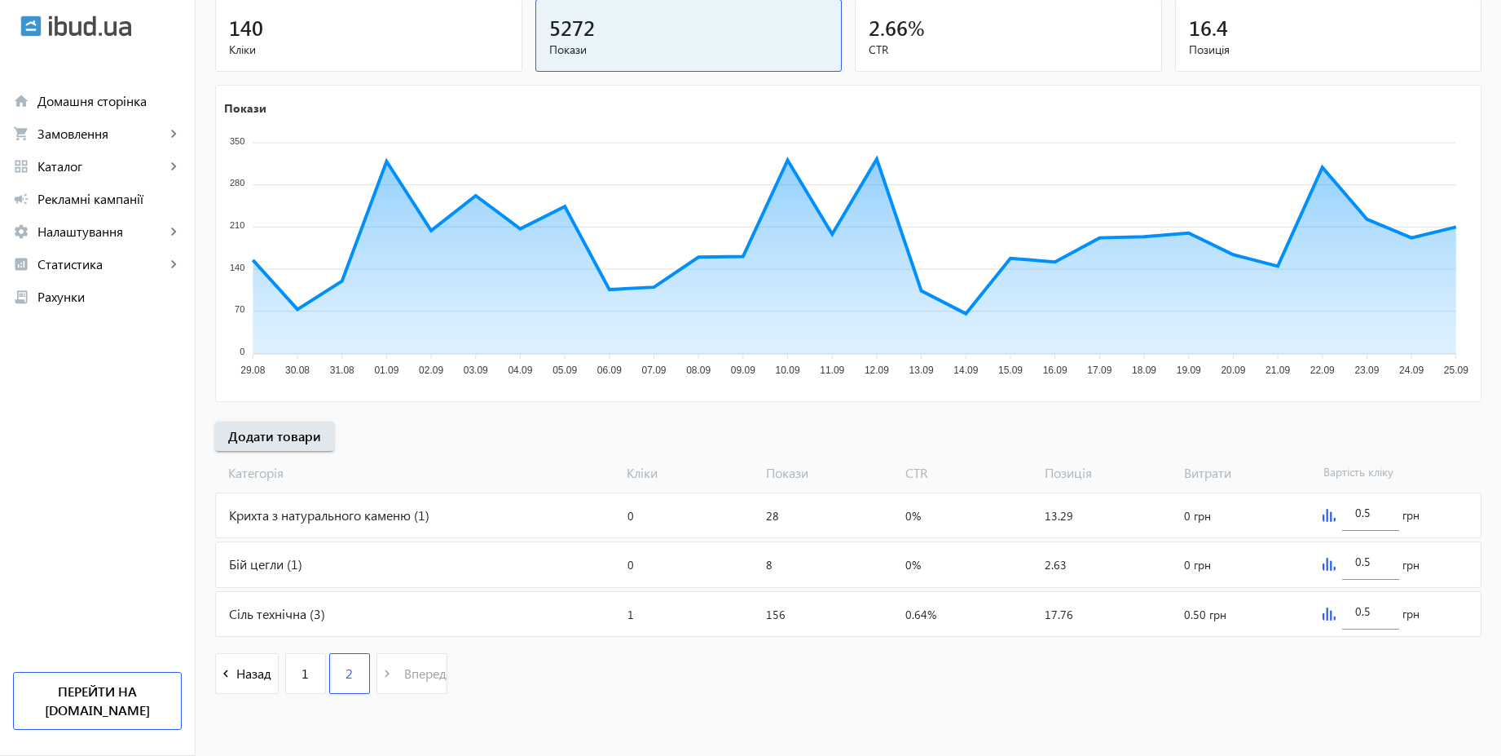
click at [1327, 620] on div "0.5 грн" at bounding box center [1398, 614] width 165 height 44
click at [1327, 615] on img at bounding box center [1329, 613] width 13 height 13
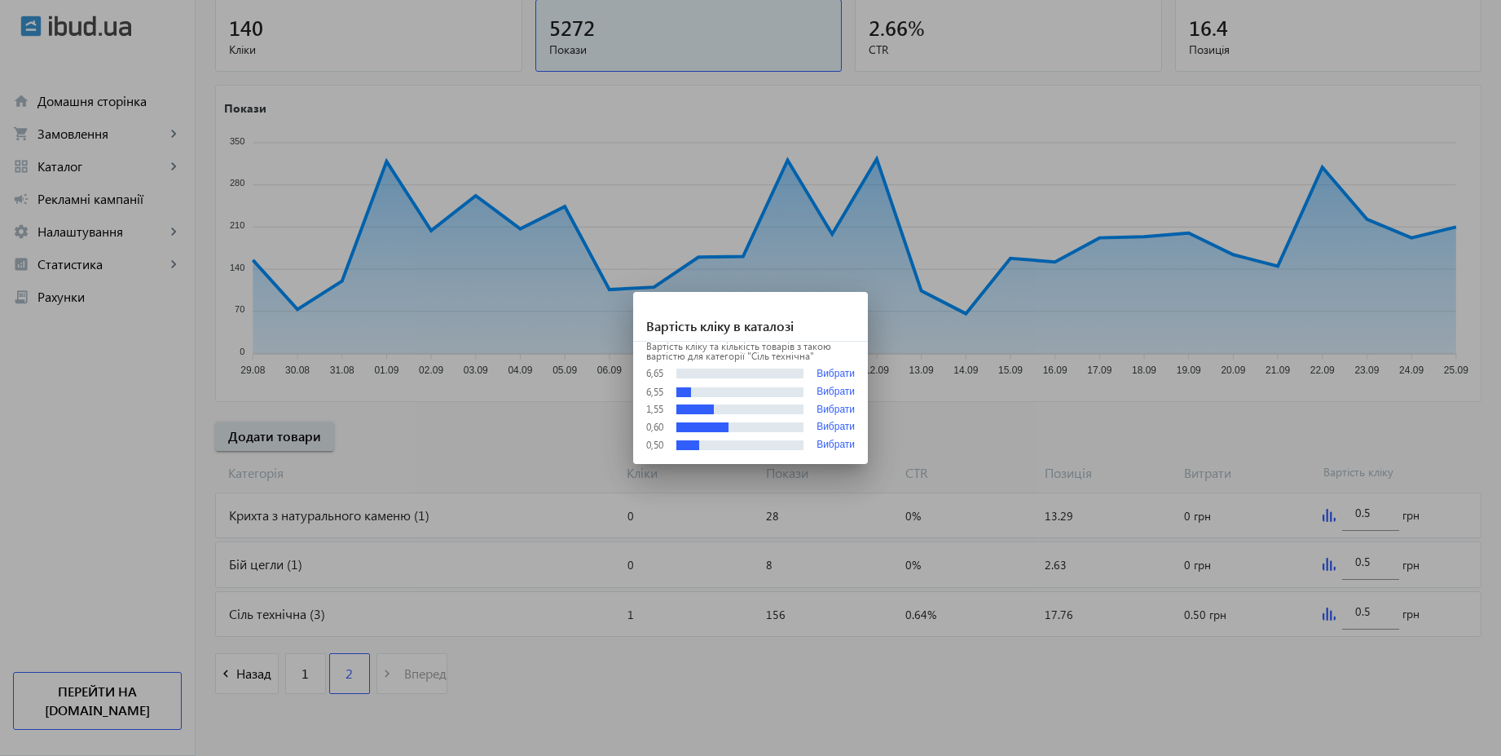
click at [1187, 692] on div at bounding box center [750, 378] width 1501 height 756
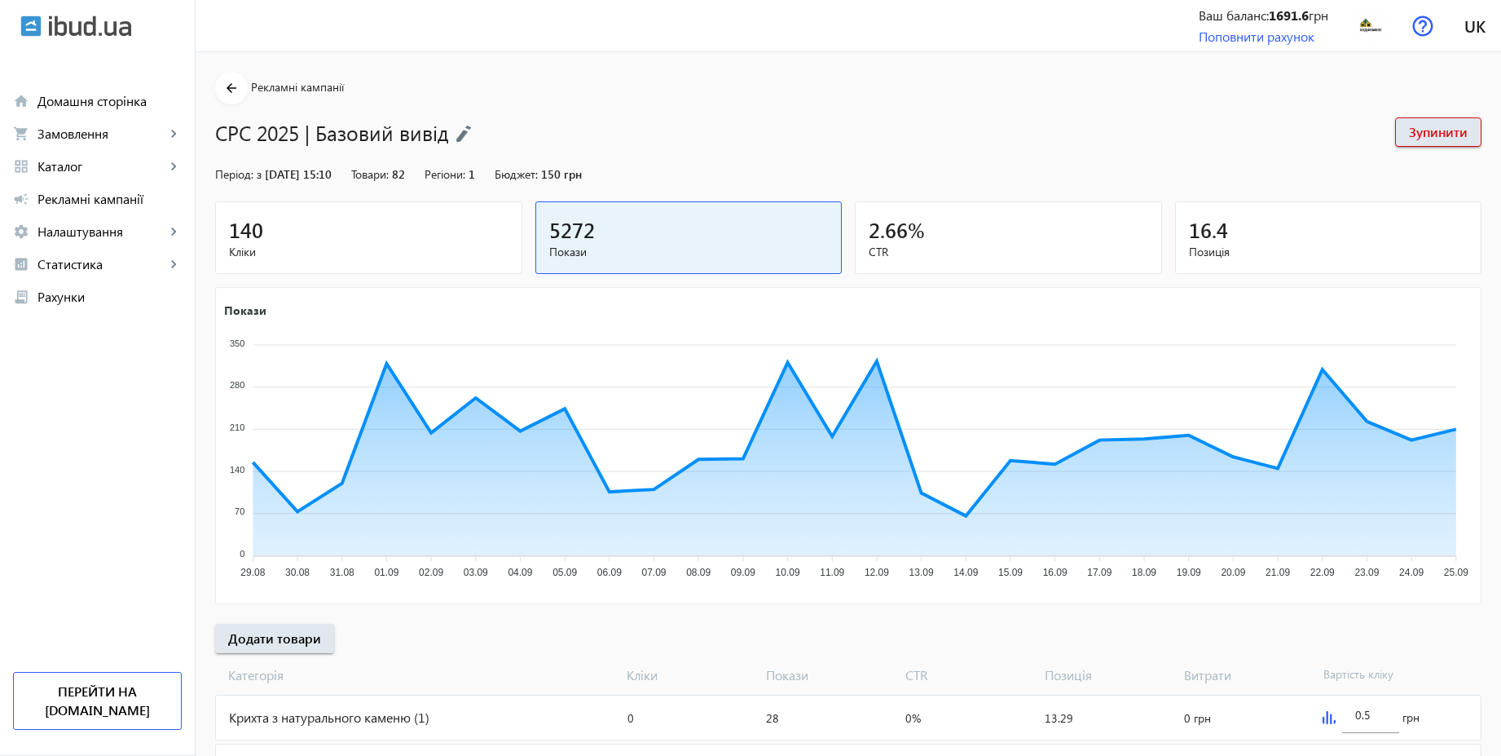
scroll to position [202, 0]
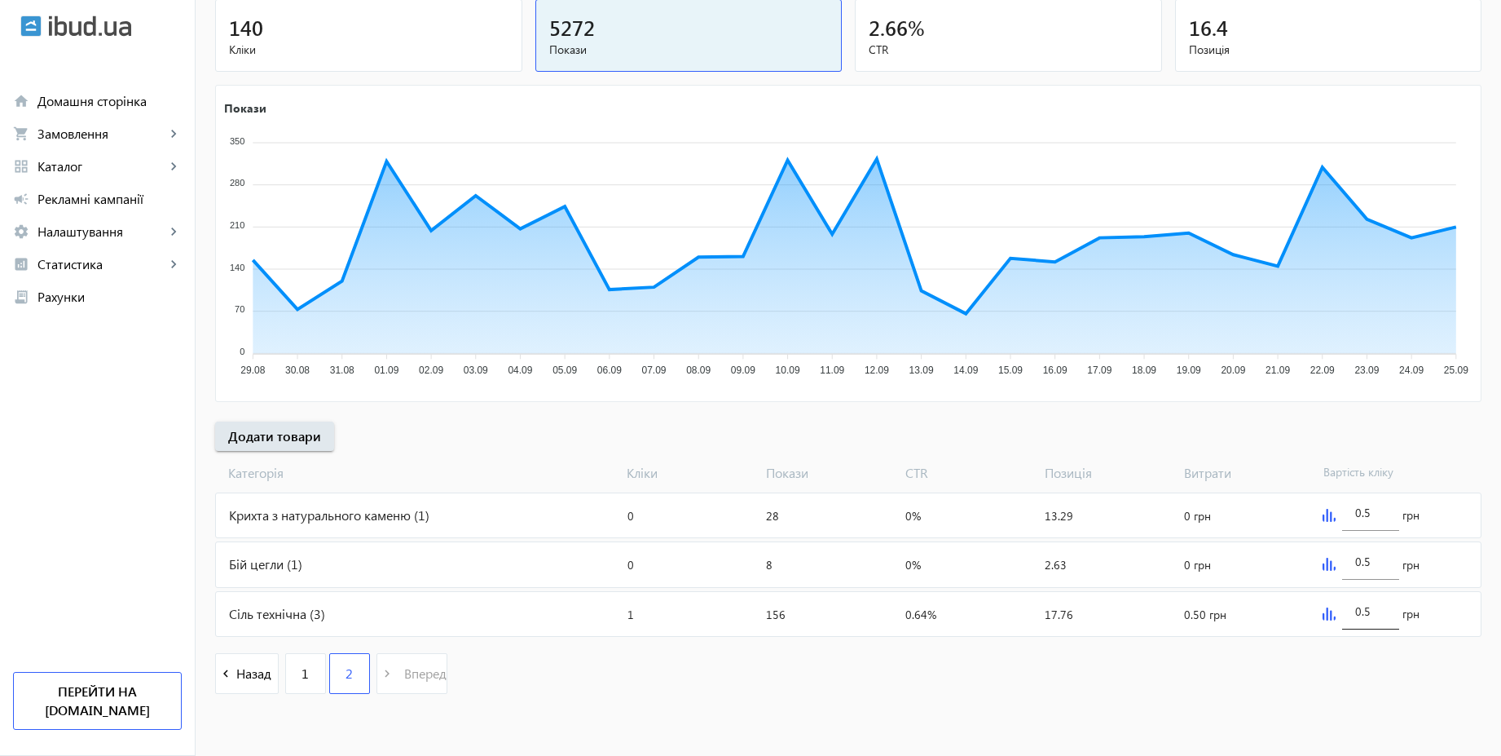
click at [1386, 611] on div "0.5" at bounding box center [1370, 607] width 57 height 46
type input "3.05"
click at [1192, 434] on div "arrow_back Рекламні кампанії CPC 2025 | Базовий вивід Зупинити Період: з [DATE]…" at bounding box center [849, 290] width 1306 height 840
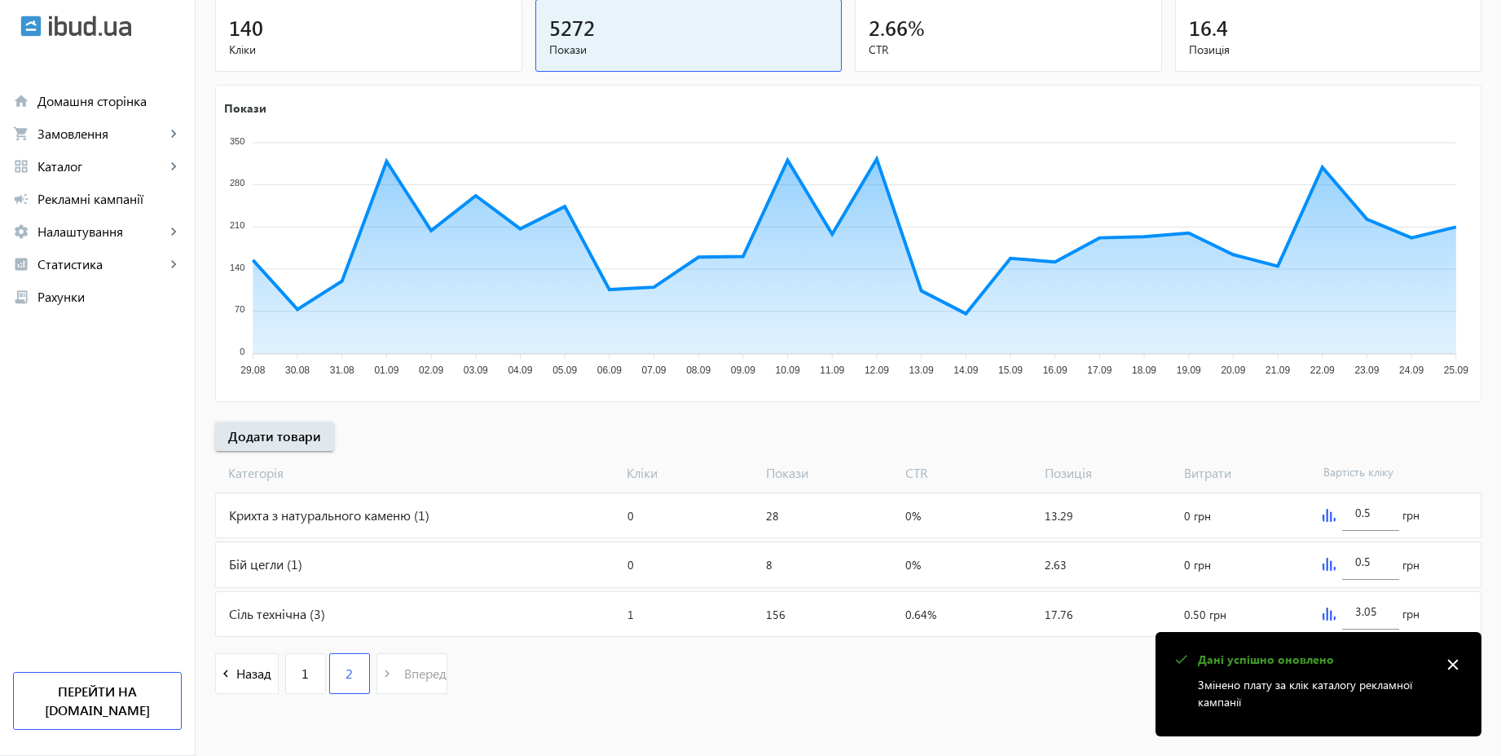
click at [1330, 561] on img at bounding box center [1329, 563] width 13 height 13
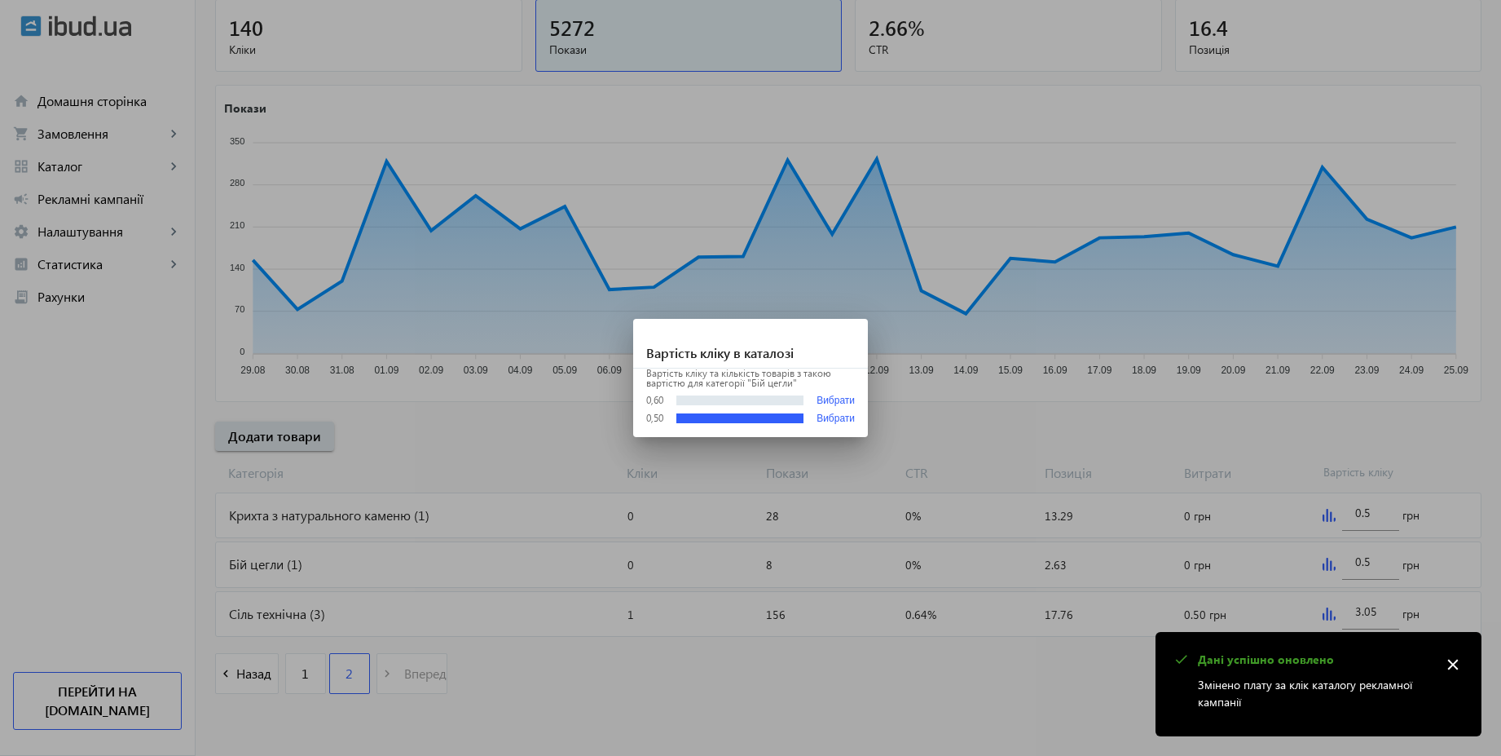
scroll to position [0, 0]
click at [1386, 555] on div at bounding box center [750, 378] width 1501 height 756
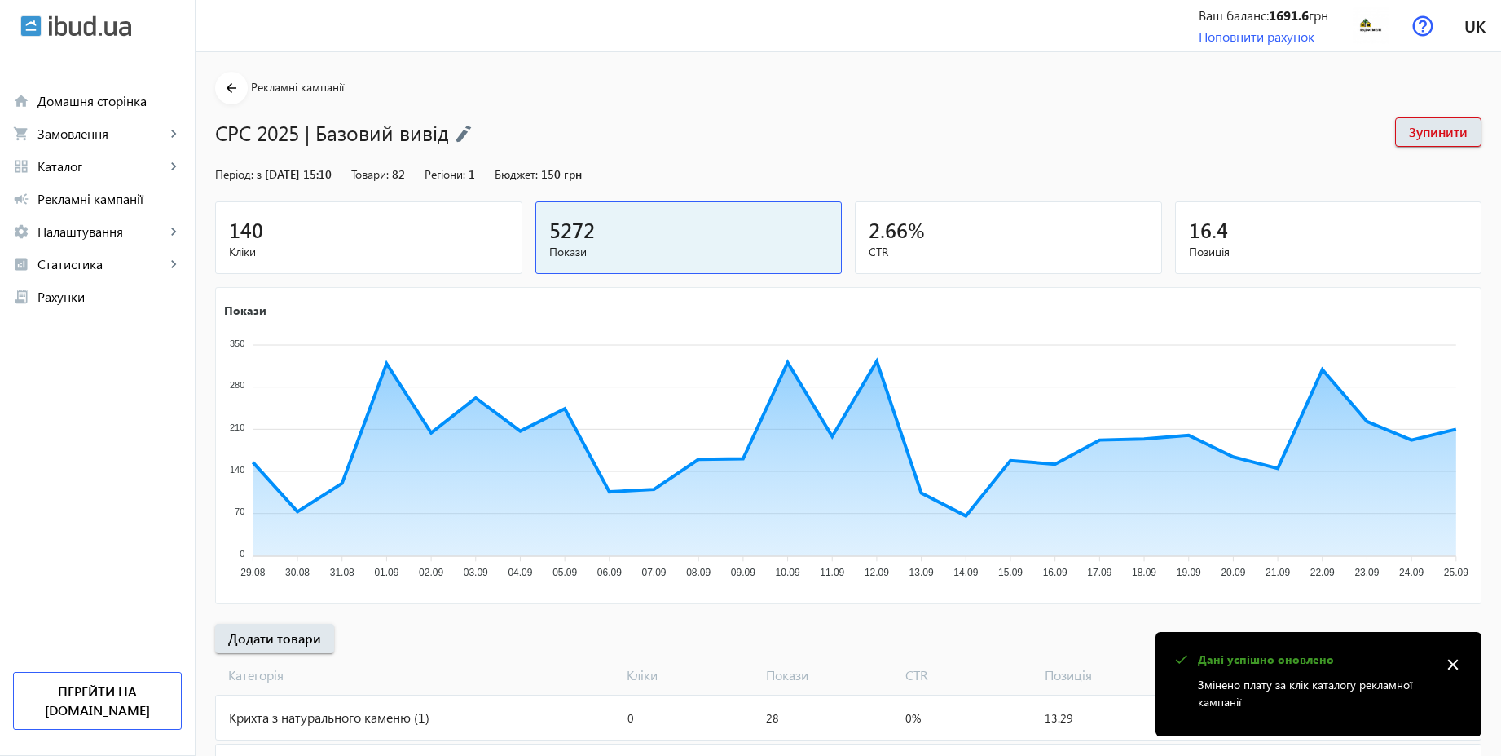
scroll to position [202, 0]
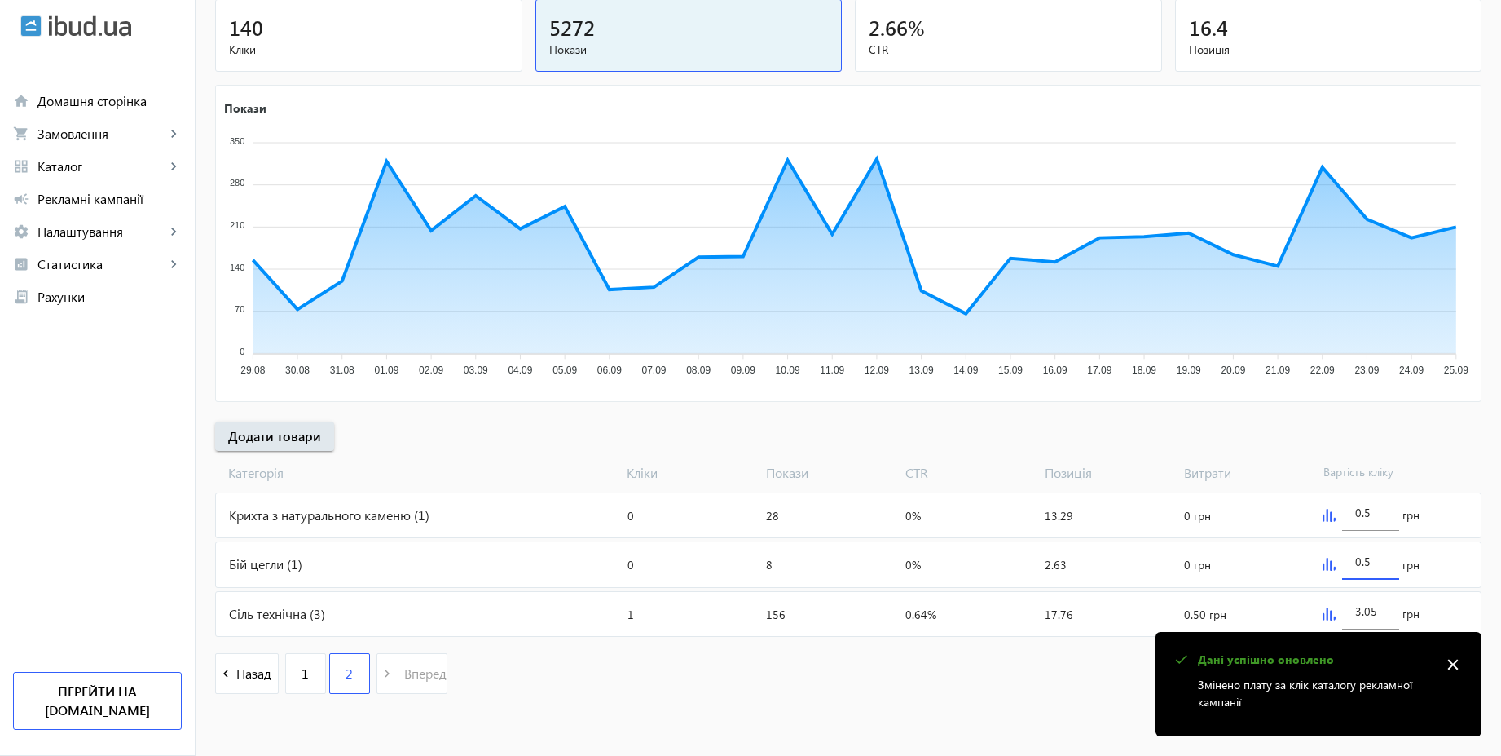
click at [1382, 564] on input "0.5" at bounding box center [1370, 560] width 31 height 15
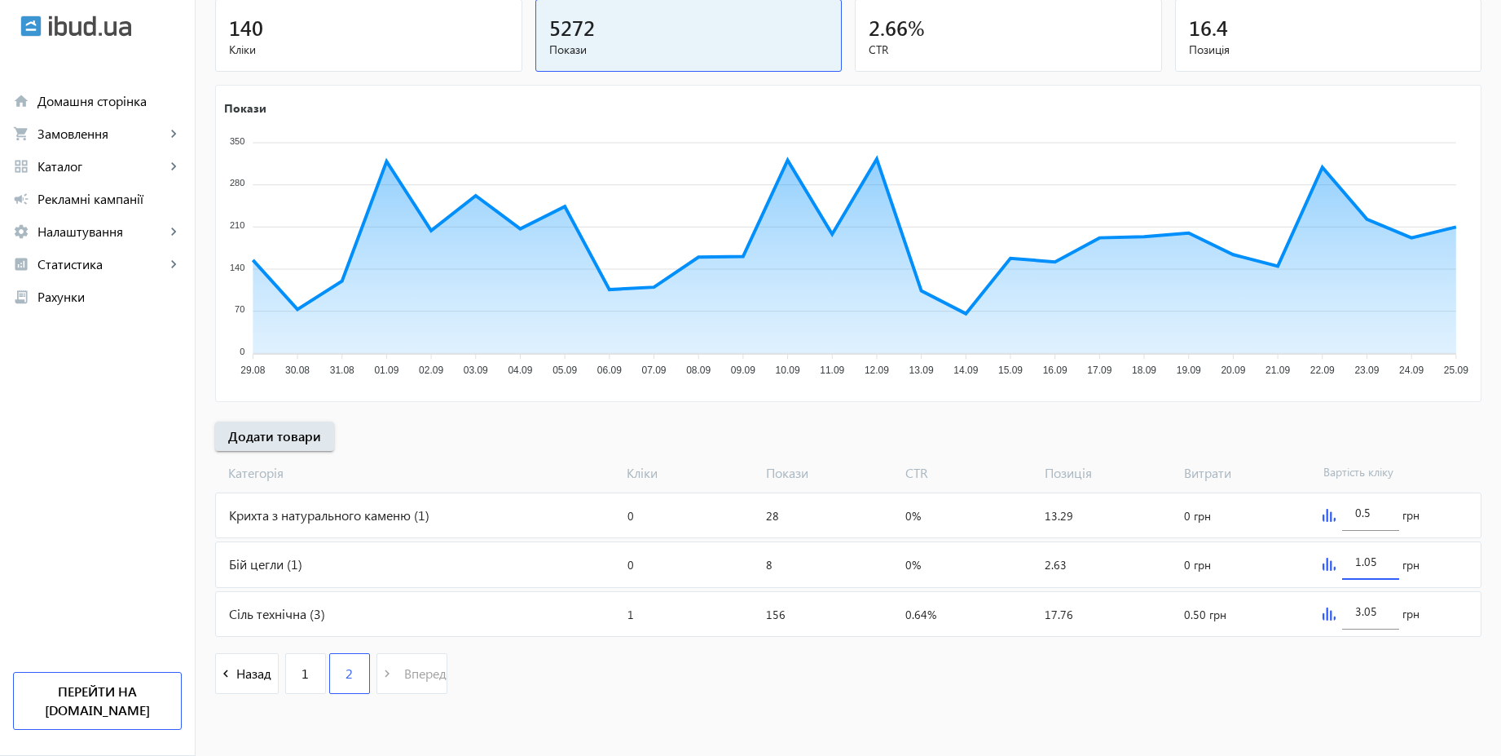
type input "1.05"
click at [1373, 437] on div "arrow_back Рекламні кампанії CPC 2025 | Базовий вивід Зупинити Період: з [DATE]…" at bounding box center [849, 290] width 1306 height 840
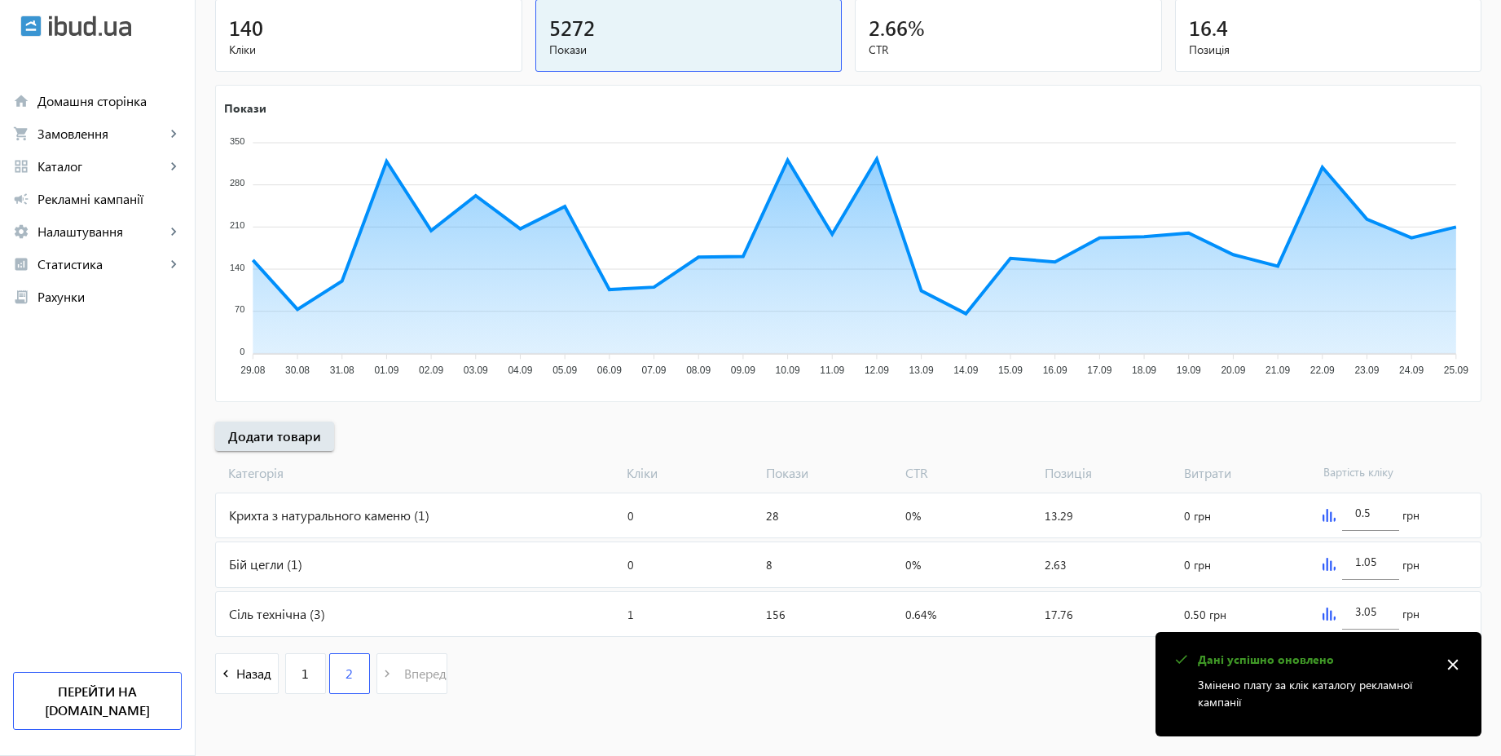
click at [1328, 511] on img at bounding box center [1329, 515] width 13 height 13
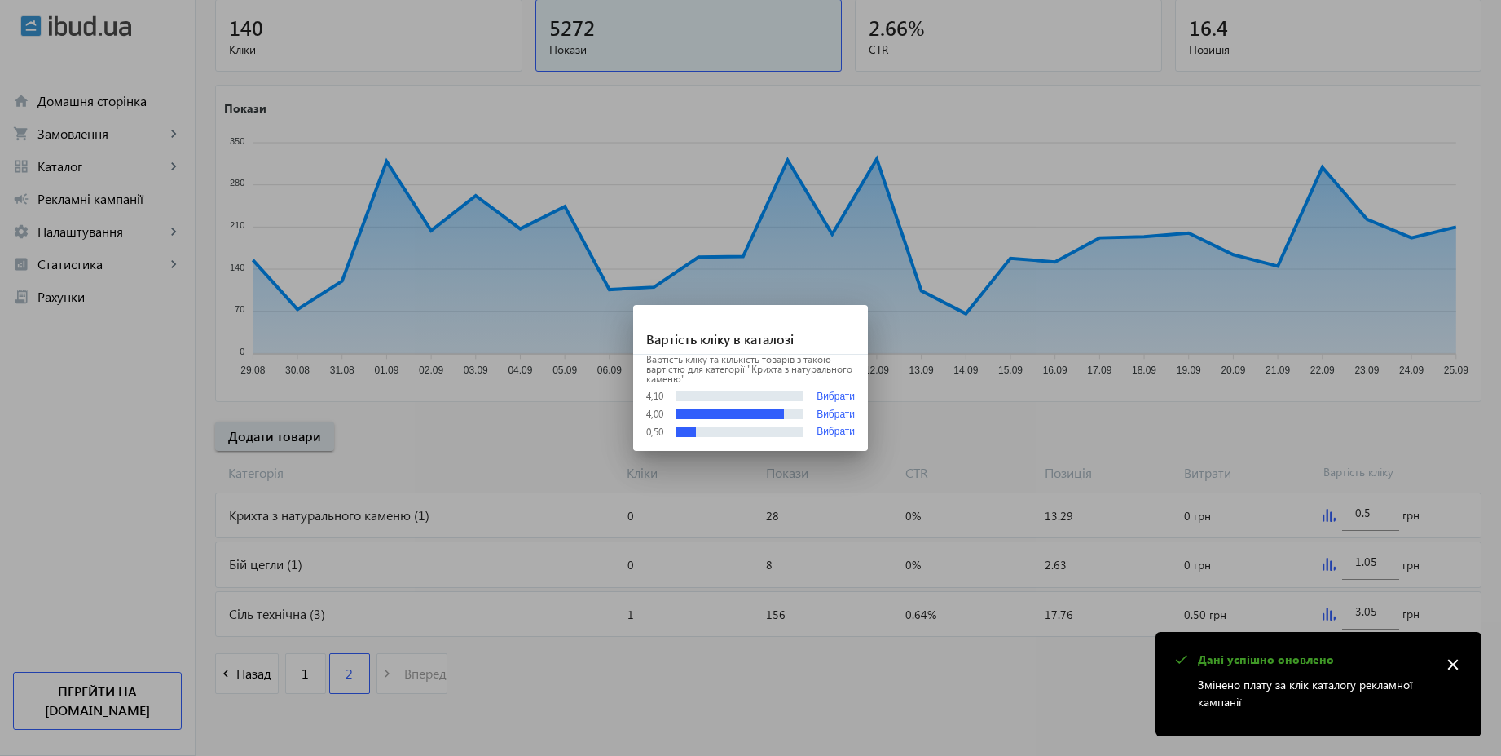
scroll to position [0, 0]
click at [1334, 432] on div at bounding box center [750, 378] width 1501 height 756
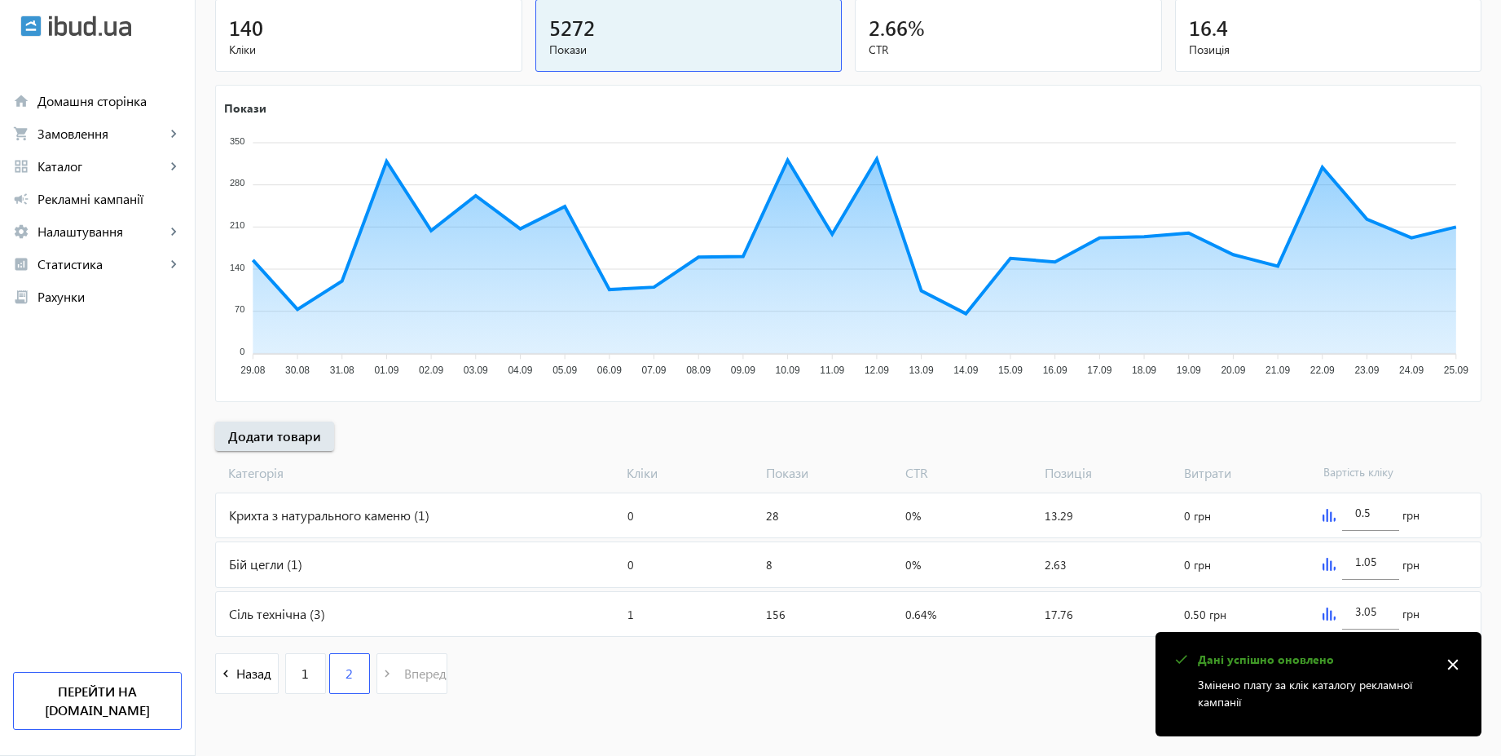
scroll to position [202, 0]
click at [1371, 513] on input "0.5" at bounding box center [1370, 512] width 31 height 15
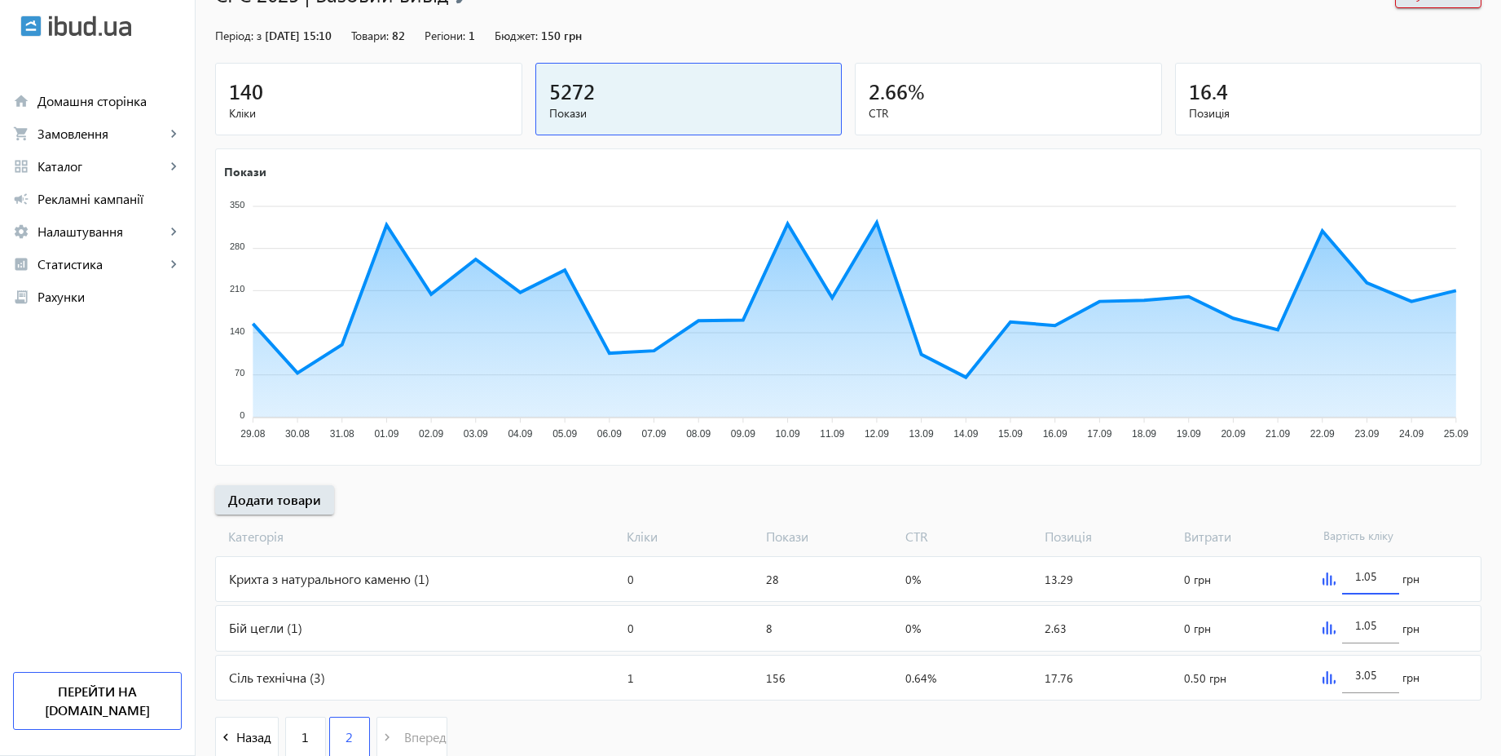
scroll to position [104, 0]
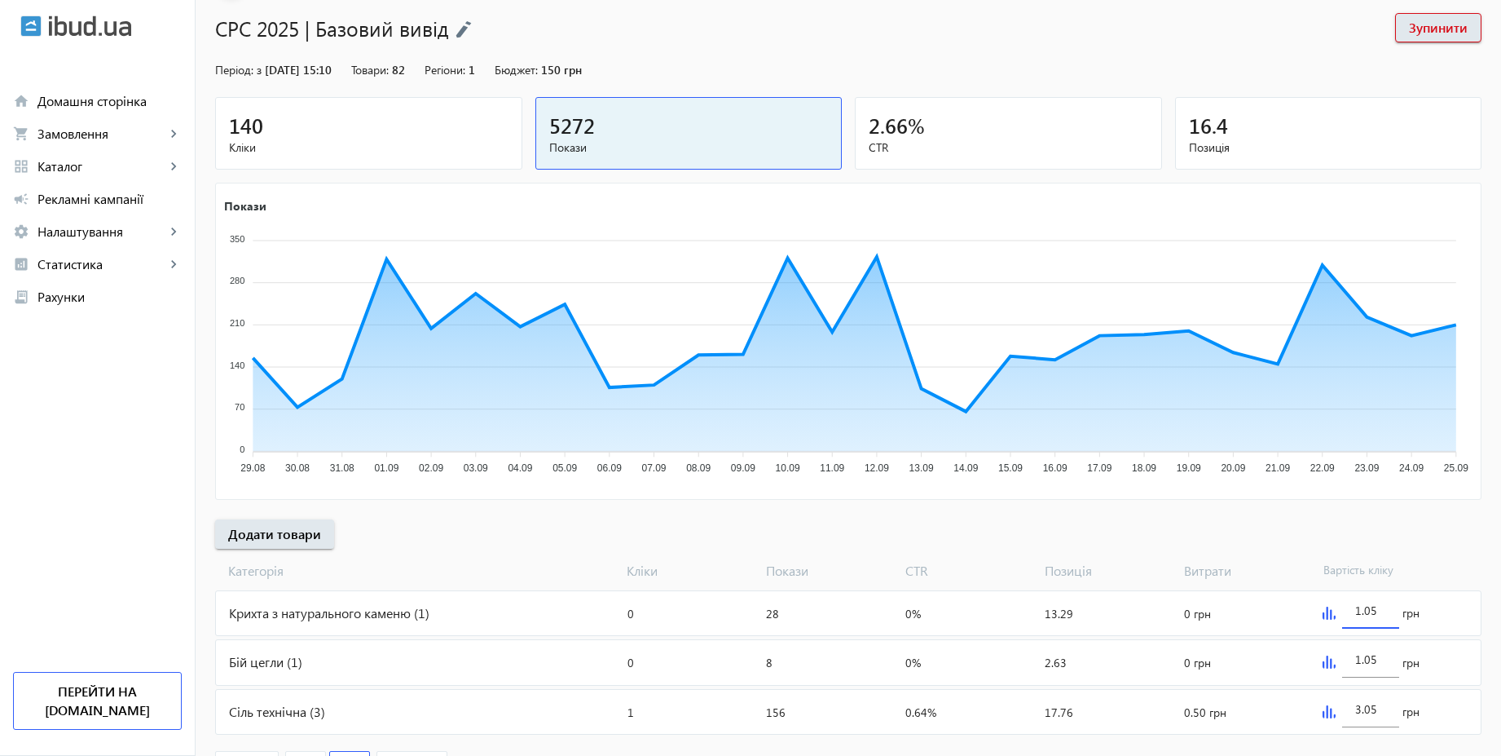
type input "1.05"
click at [1391, 527] on div "arrow_back Рекламні кампанії CPC 2025 | Базовий вивід Зупинити Період: з [DATE]…" at bounding box center [849, 387] width 1306 height 840
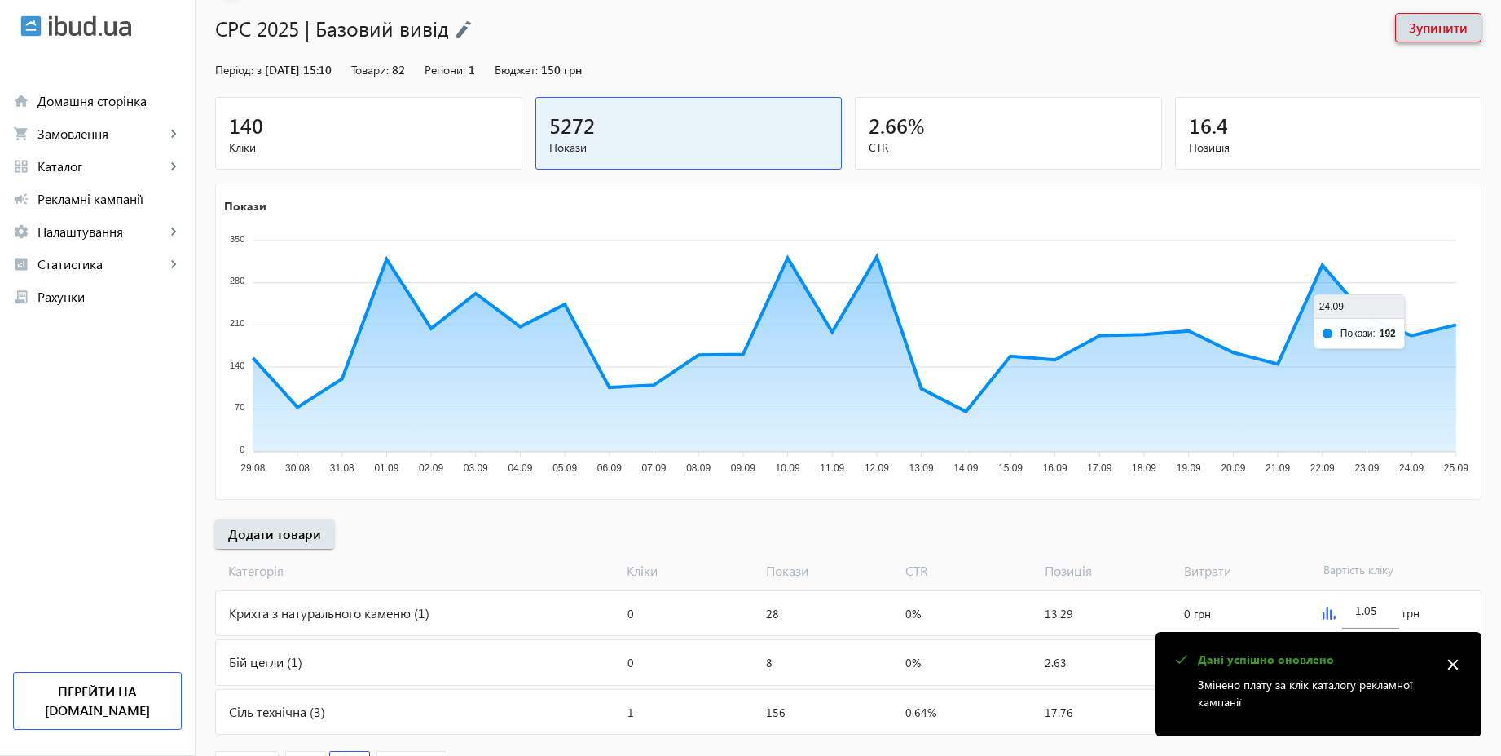
click at [1438, 34] on span "Зупинити" at bounding box center [1438, 28] width 59 height 18
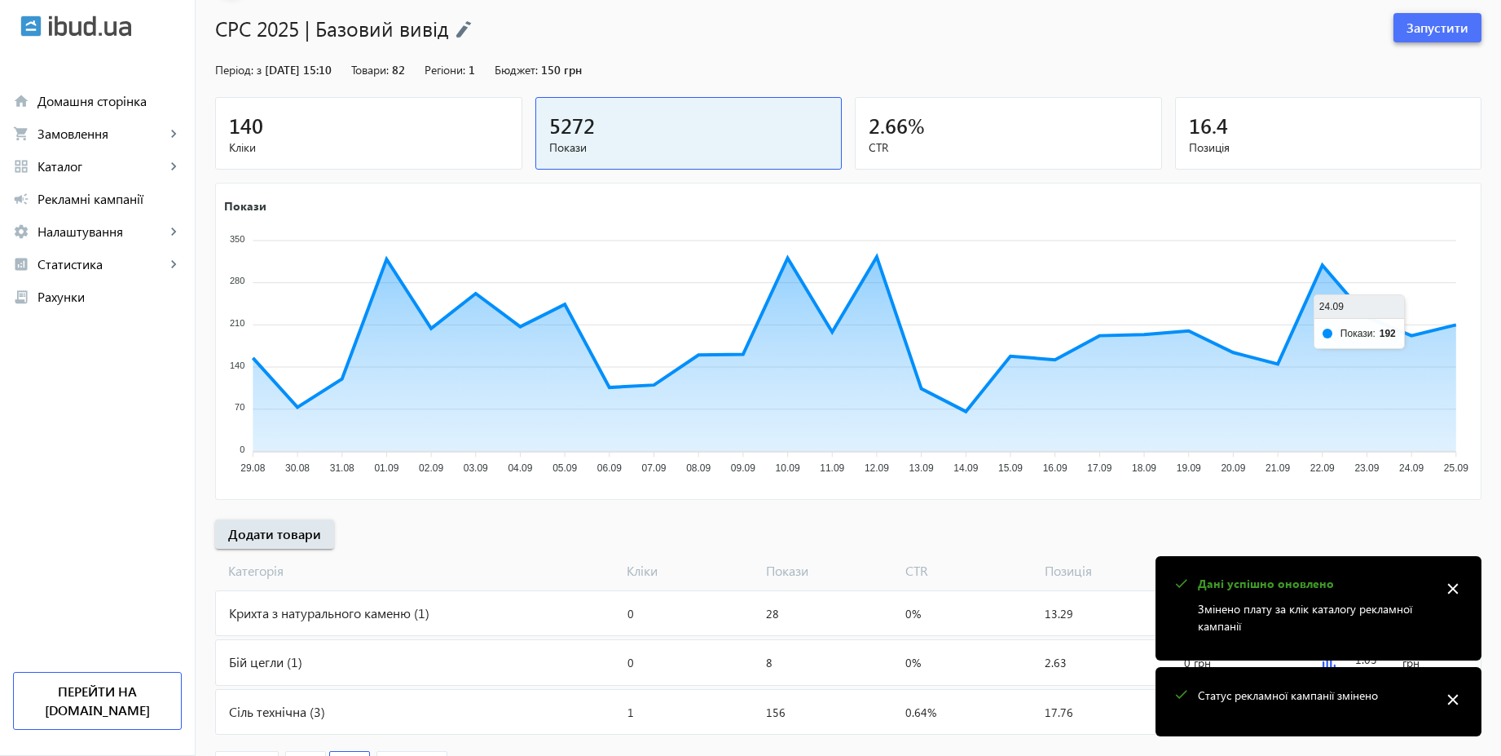
click at [1419, 32] on span "Запустити" at bounding box center [1438, 28] width 62 height 18
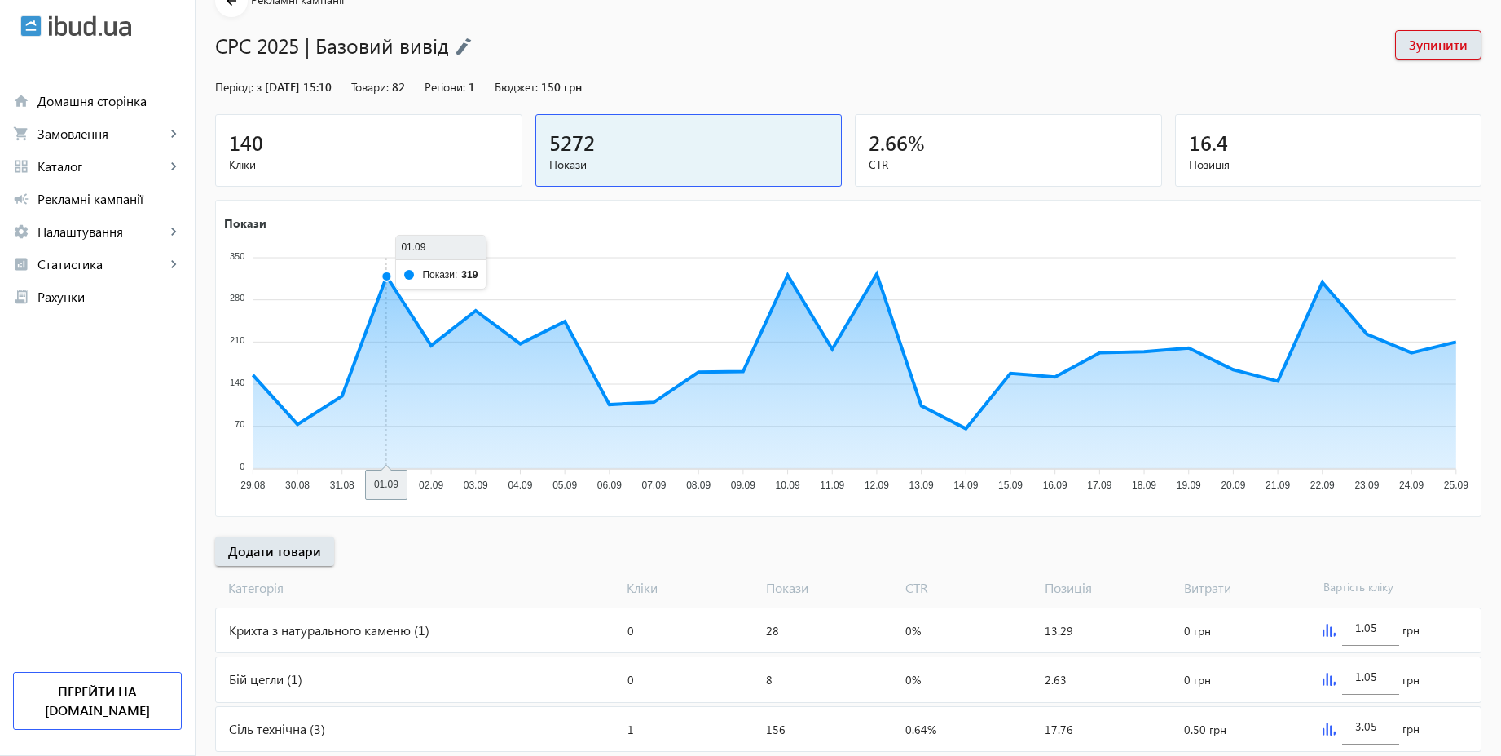
scroll to position [0, 0]
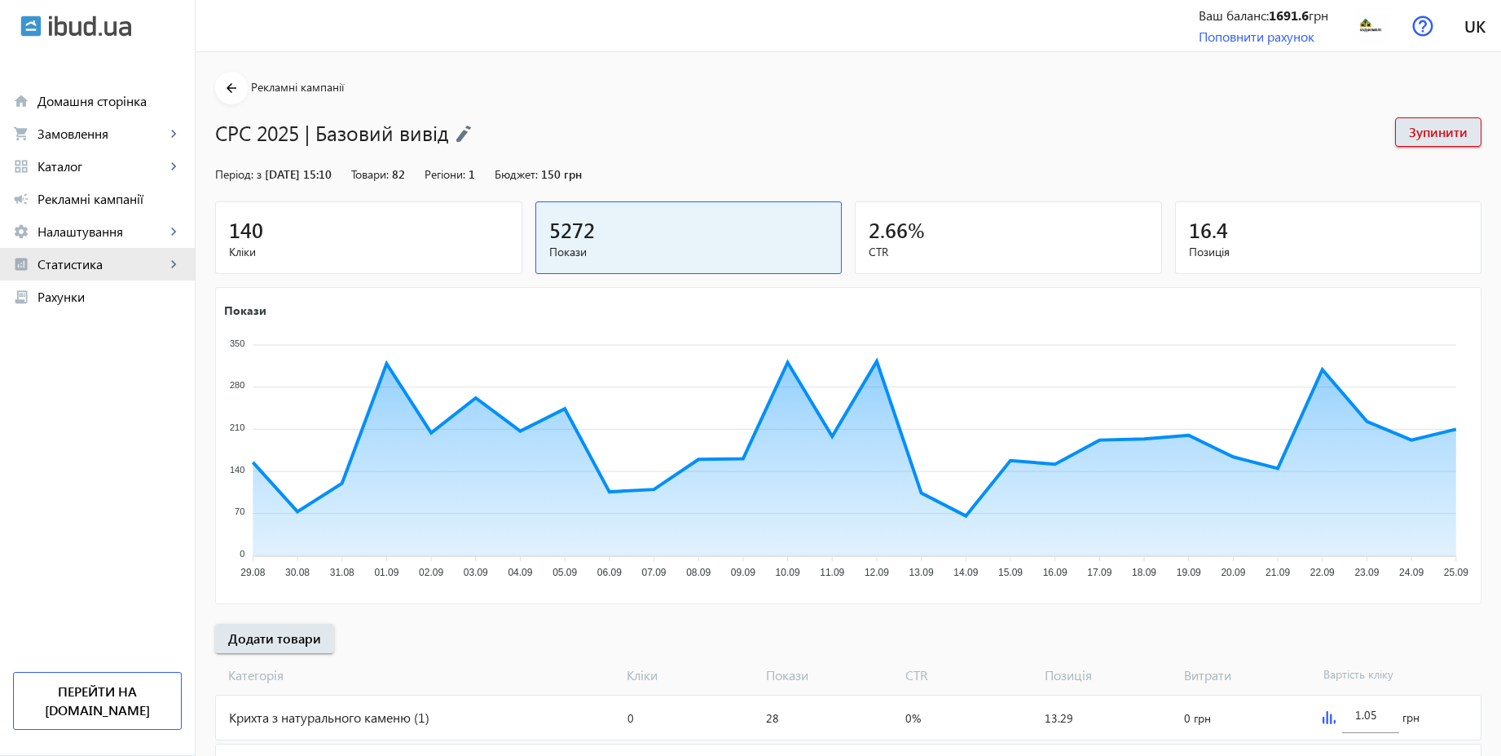
click at [117, 262] on span "Статистика" at bounding box center [101, 264] width 128 height 16
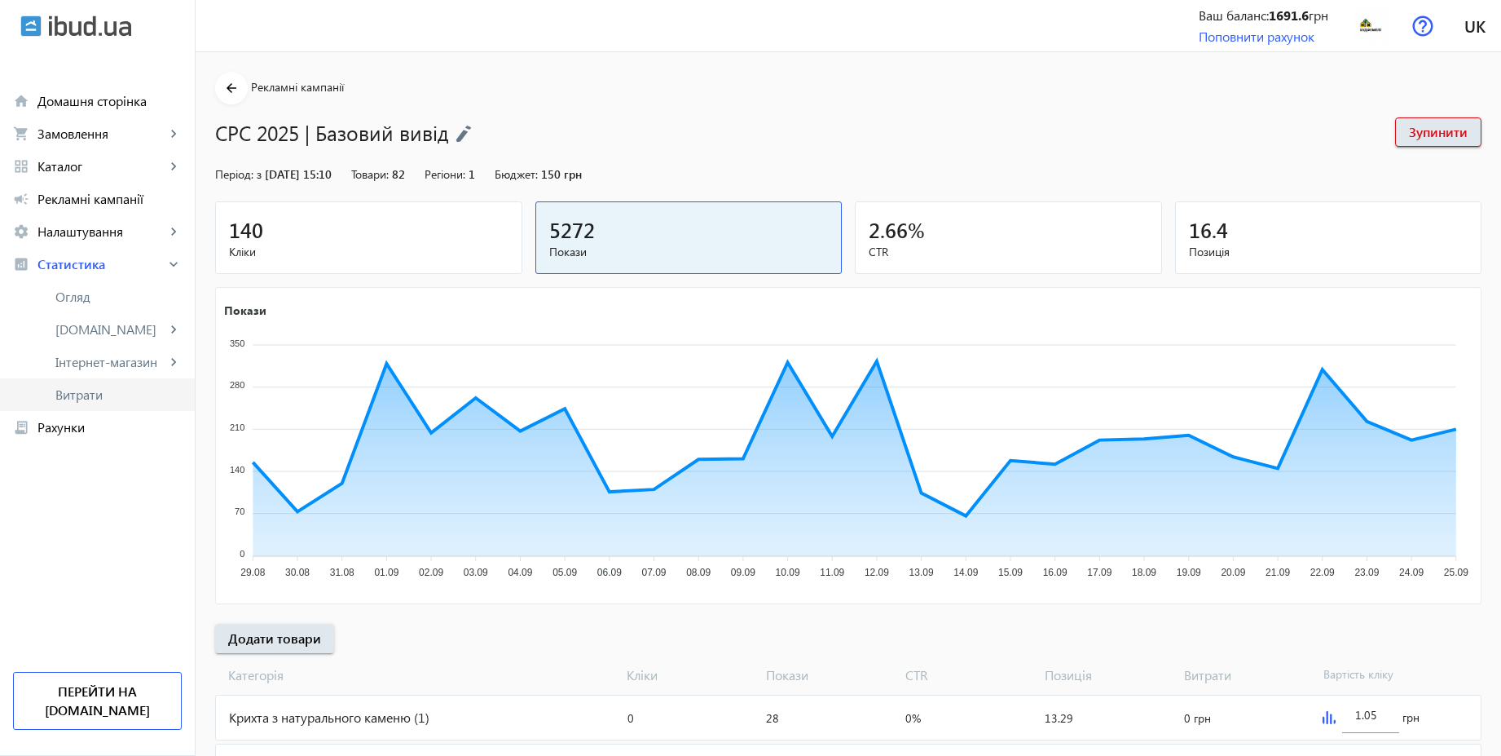
click at [99, 390] on span "Витрати" at bounding box center [118, 394] width 126 height 16
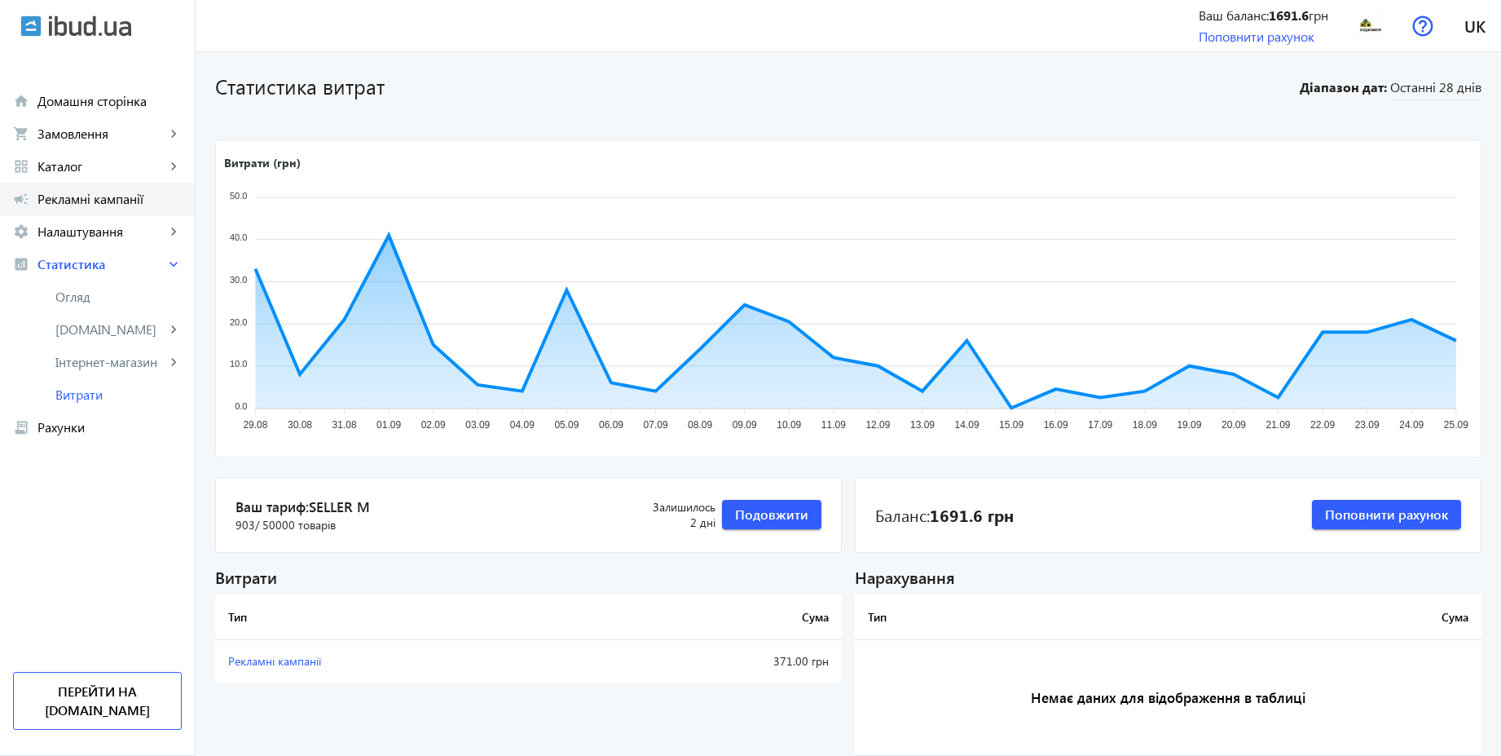
click at [95, 205] on span "Рекламні кампанії" at bounding box center [109, 199] width 144 height 16
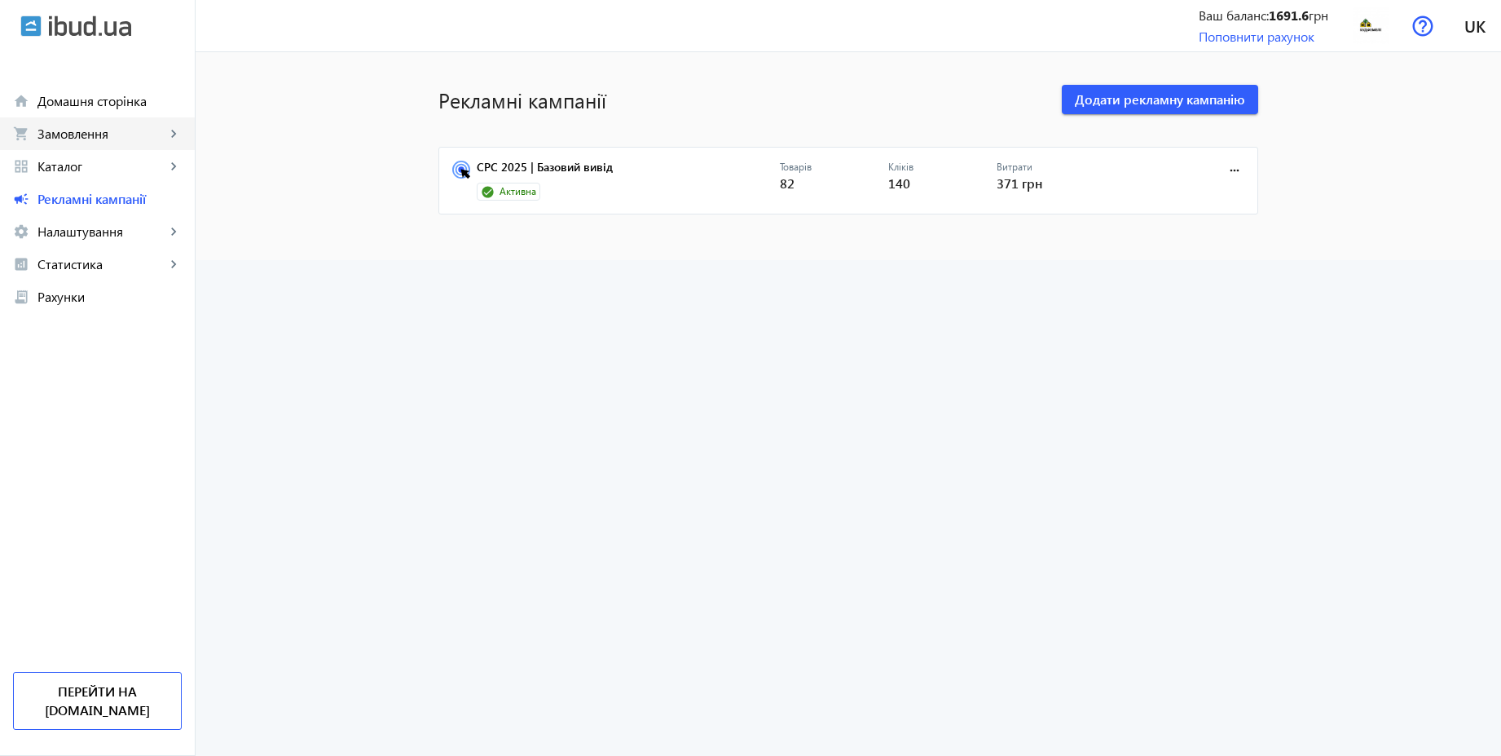
click at [76, 128] on span "Замовлення" at bounding box center [101, 134] width 128 height 16
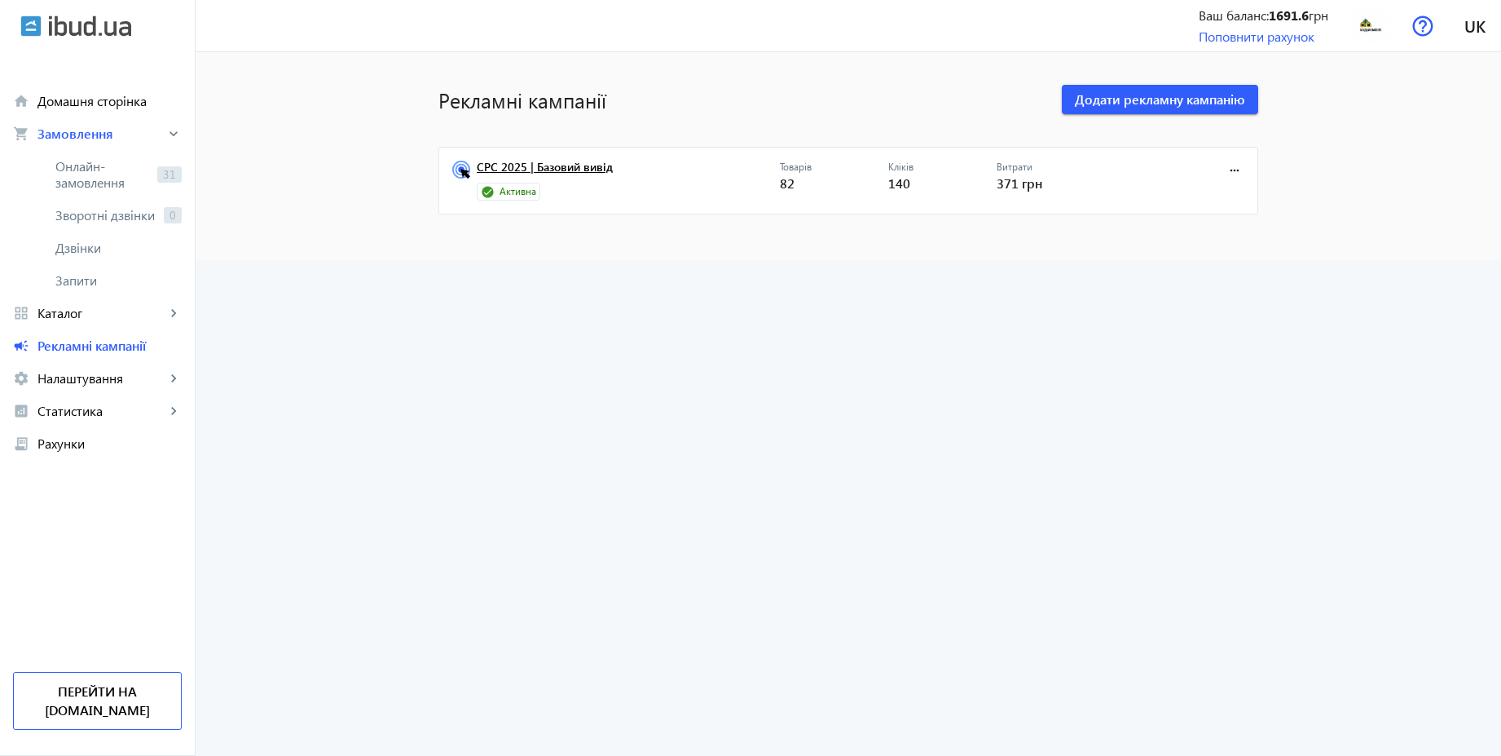
click at [522, 168] on link "CPC 2025 | Базовий вивід" at bounding box center [628, 172] width 303 height 23
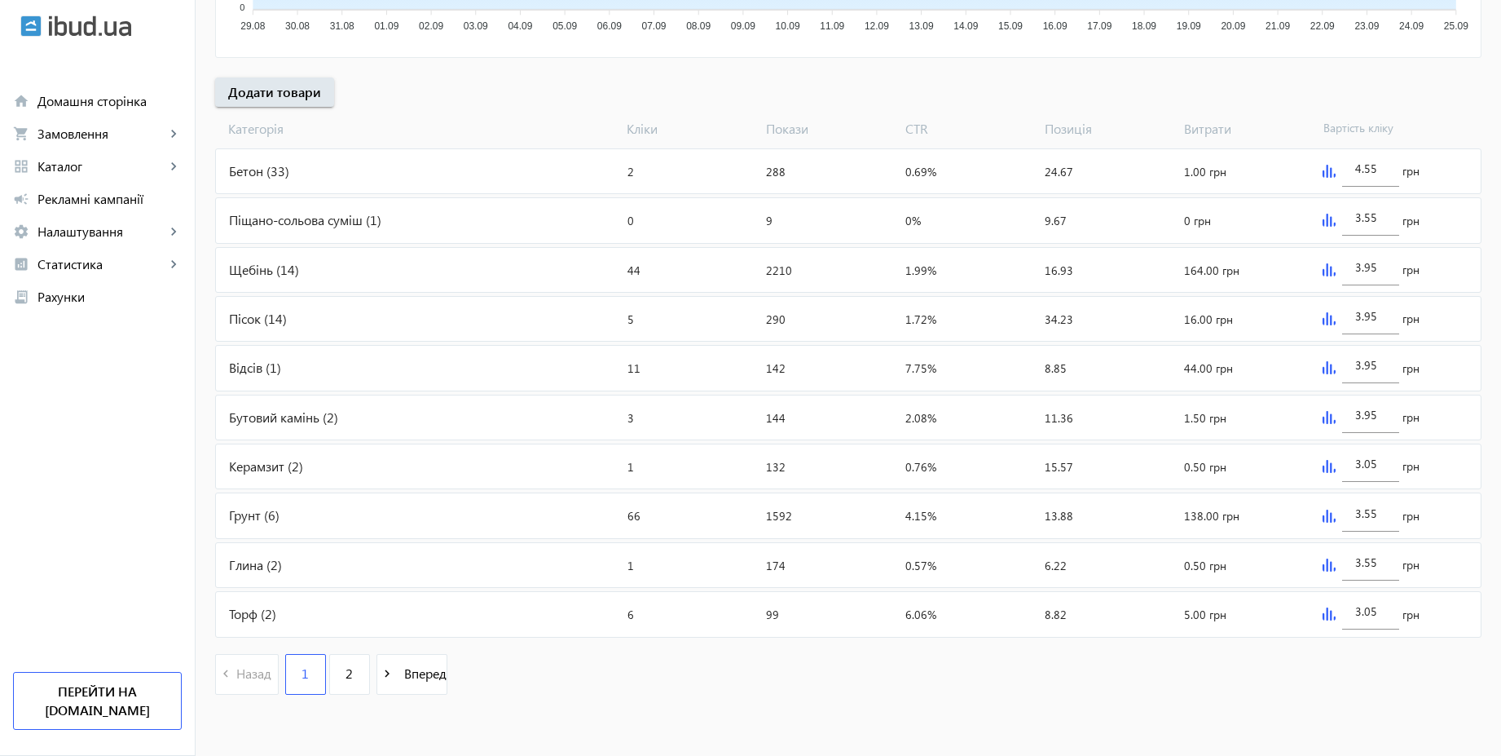
scroll to position [547, 0]
click at [1323, 171] on img at bounding box center [1329, 170] width 13 height 13
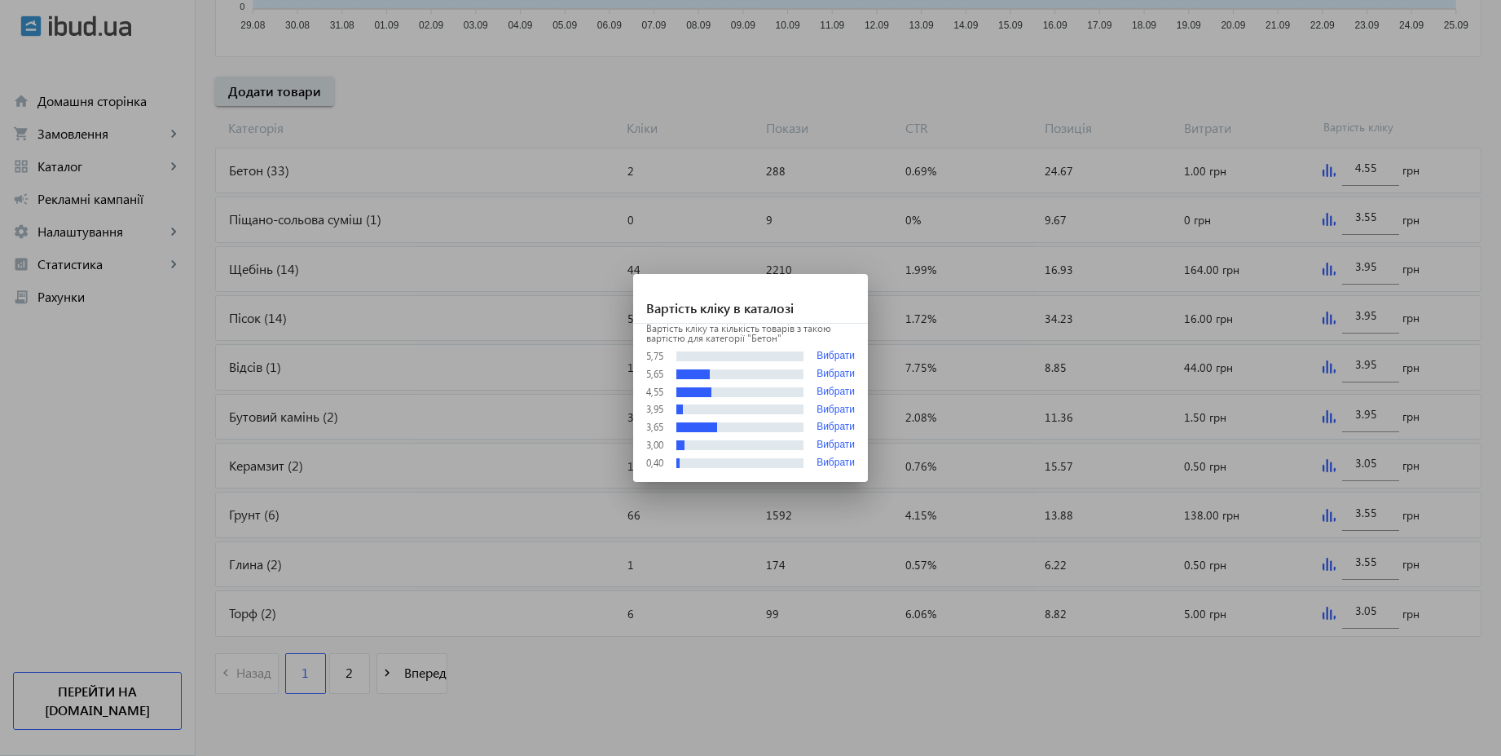
scroll to position [0, 0]
click at [1351, 104] on div at bounding box center [750, 378] width 1501 height 756
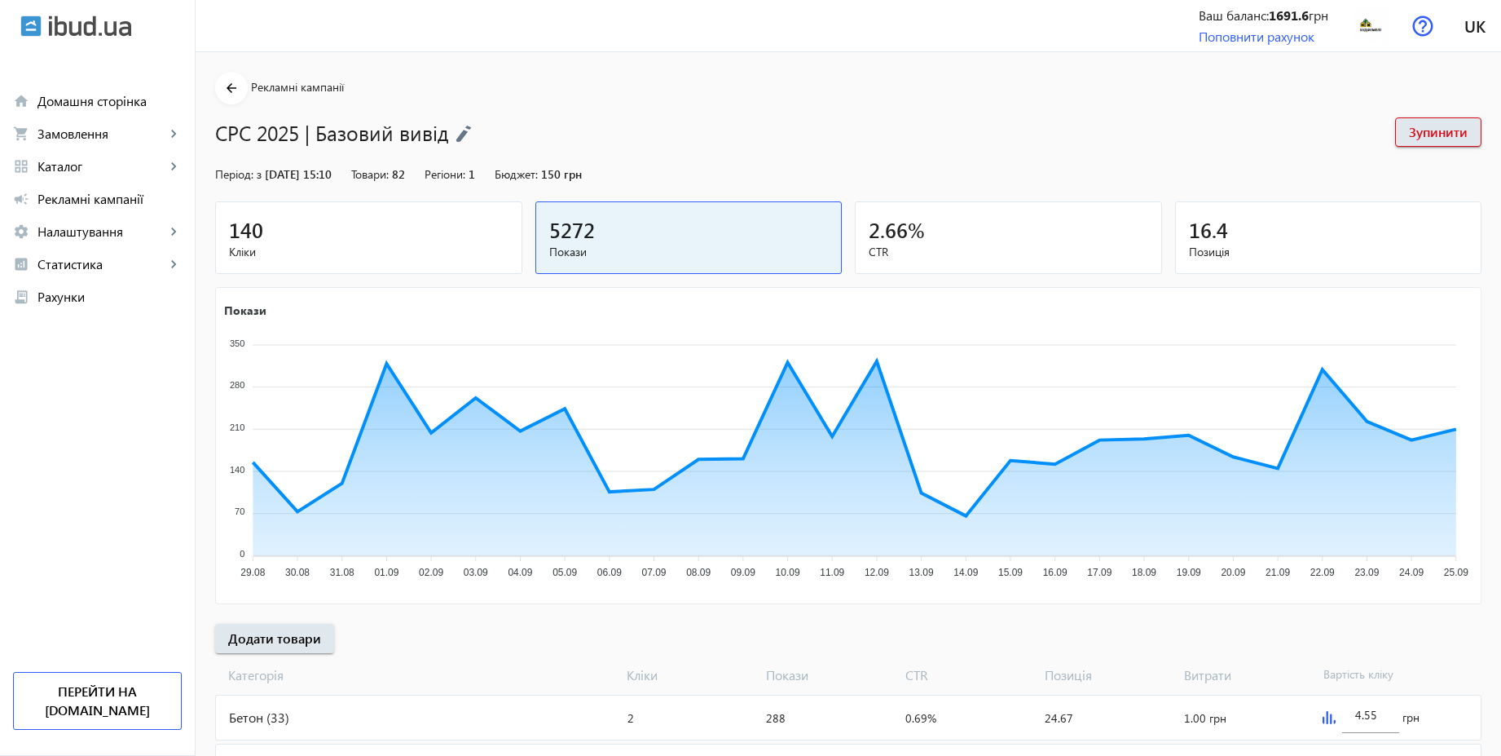
scroll to position [547, 0]
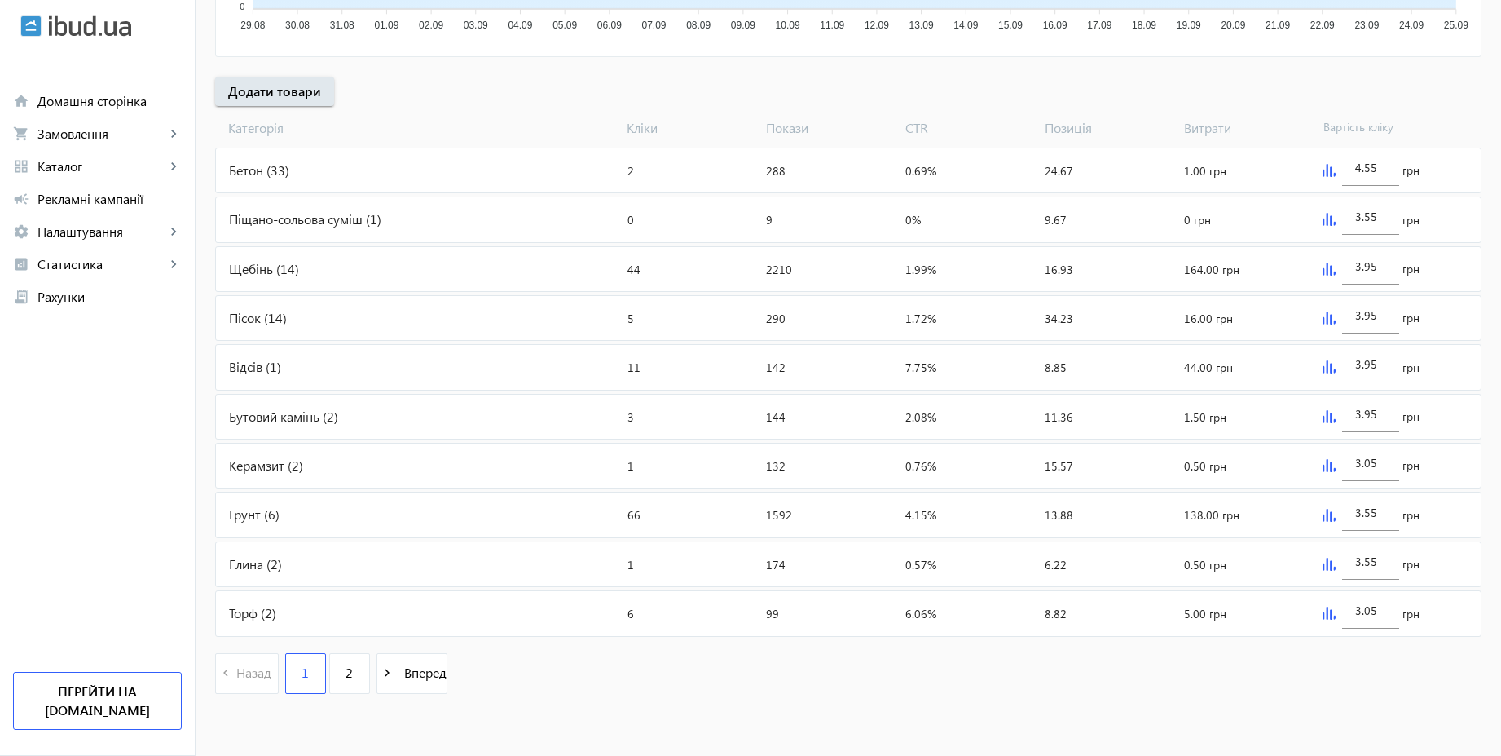
click at [1325, 223] on img at bounding box center [1329, 219] width 13 height 13
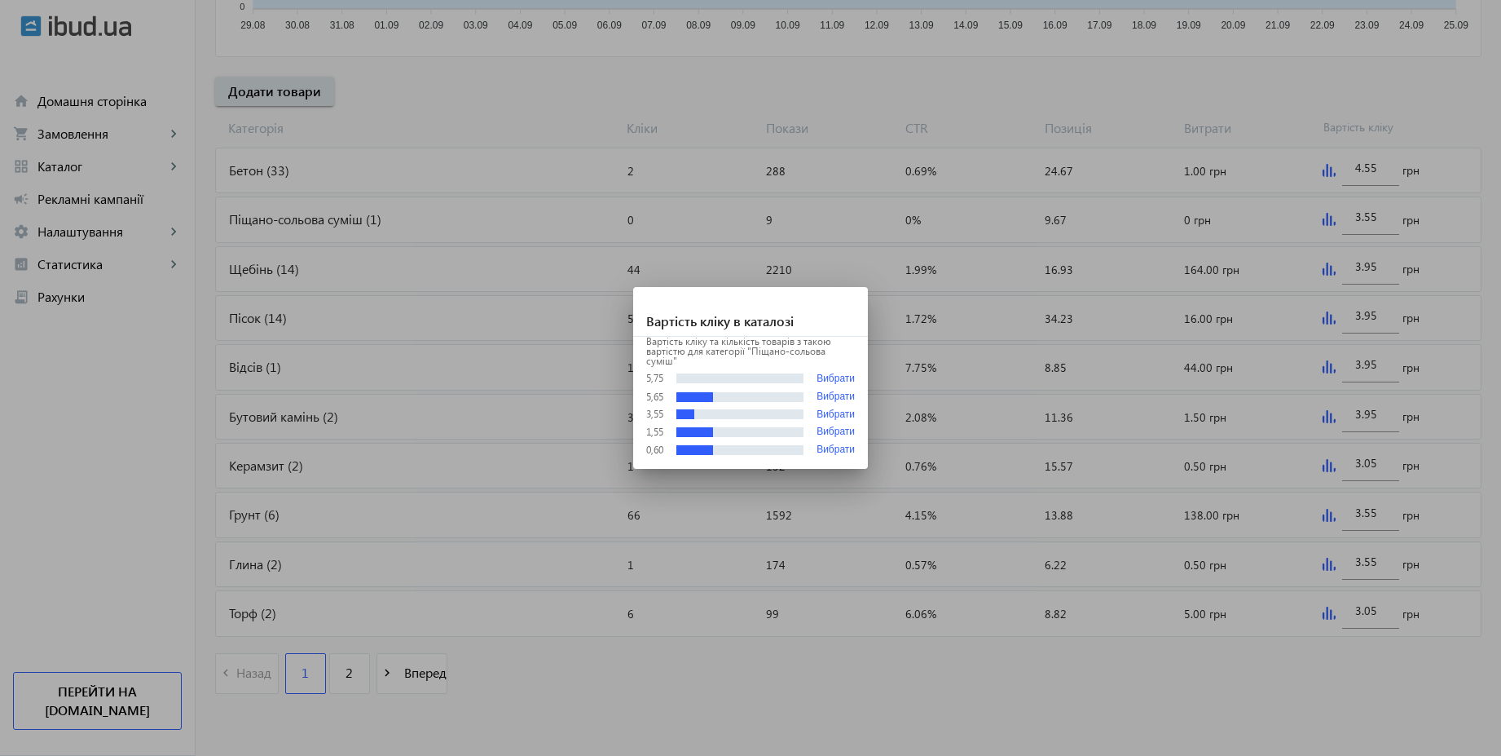
scroll to position [0, 0]
click at [1307, 153] on div at bounding box center [750, 378] width 1501 height 756
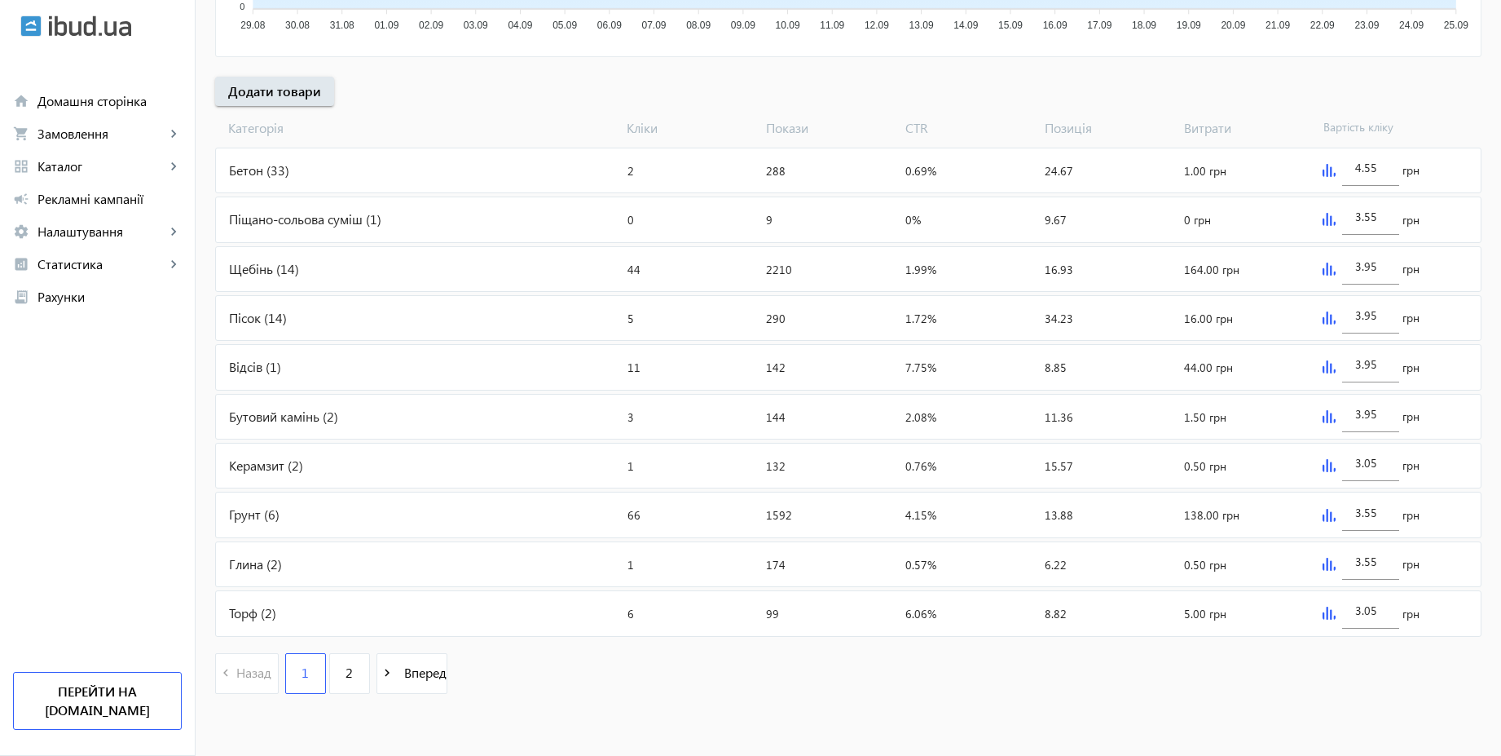
click at [1330, 416] on img at bounding box center [1329, 416] width 13 height 13
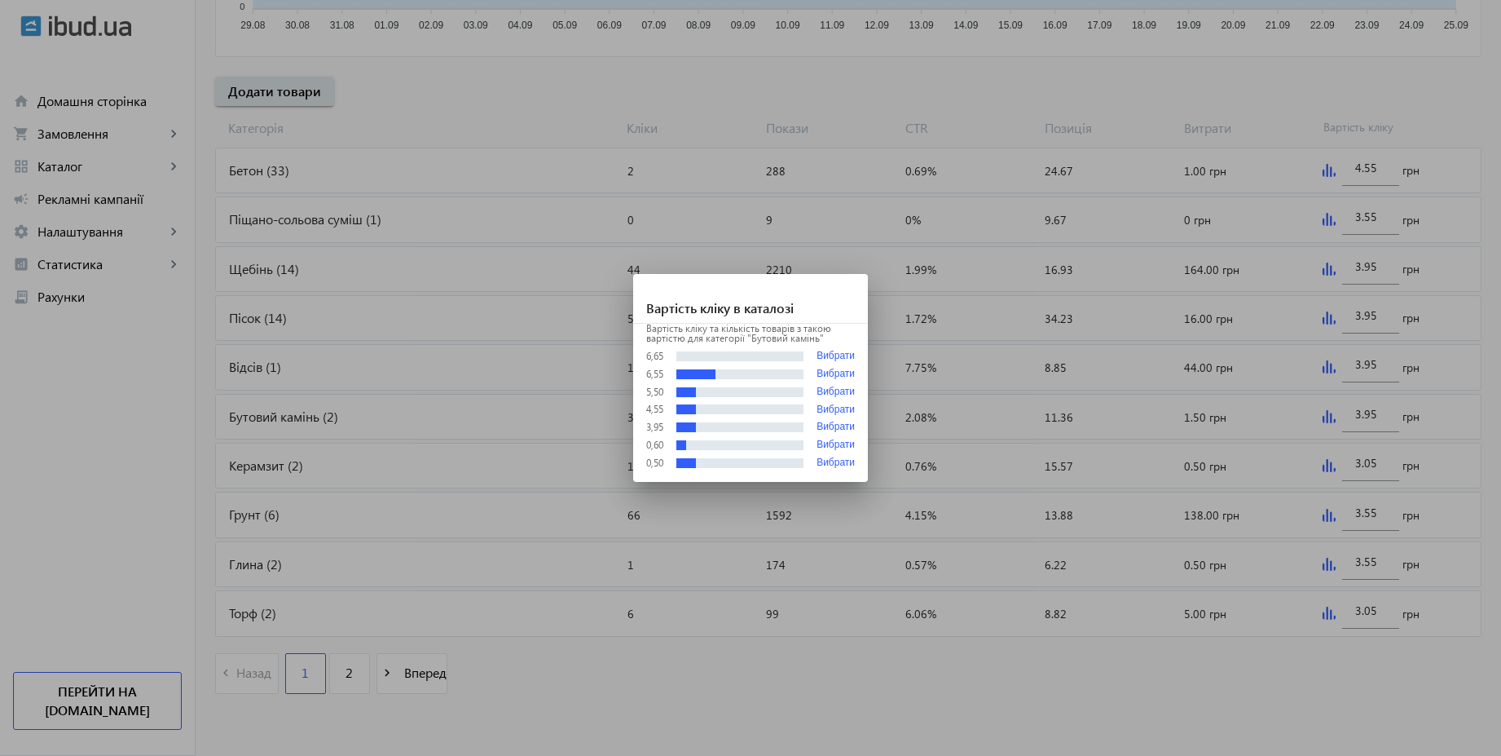
scroll to position [0, 0]
click at [1295, 109] on div at bounding box center [750, 378] width 1501 height 756
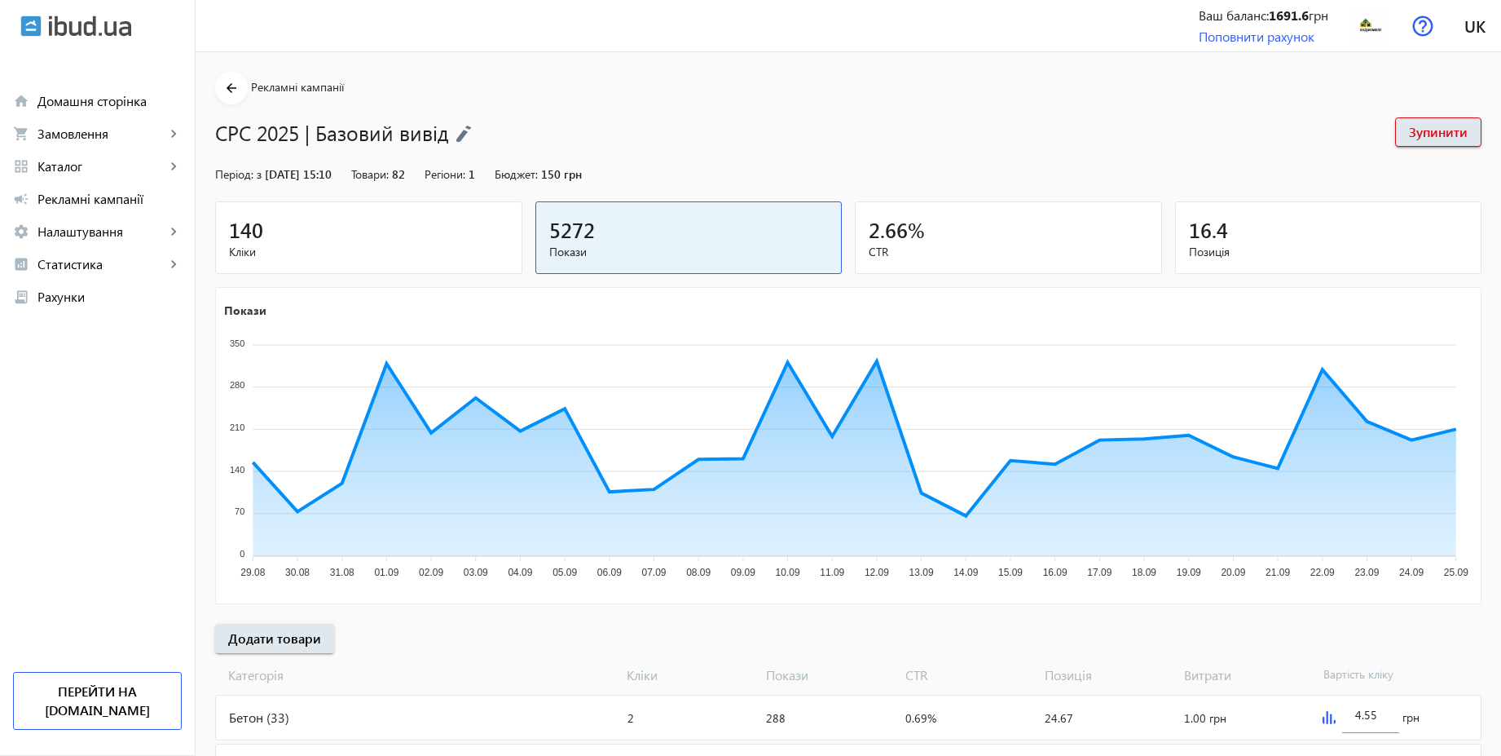
scroll to position [547, 0]
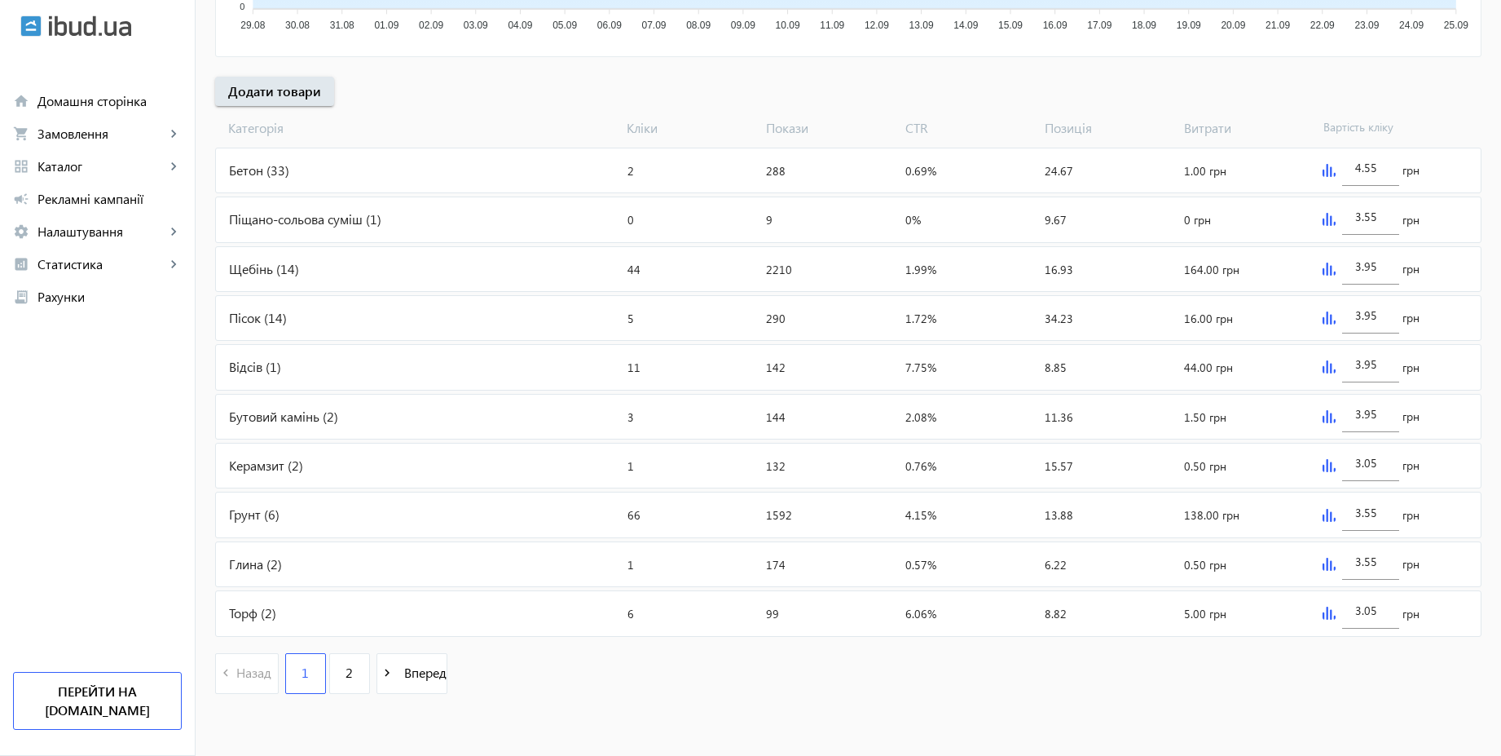
click at [1329, 371] on img at bounding box center [1329, 366] width 13 height 13
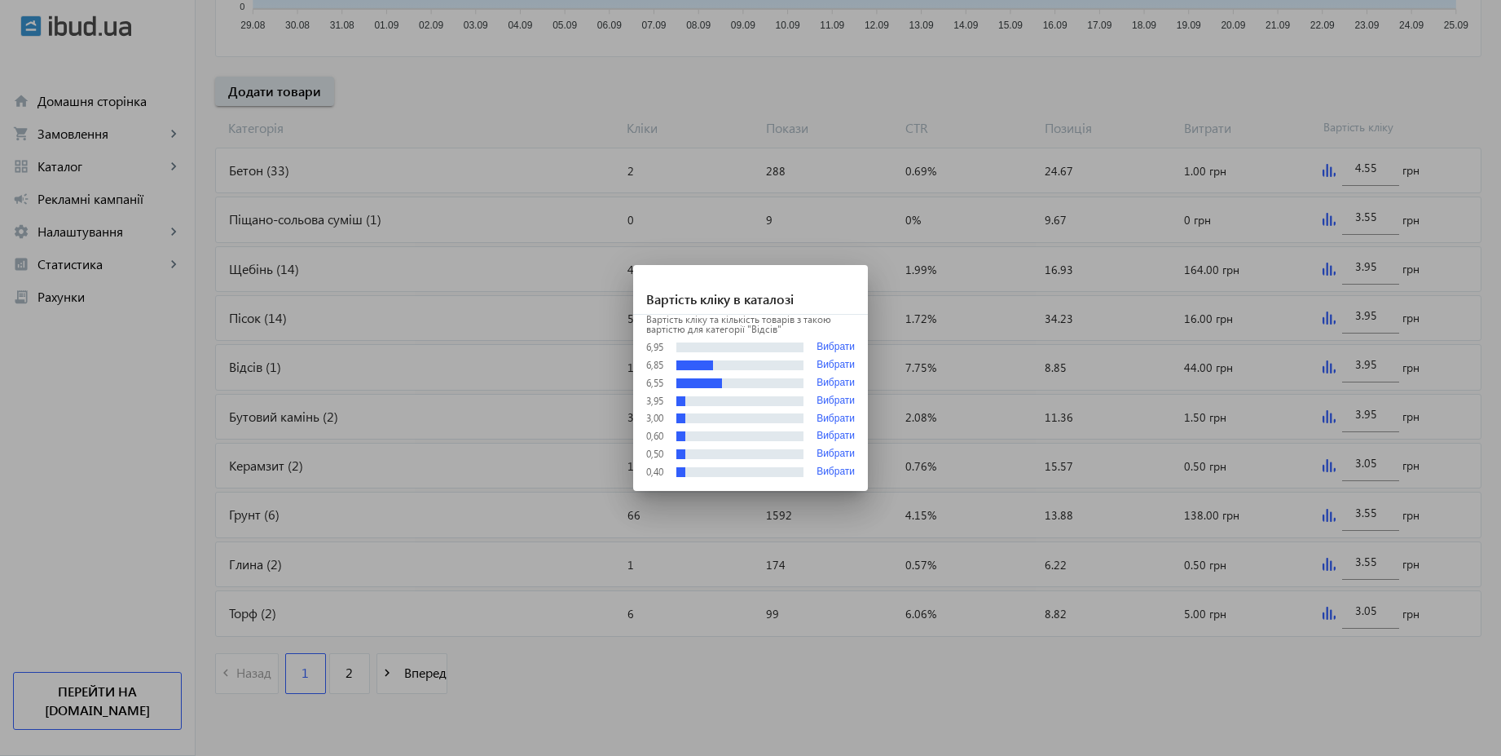
scroll to position [0, 0]
click at [1269, 99] on div at bounding box center [750, 378] width 1501 height 756
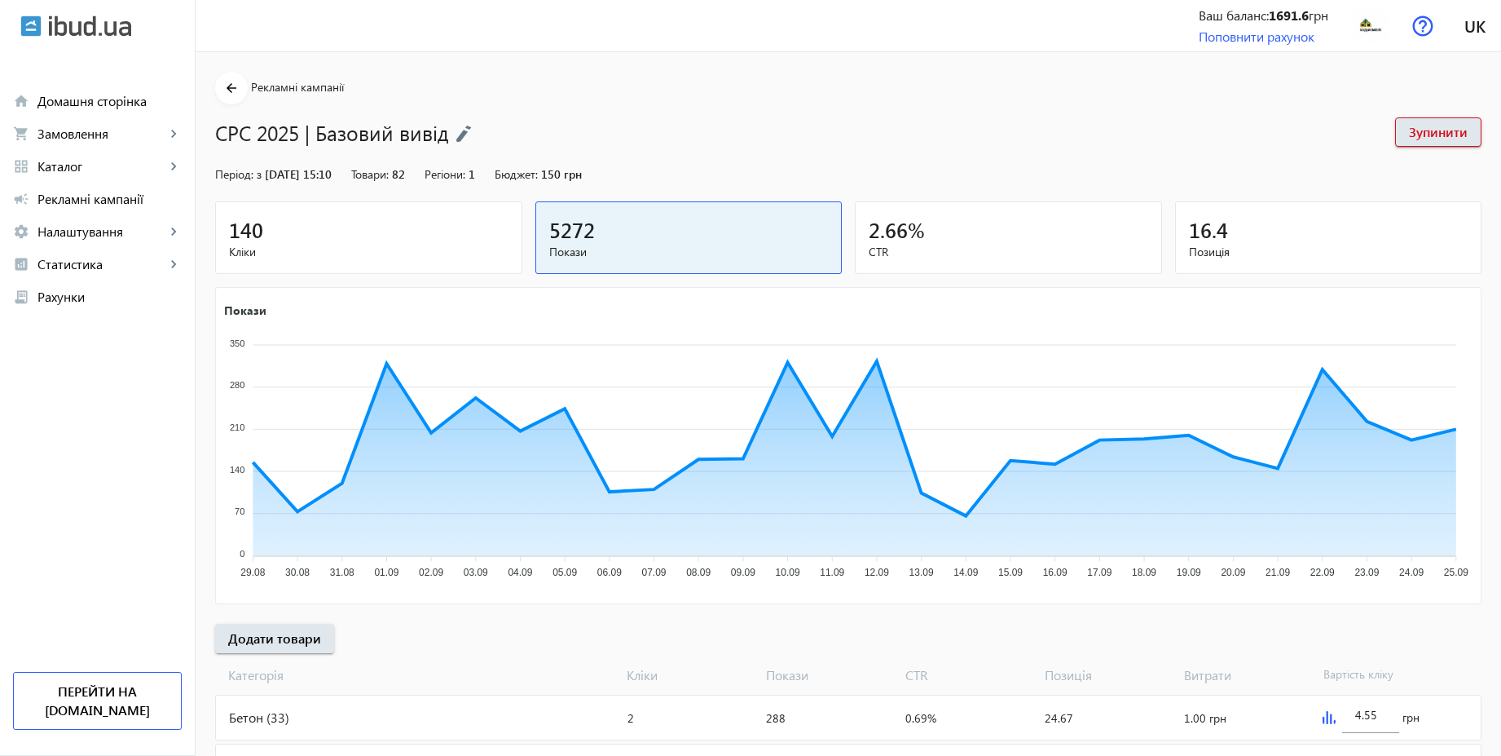
scroll to position [547, 0]
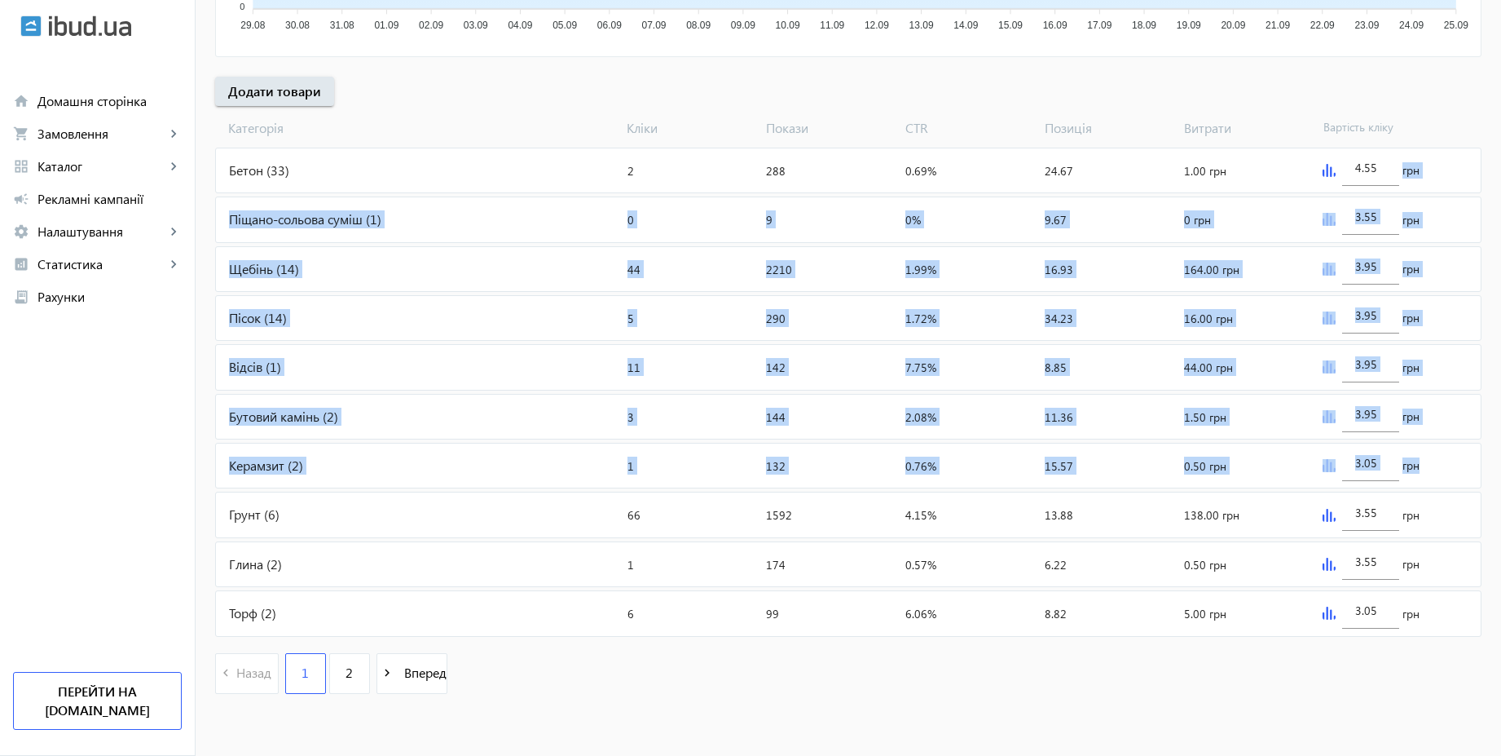
drag, startPoint x: 1510, startPoint y: 482, endPoint x: 1510, endPoint y: 159, distance: 322.8
click at [1501, 159] on html "arrow_back home Домашня сторінка shopping_cart Замовлення keyboard_arrow_right …" at bounding box center [750, 104] width 1501 height 1302
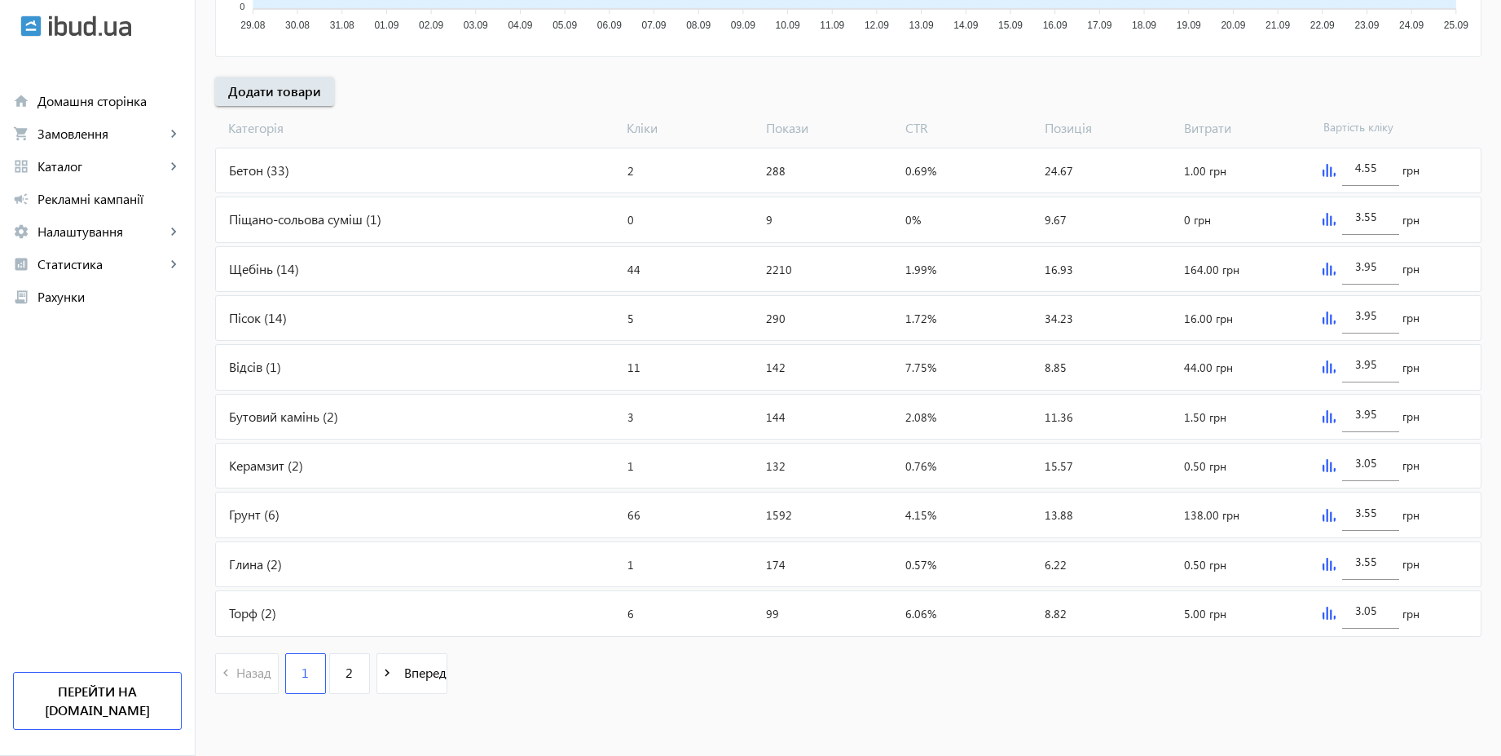
click at [1264, 96] on div "arrow_back Рекламні кампанії CPC 2025 | Базовий вивід Зупинити Період: з [DATE]…" at bounding box center [849, 117] width 1306 height 1185
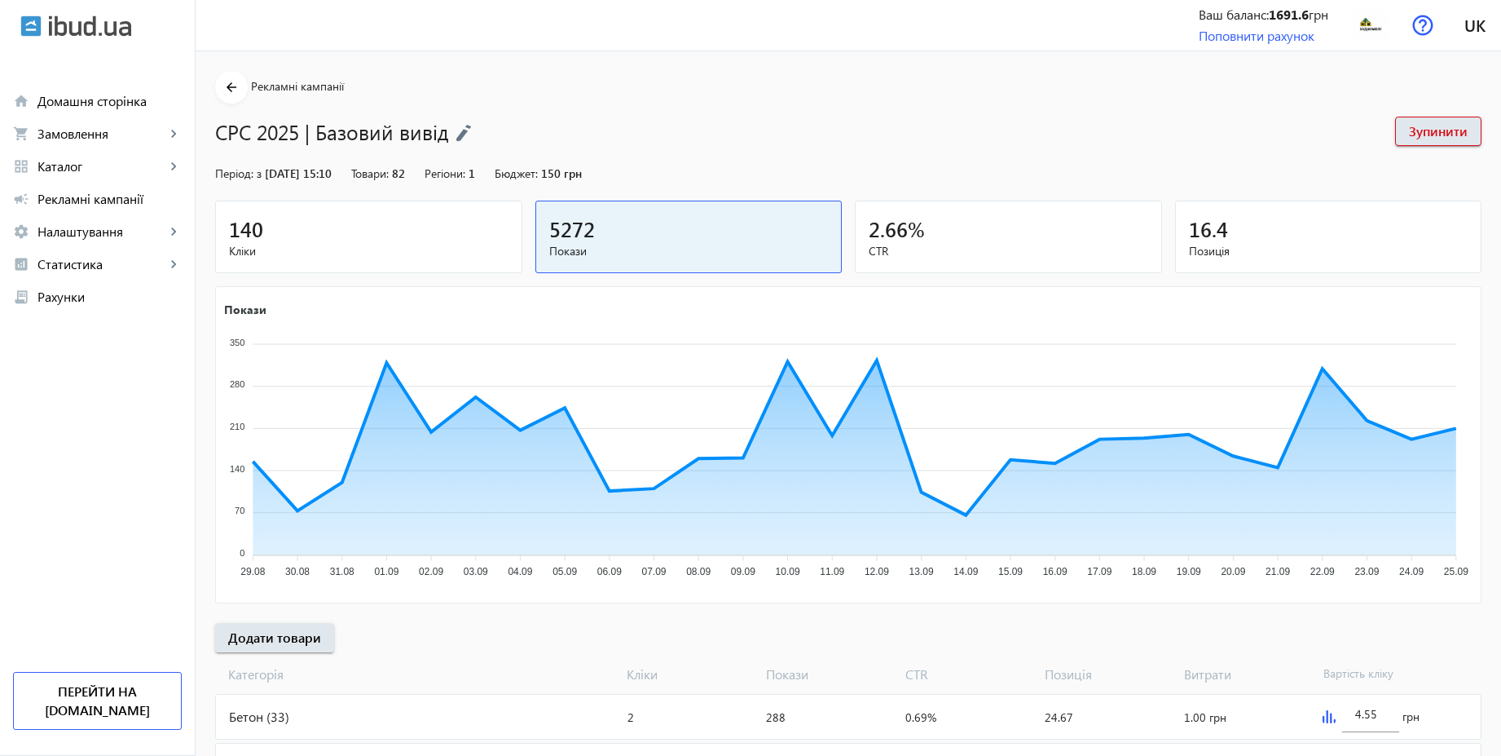
scroll to position [0, 0]
click at [1367, 29] on img at bounding box center [1371, 25] width 37 height 37
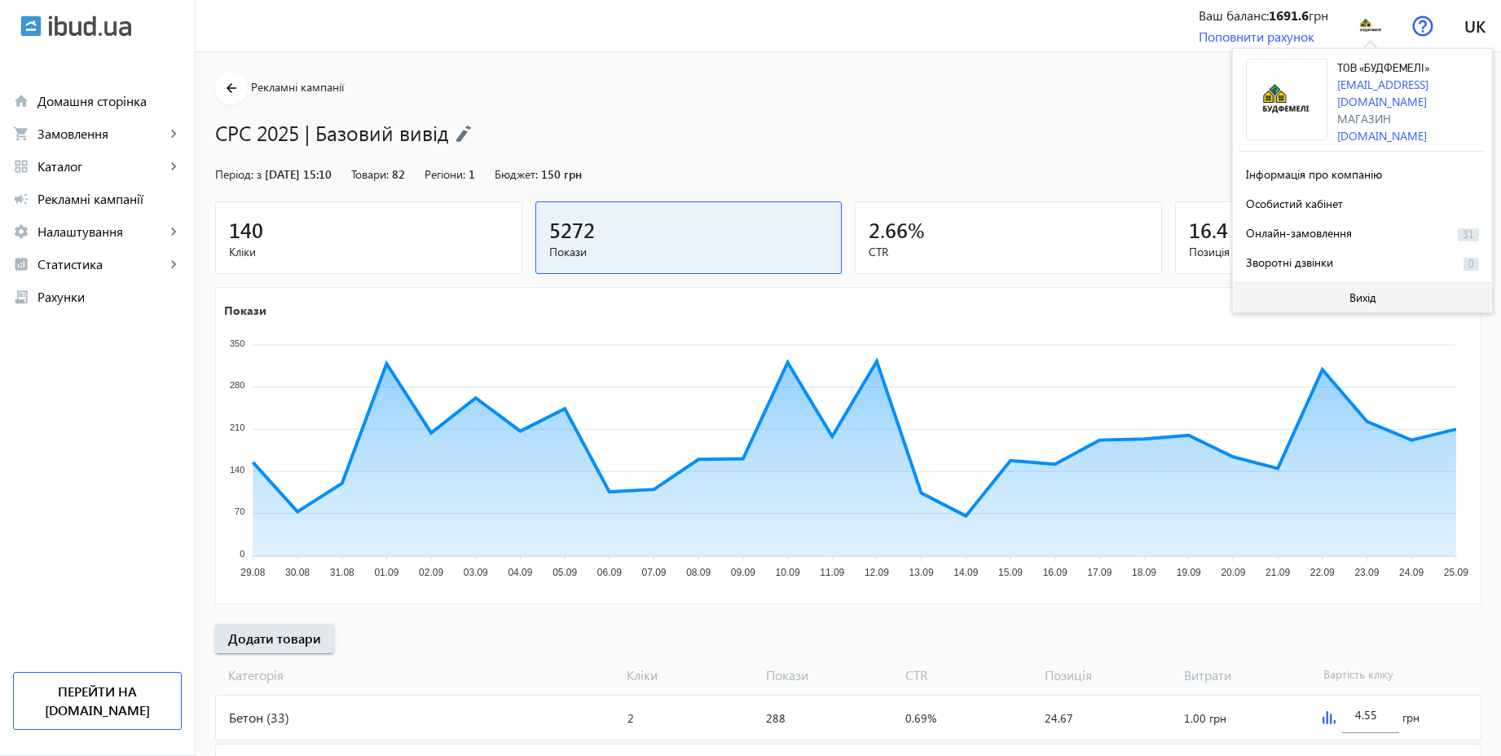
click at [1352, 291] on span "Вихід" at bounding box center [1363, 297] width 27 height 13
